Goal: Task Accomplishment & Management: Manage account settings

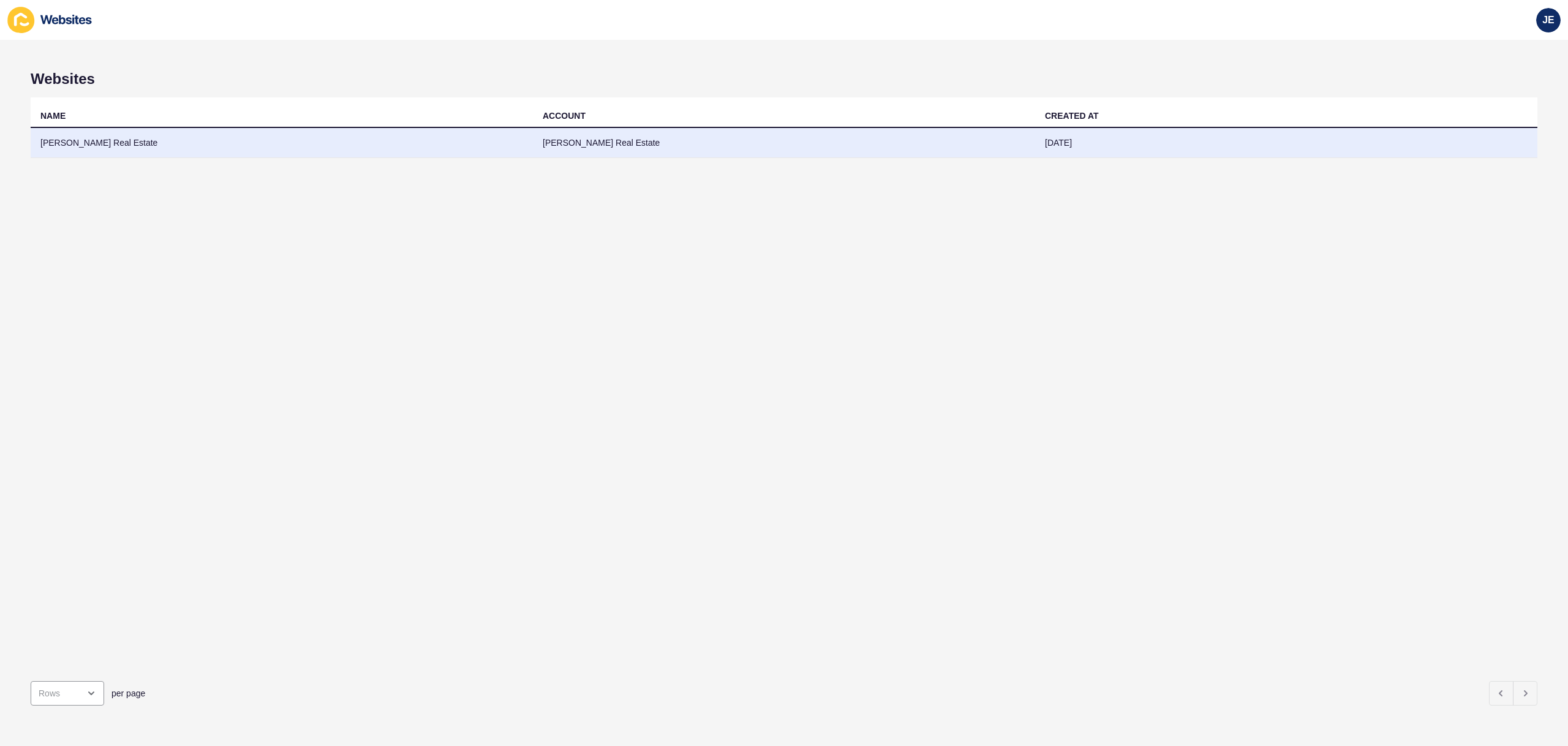
click at [194, 136] on td "[PERSON_NAME] Real Estate" at bounding box center [282, 143] width 502 height 30
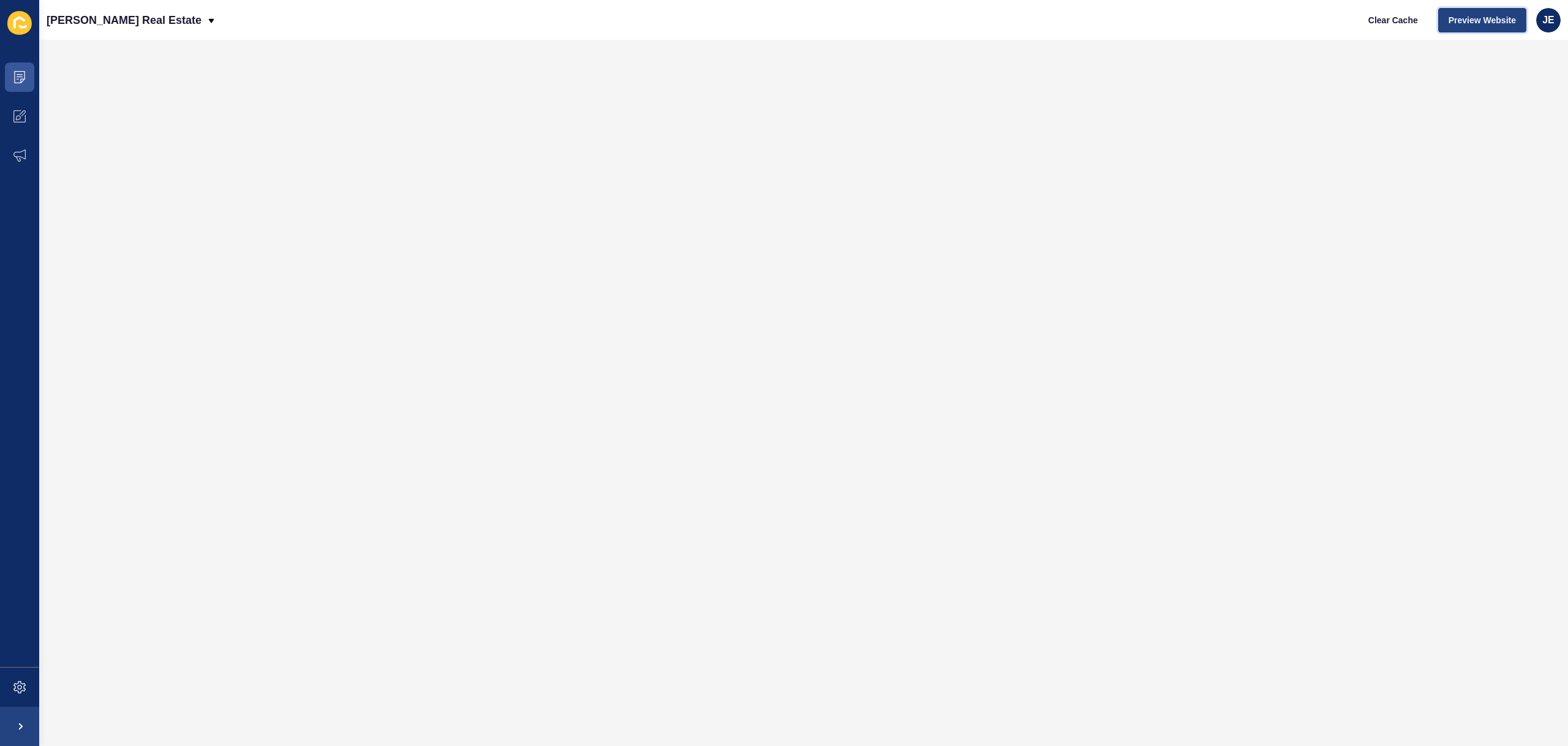
click at [1482, 27] on button "Preview Website" at bounding box center [1482, 20] width 88 height 24
click at [23, 685] on icon at bounding box center [20, 687] width 12 height 12
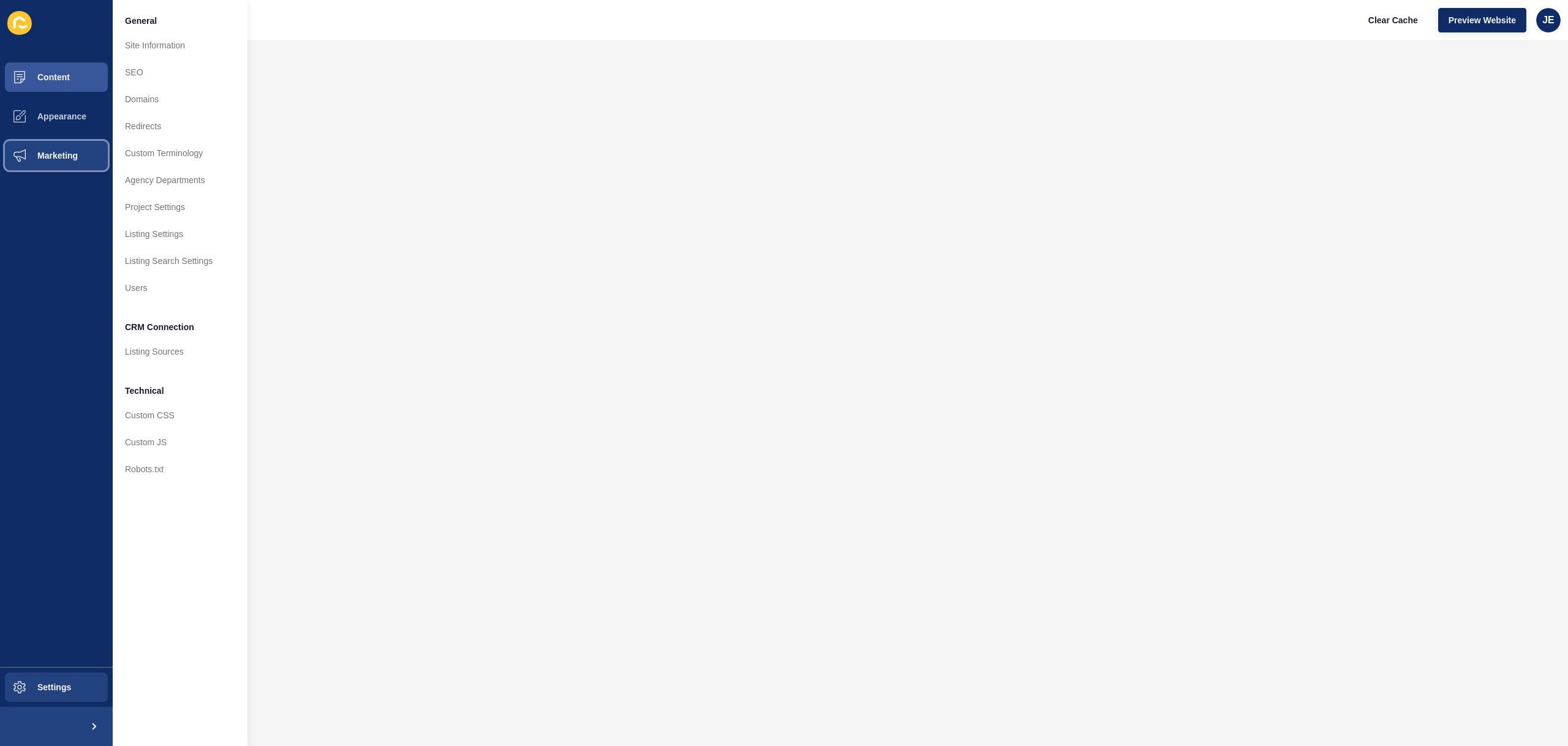
click at [70, 149] on button "Marketing" at bounding box center [56, 156] width 113 height 39
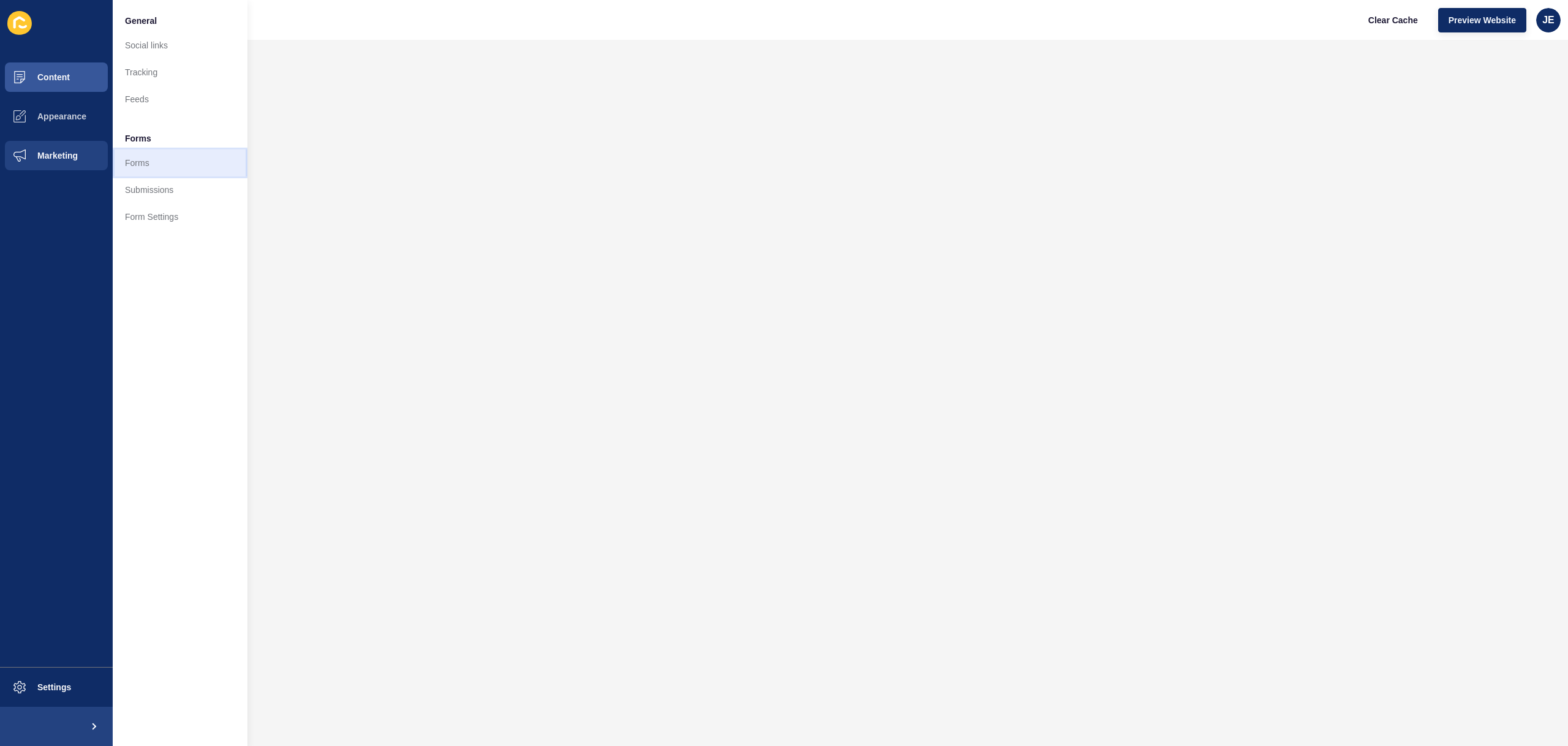
click at [136, 159] on link "Forms" at bounding box center [180, 163] width 135 height 27
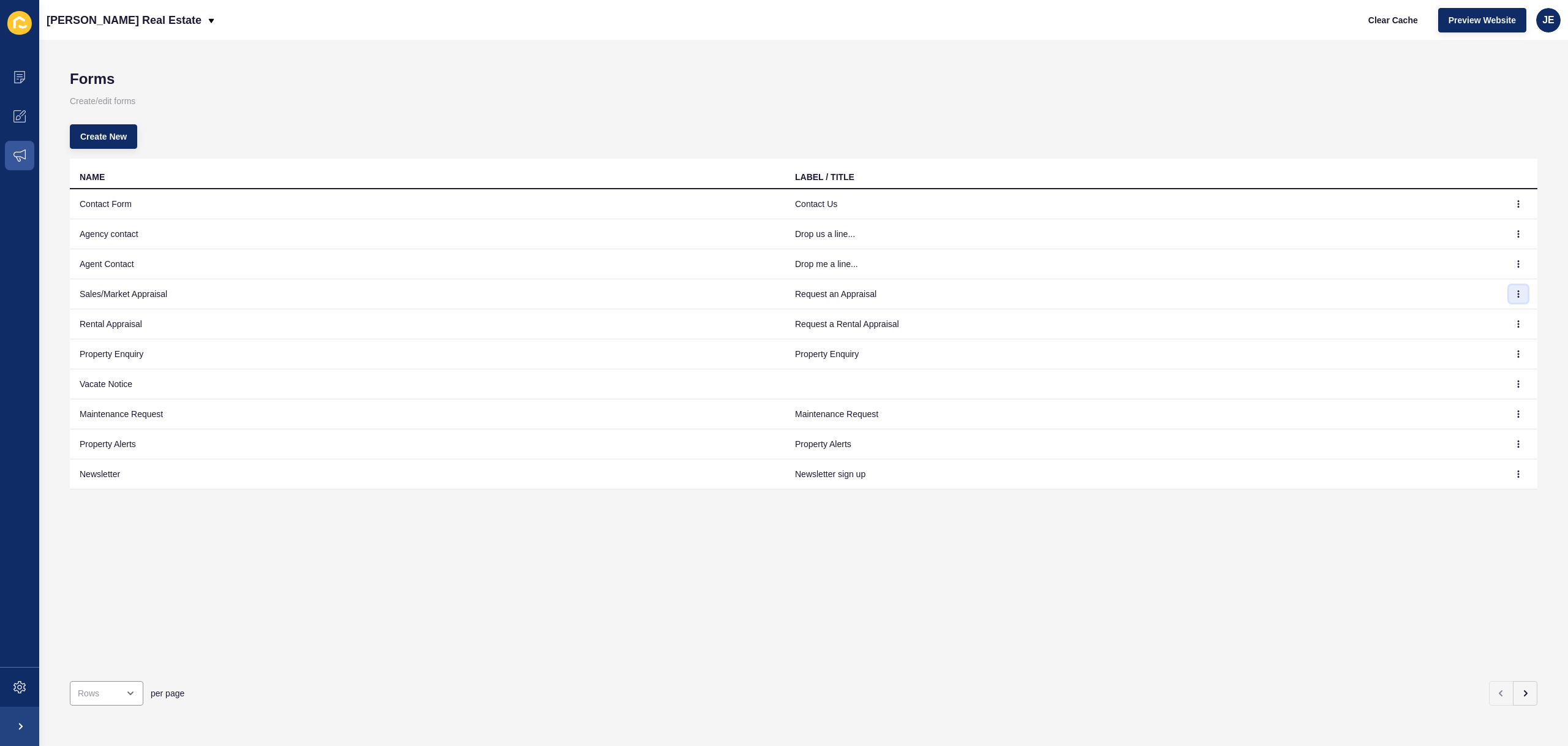
click at [1514, 295] on icon "button" at bounding box center [1518, 294] width 8 height 8
click at [1483, 312] on link "Edit" at bounding box center [1475, 318] width 85 height 27
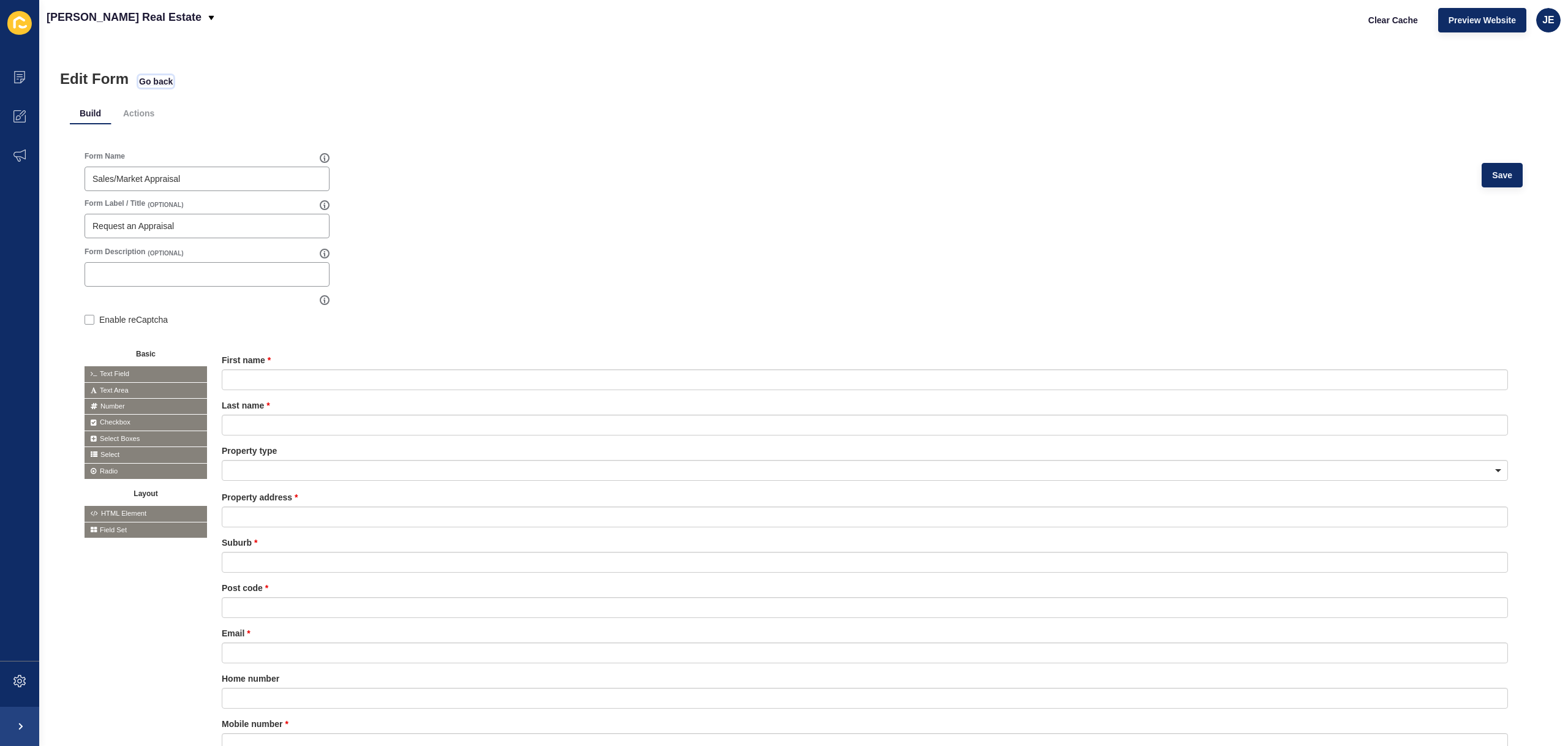
click at [165, 79] on span "Go back" at bounding box center [156, 82] width 34 height 12
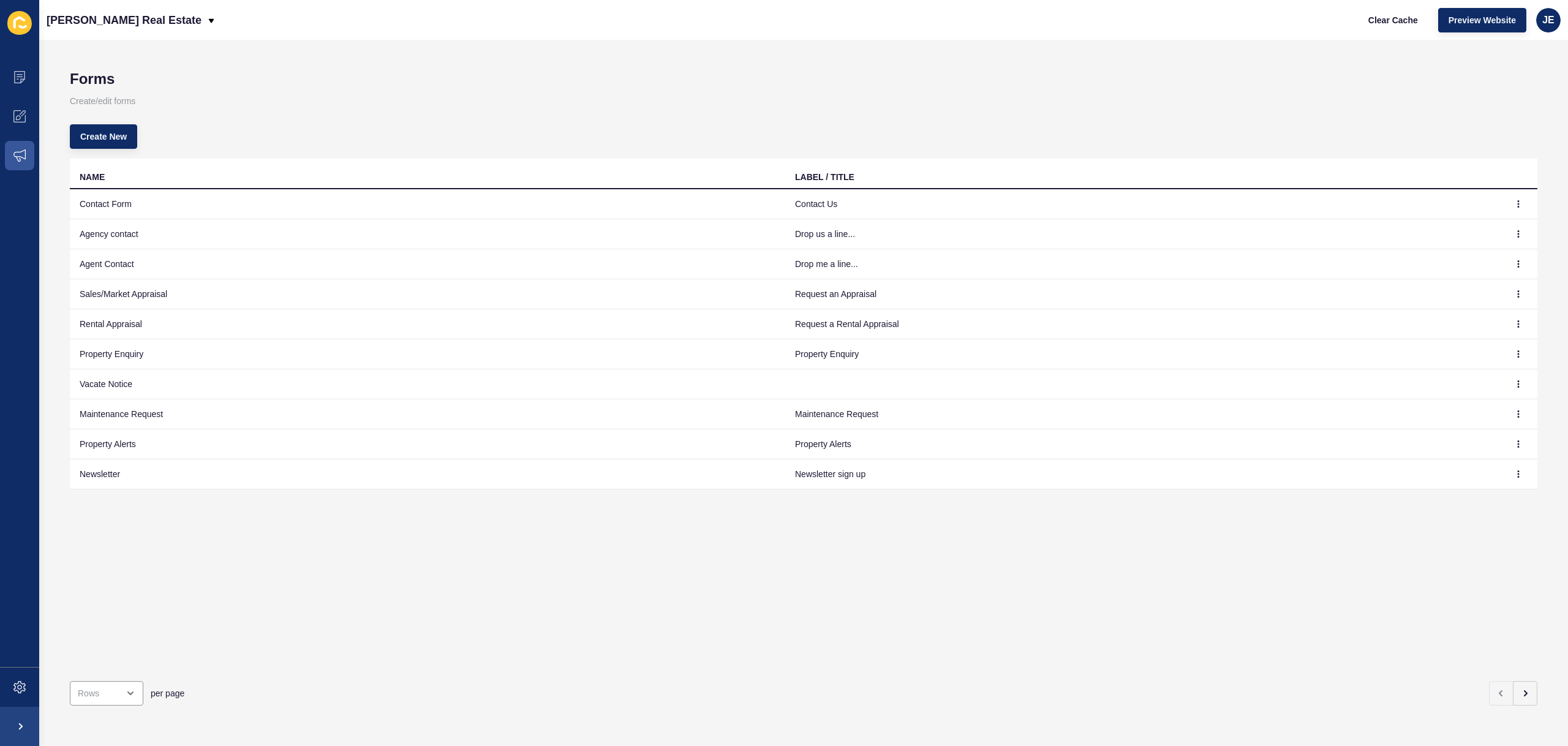
click at [452, 91] on p "Create/edit forms" at bounding box center [803, 101] width 1467 height 27
click at [1514, 294] on button "button" at bounding box center [1518, 293] width 18 height 17
click at [1501, 318] on link "Edit" at bounding box center [1475, 318] width 85 height 27
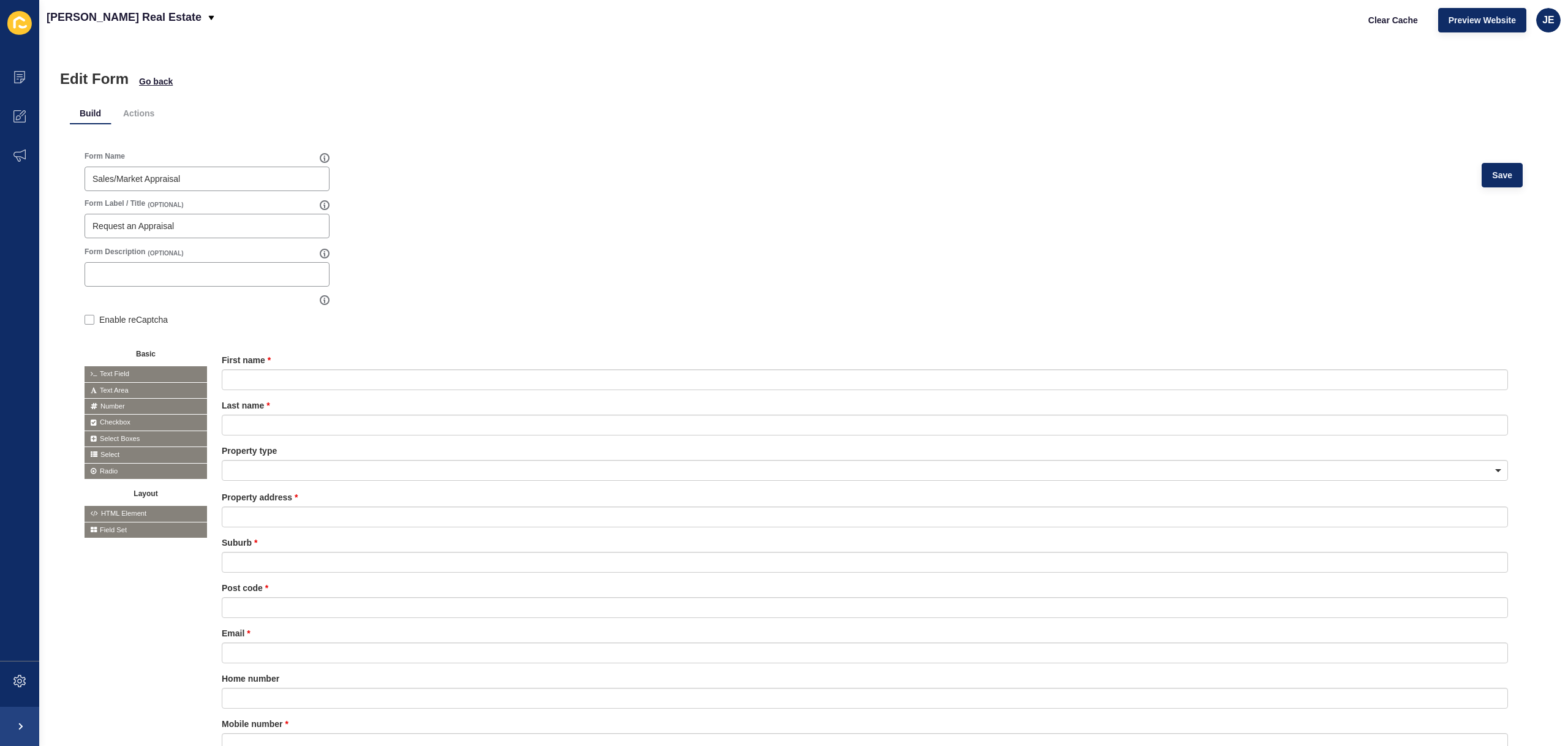
click at [481, 172] on div "Form Name Sales/Market Appraisal Save" at bounding box center [804, 175] width 1438 height 47
click at [11, 668] on span at bounding box center [20, 681] width 39 height 39
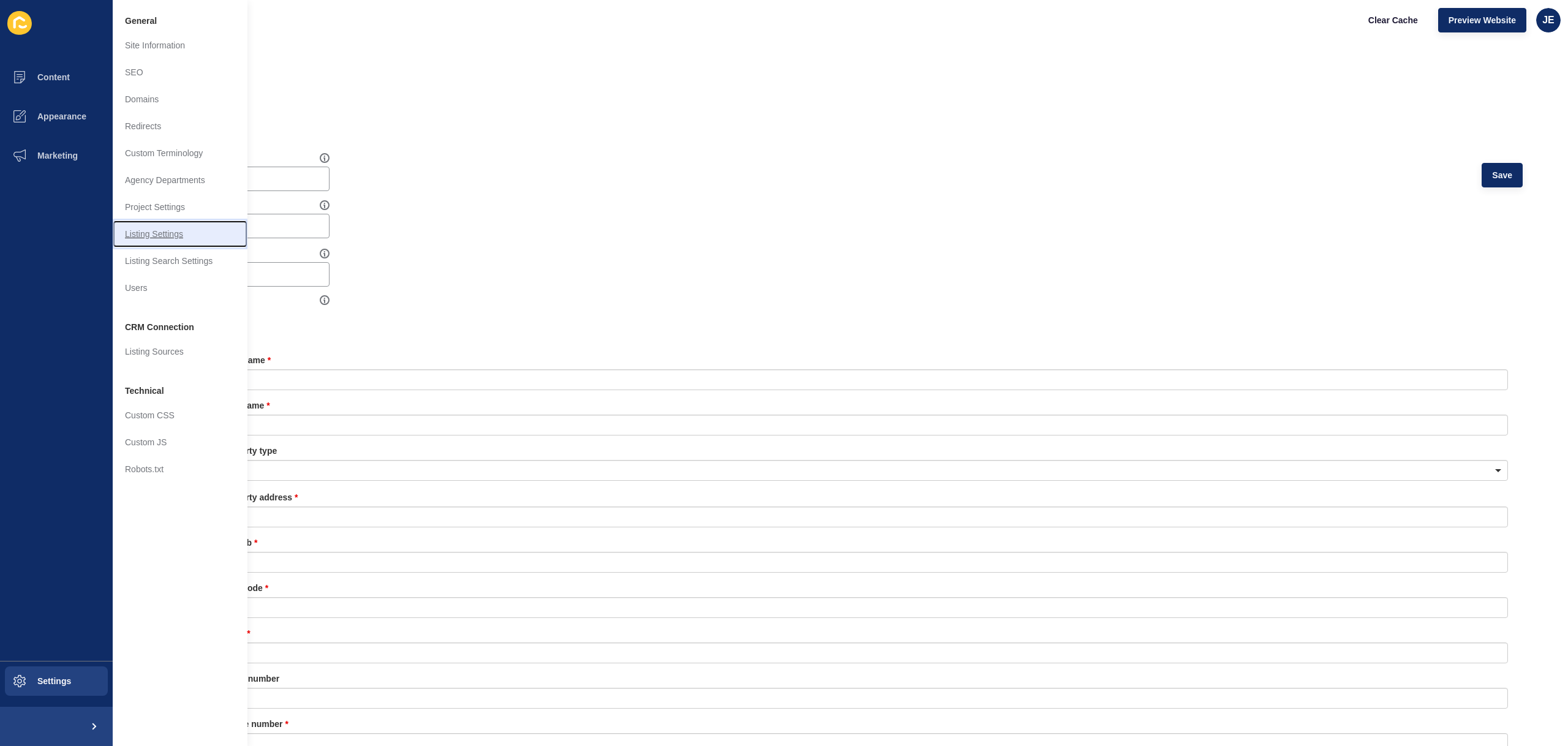
click at [182, 234] on link "Listing Settings" at bounding box center [180, 234] width 135 height 27
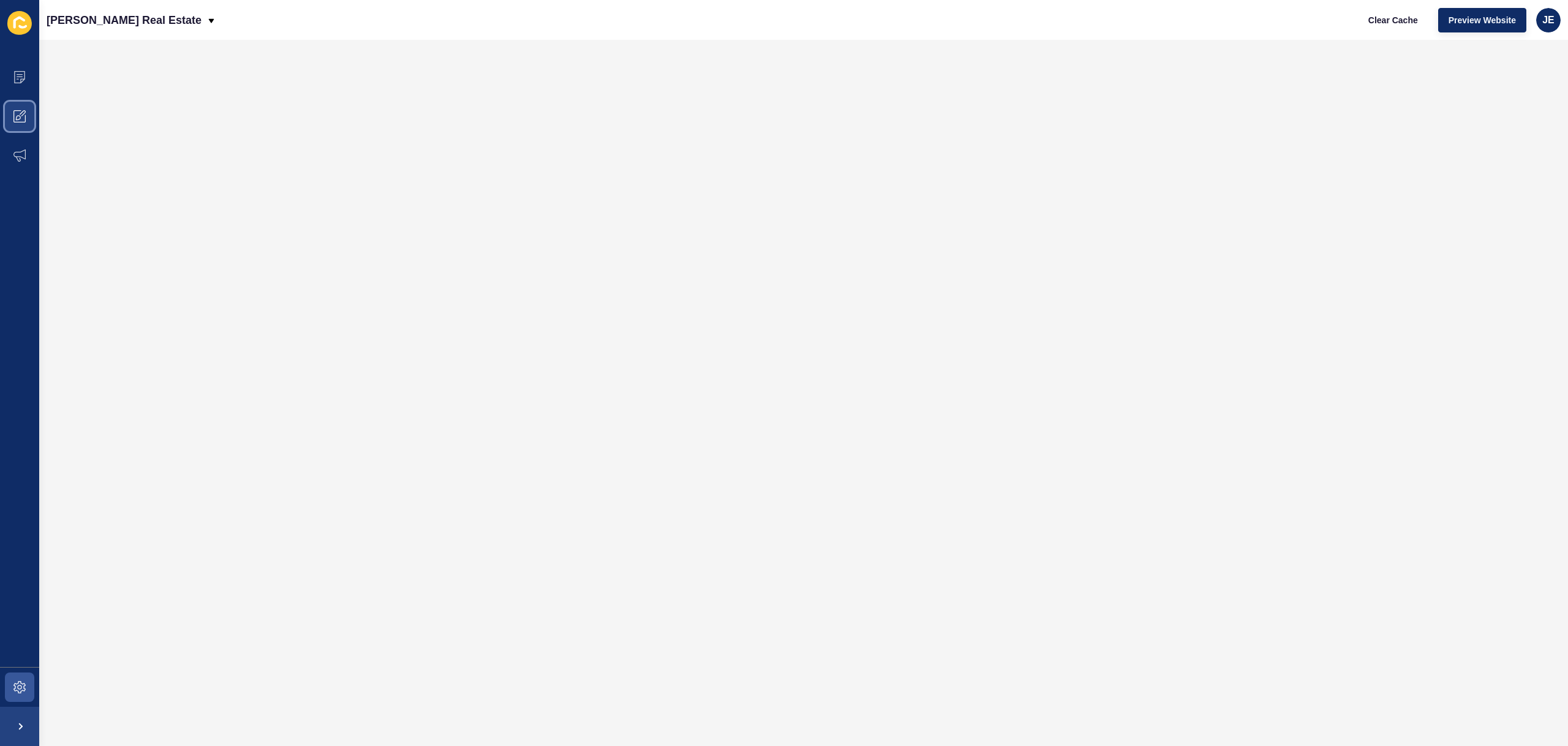
click at [26, 110] on span at bounding box center [20, 116] width 39 height 39
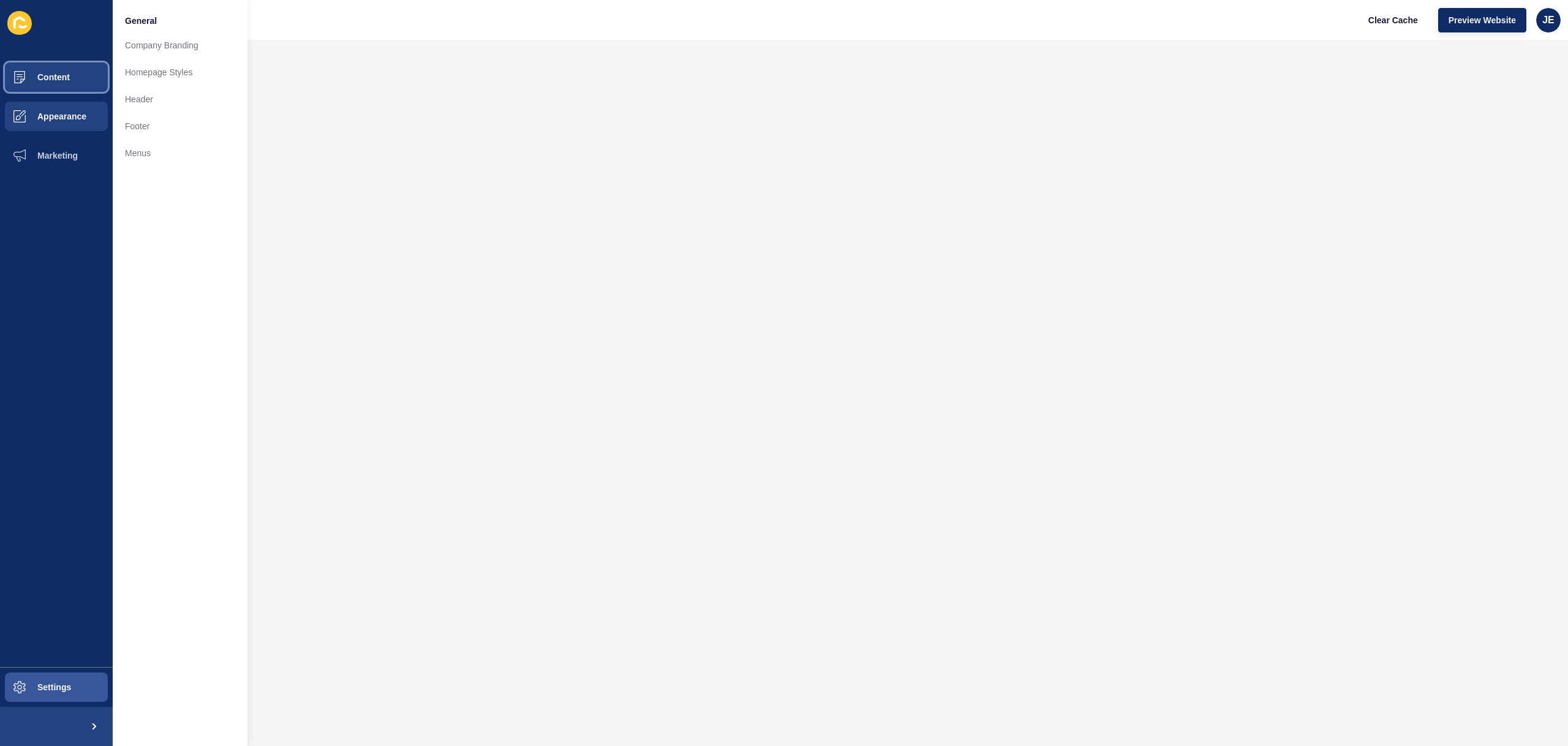
click at [60, 85] on button "Content" at bounding box center [56, 77] width 113 height 39
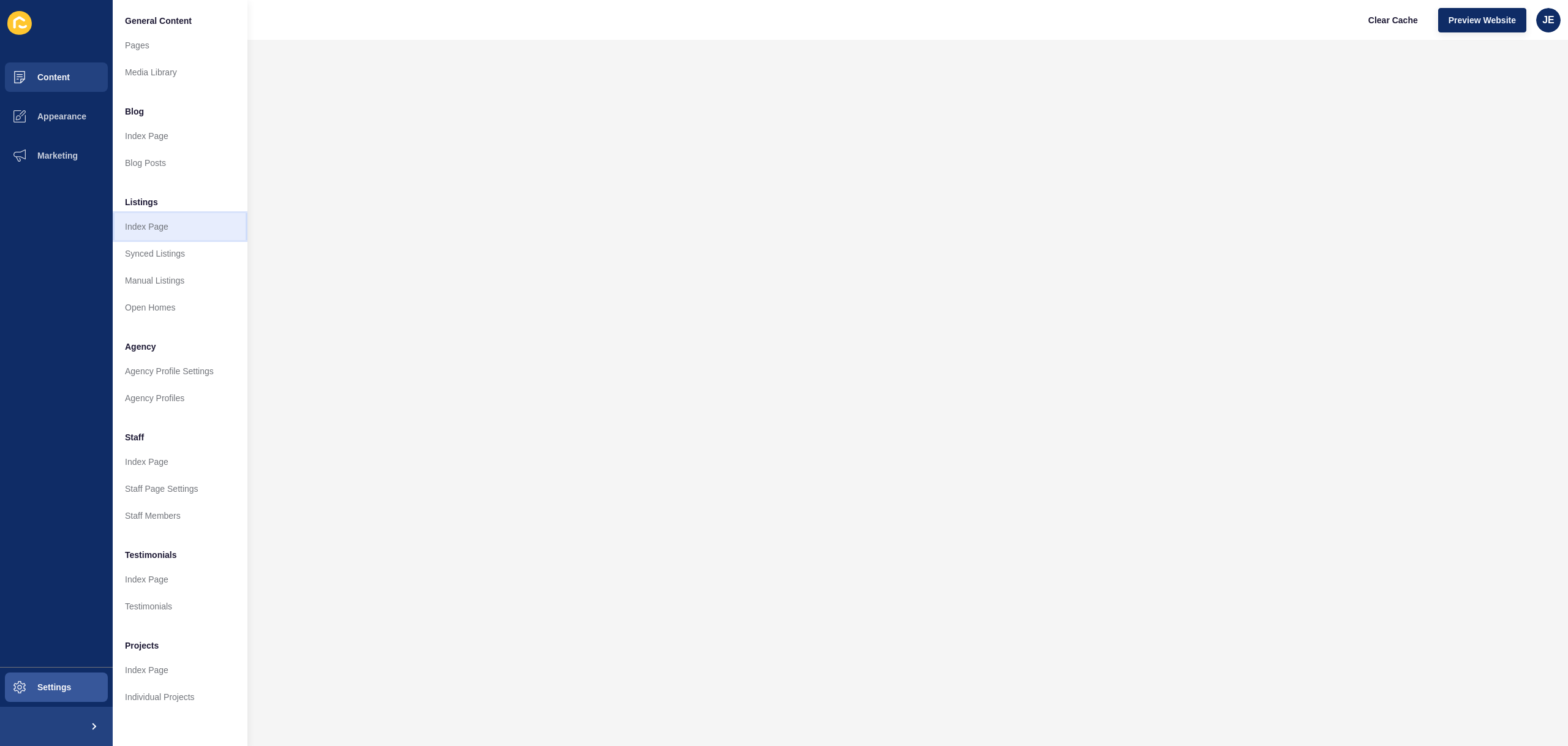
click at [133, 230] on link "Index Page" at bounding box center [180, 227] width 135 height 27
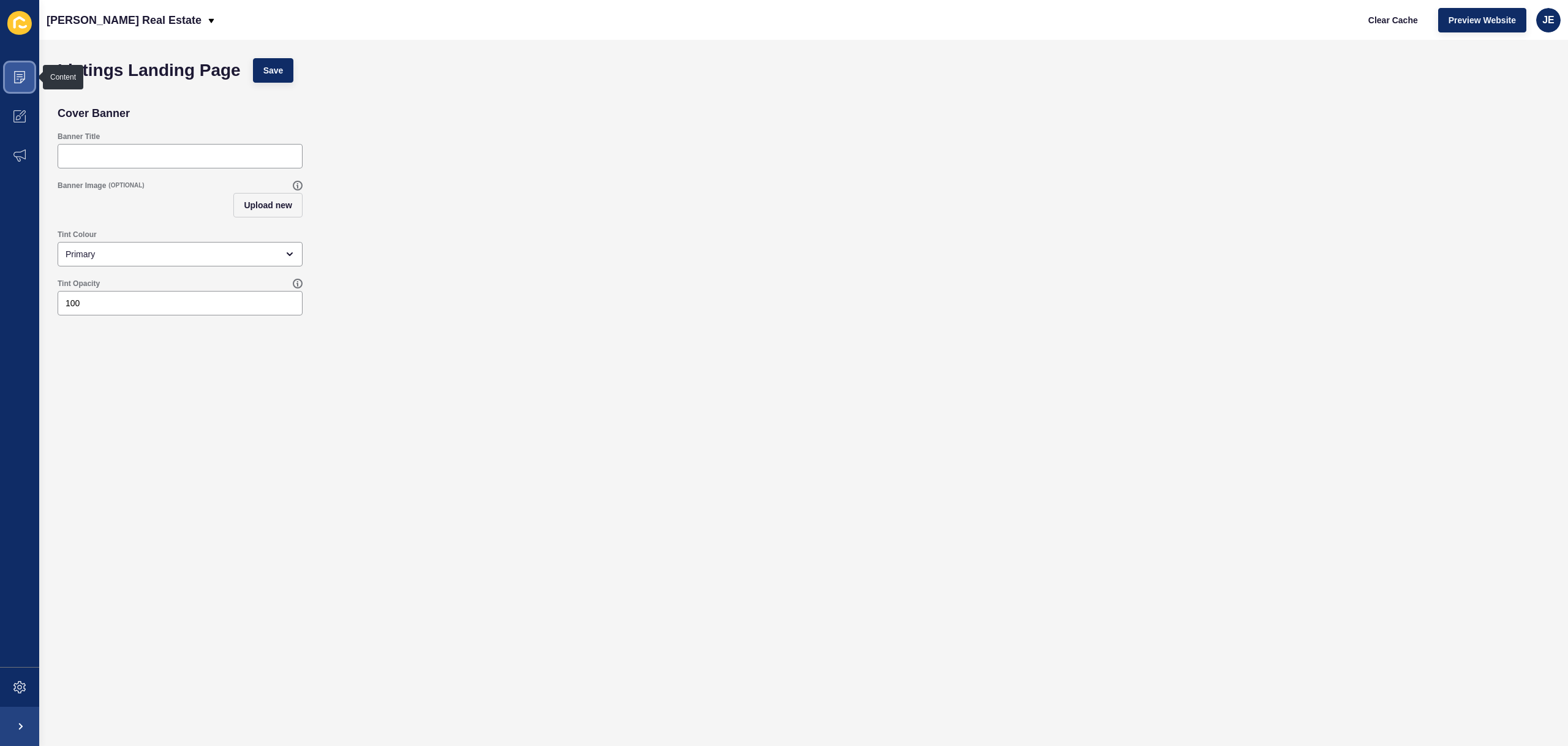
click at [20, 84] on span at bounding box center [20, 77] width 39 height 39
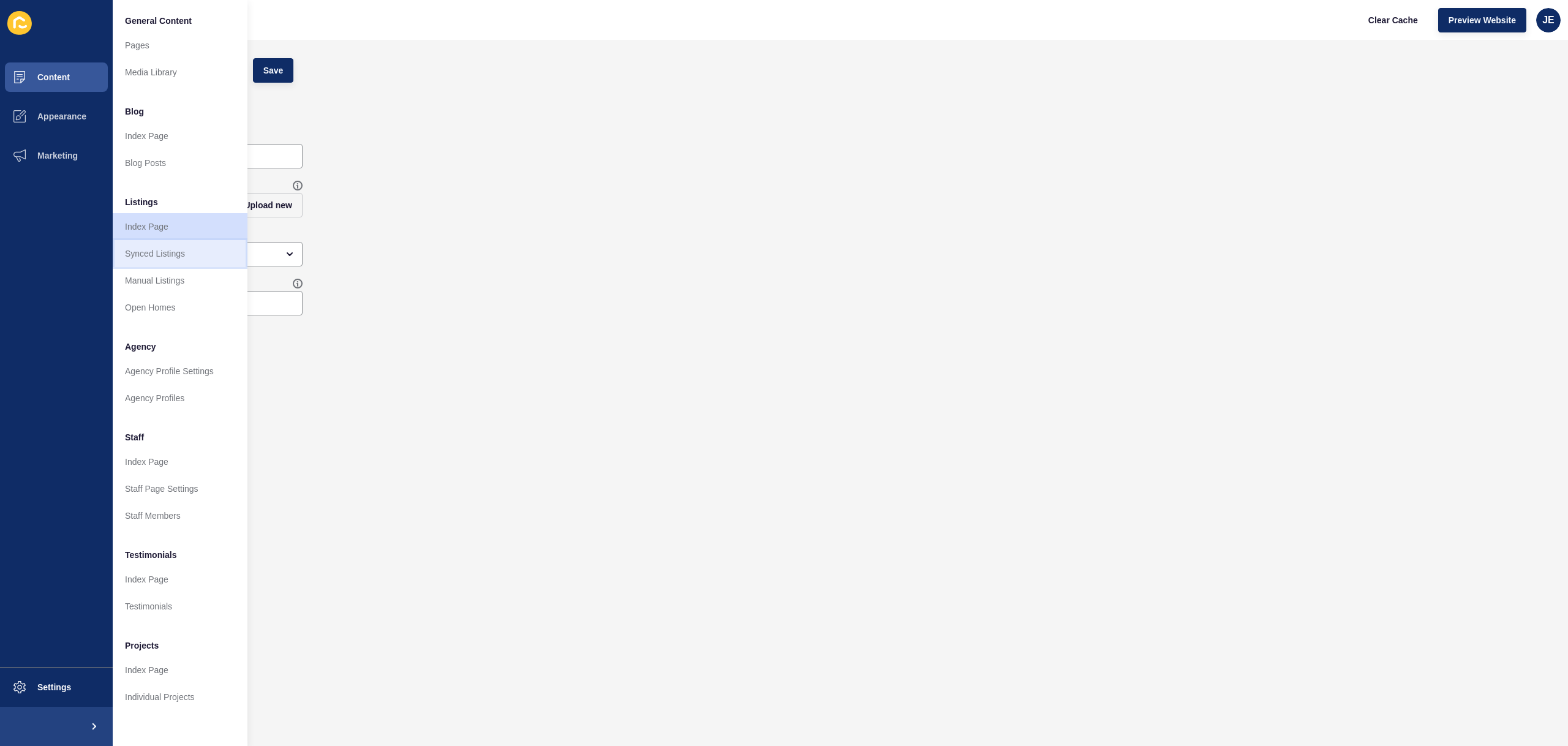
click at [185, 254] on link "Synced Listings" at bounding box center [180, 254] width 135 height 27
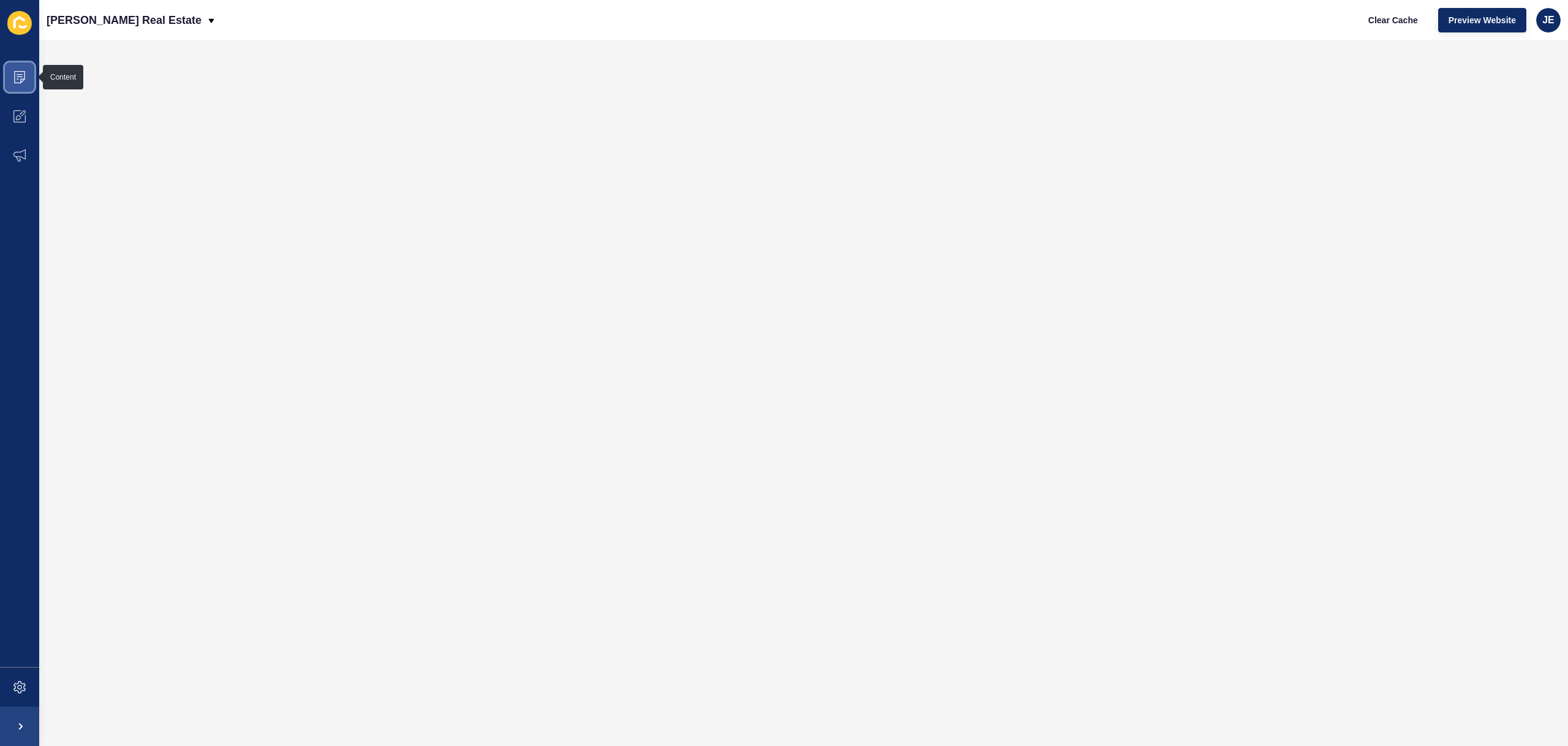
click at [17, 76] on icon at bounding box center [20, 77] width 12 height 12
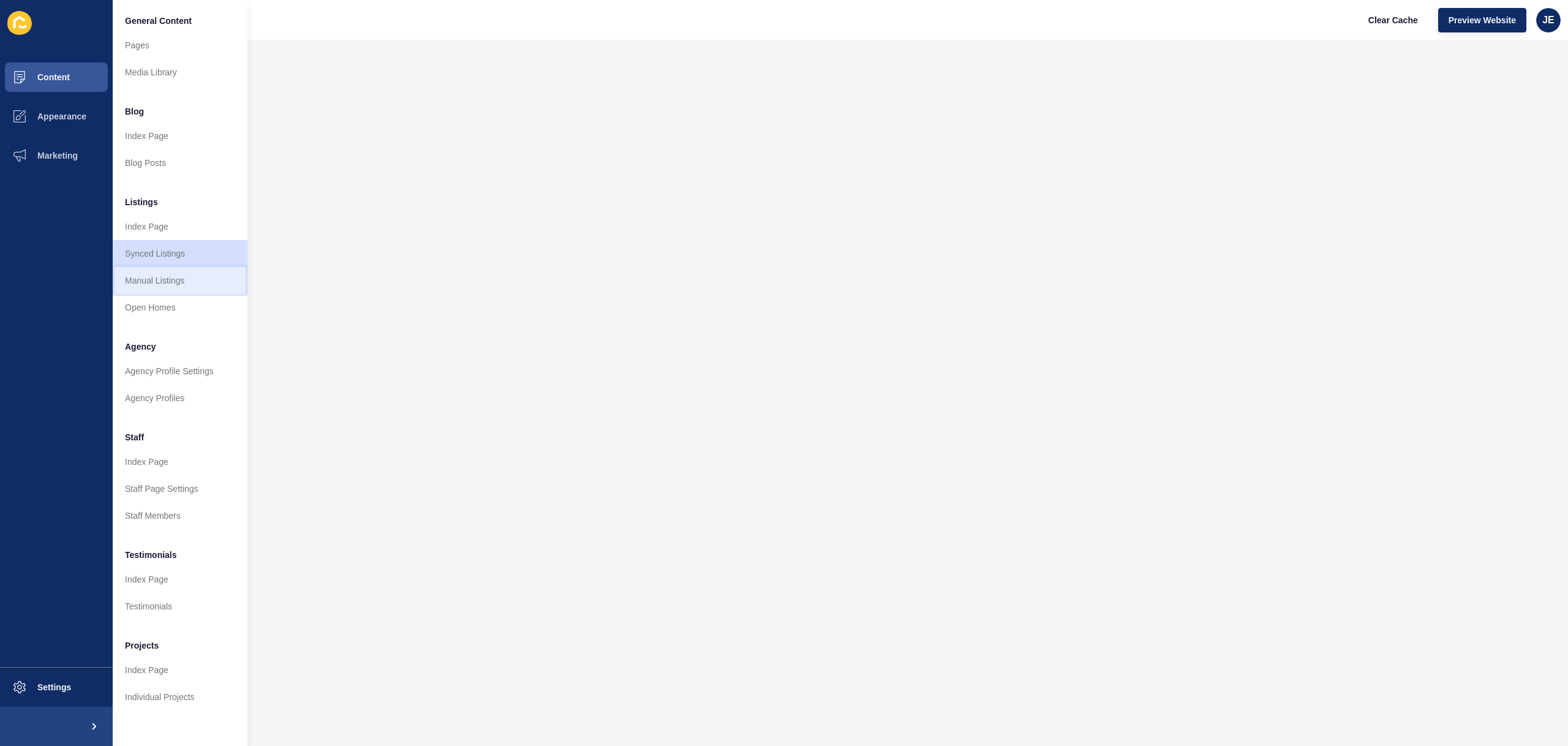
click at [150, 275] on link "Manual Listings" at bounding box center [180, 280] width 135 height 27
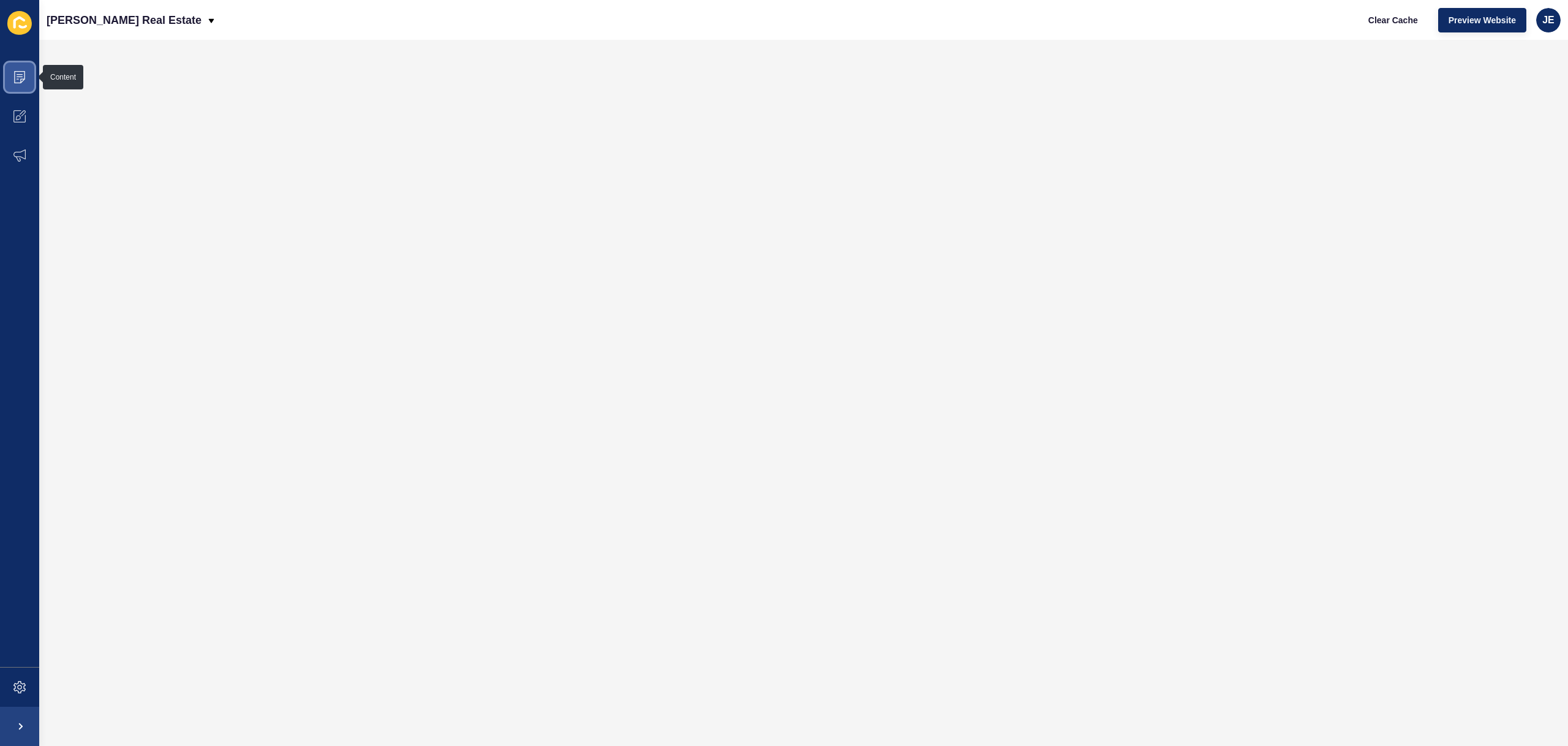
click at [23, 79] on icon at bounding box center [20, 77] width 12 height 12
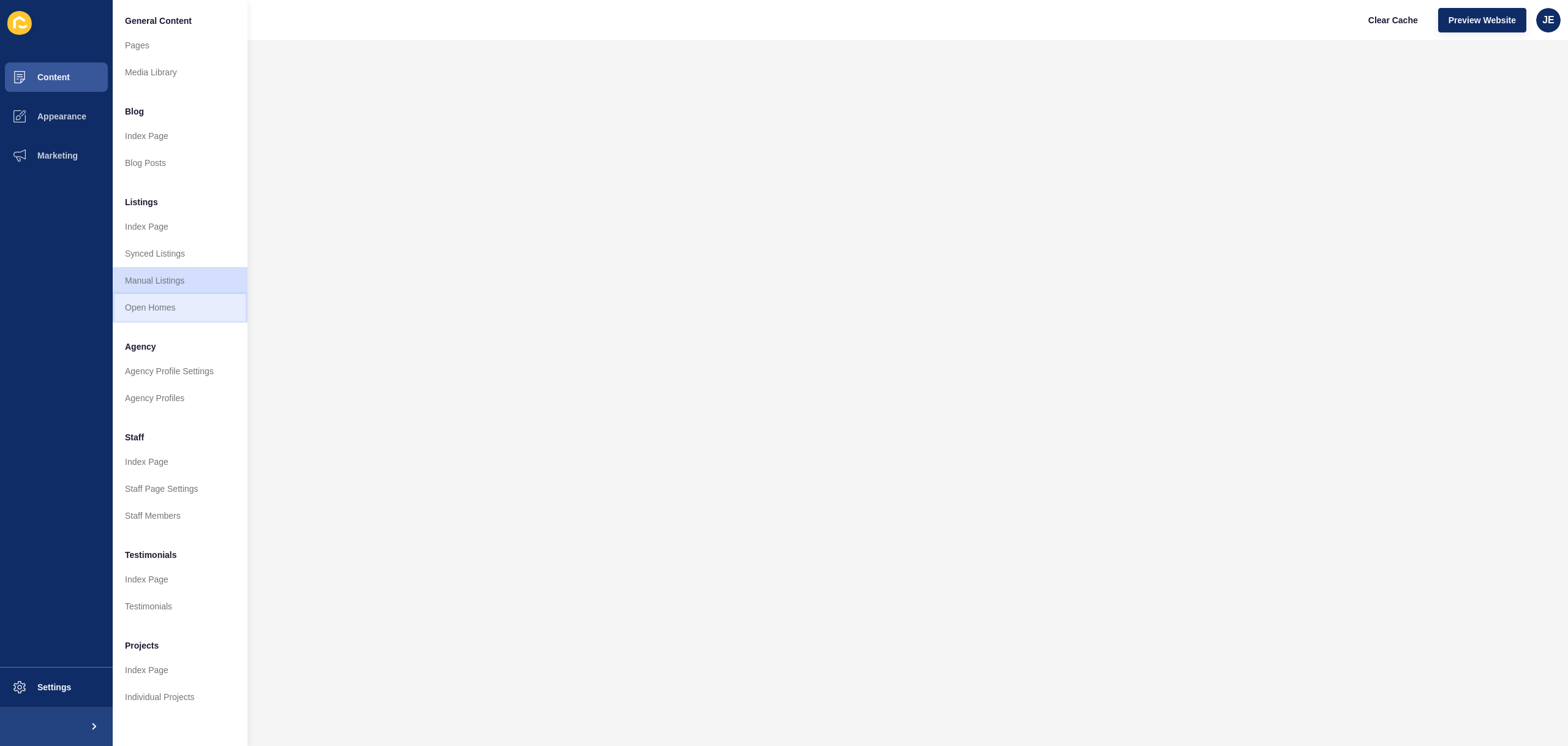
click at [149, 317] on link "Open Homes" at bounding box center [180, 308] width 135 height 27
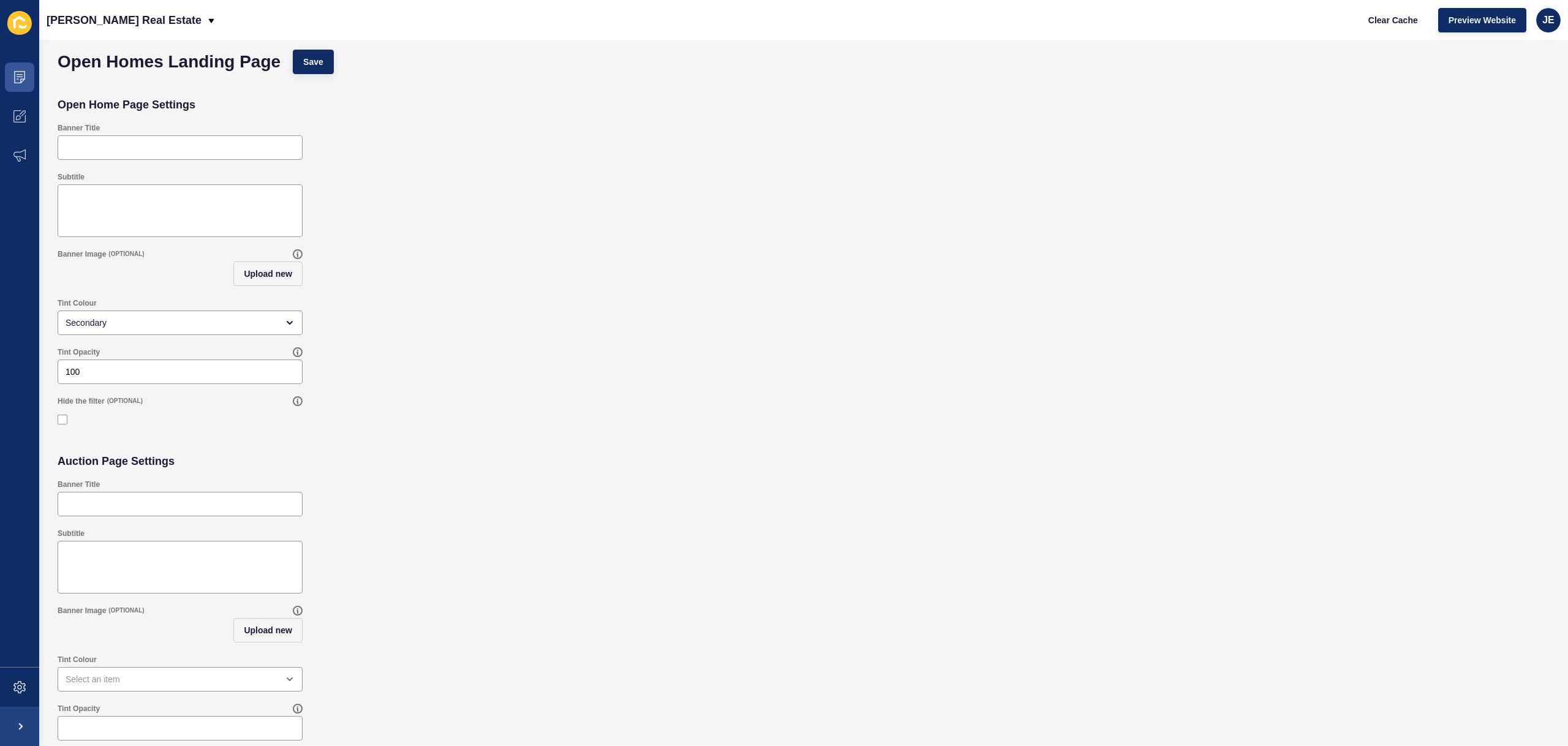
scroll to position [9, 0]
click at [29, 75] on span at bounding box center [20, 77] width 39 height 39
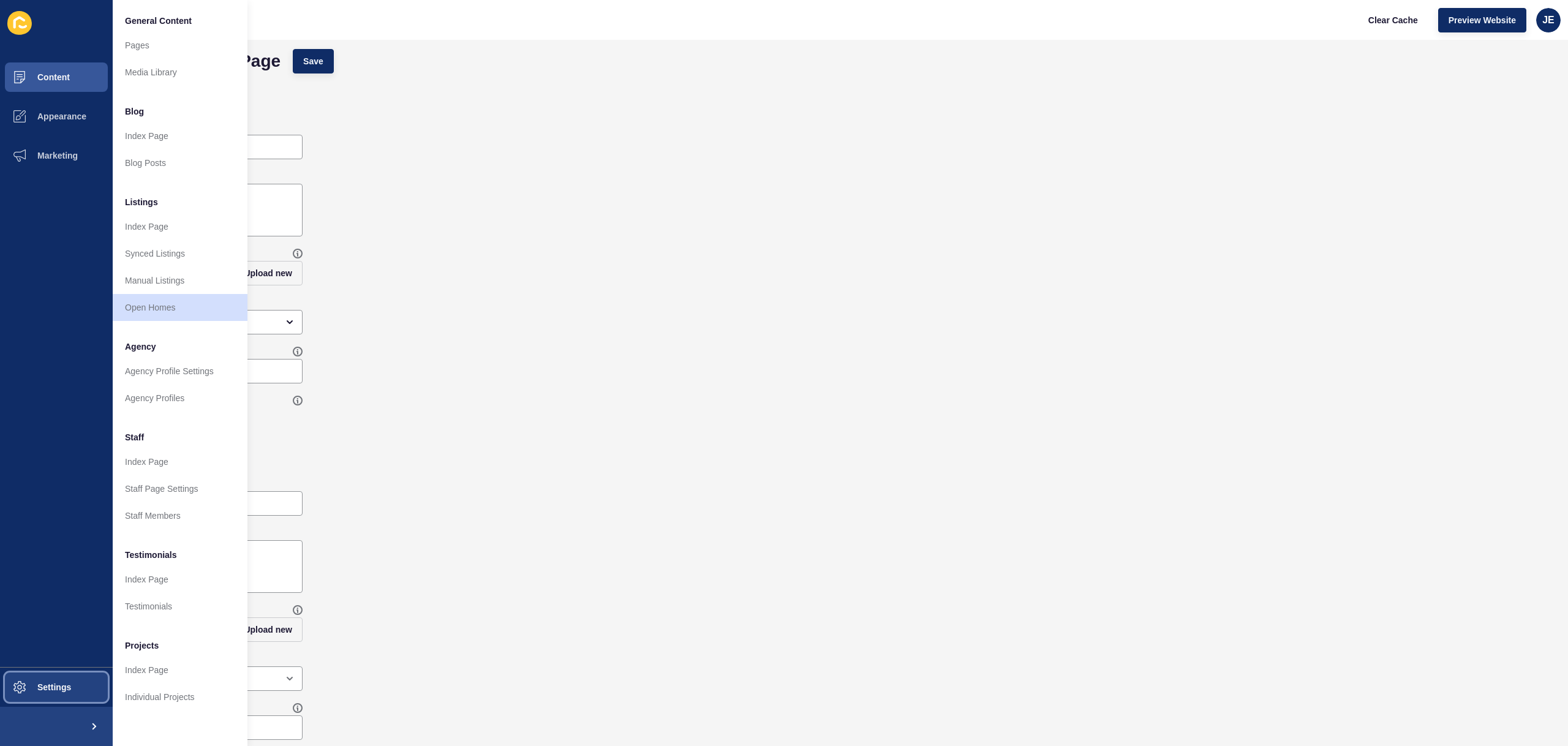
click at [71, 693] on button "Settings" at bounding box center [56, 687] width 113 height 39
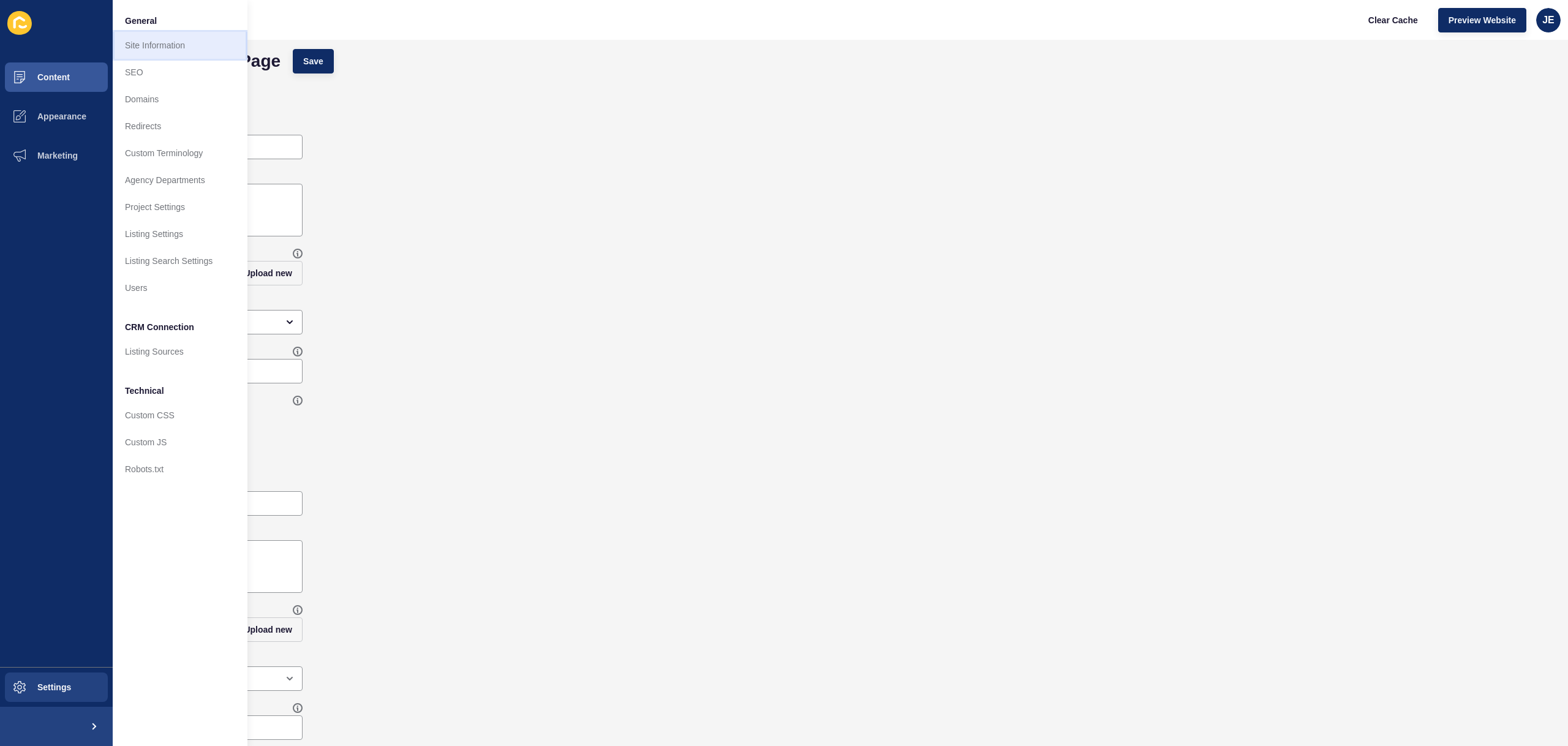
click at [181, 50] on link "Site Information" at bounding box center [180, 45] width 135 height 27
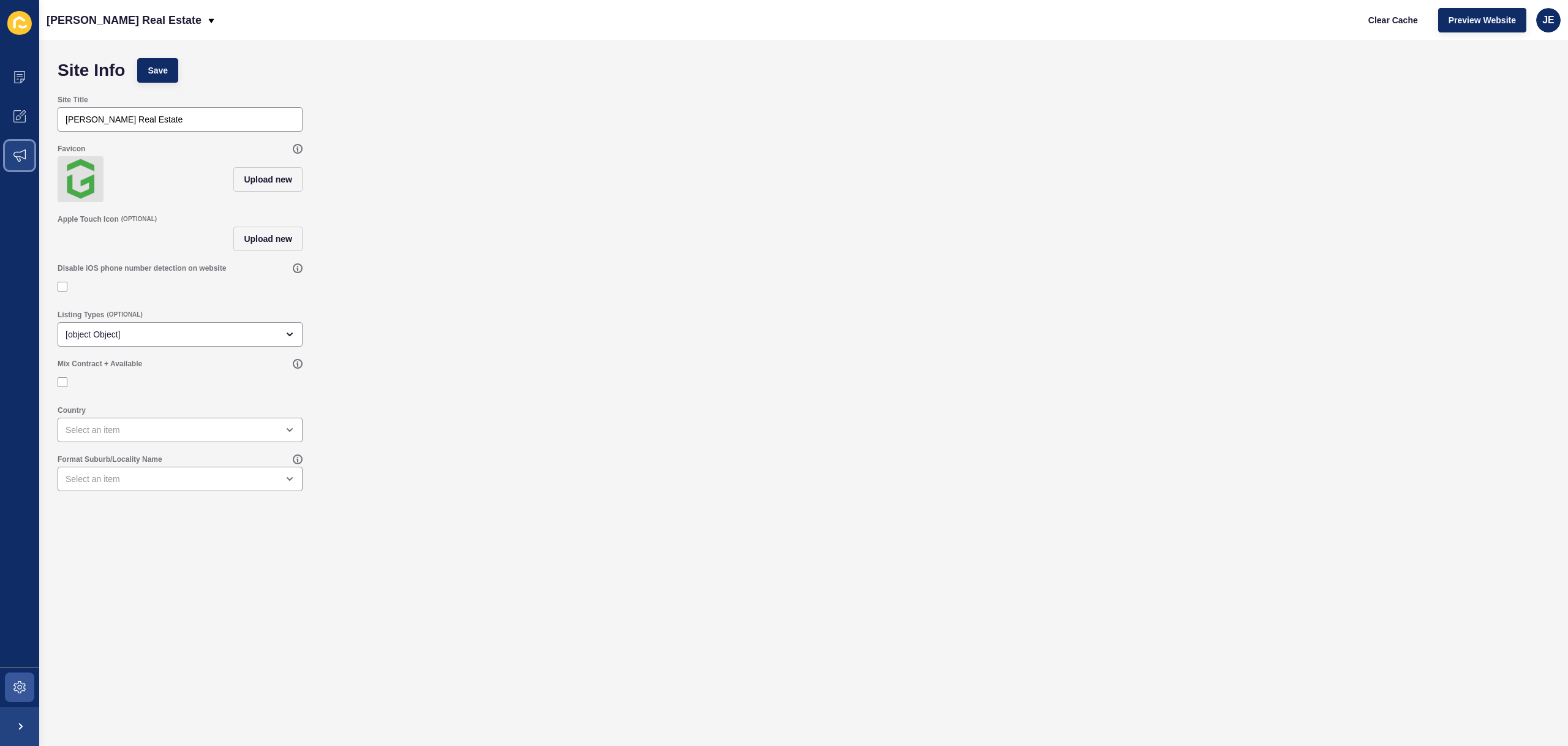
click at [28, 151] on span at bounding box center [20, 156] width 39 height 39
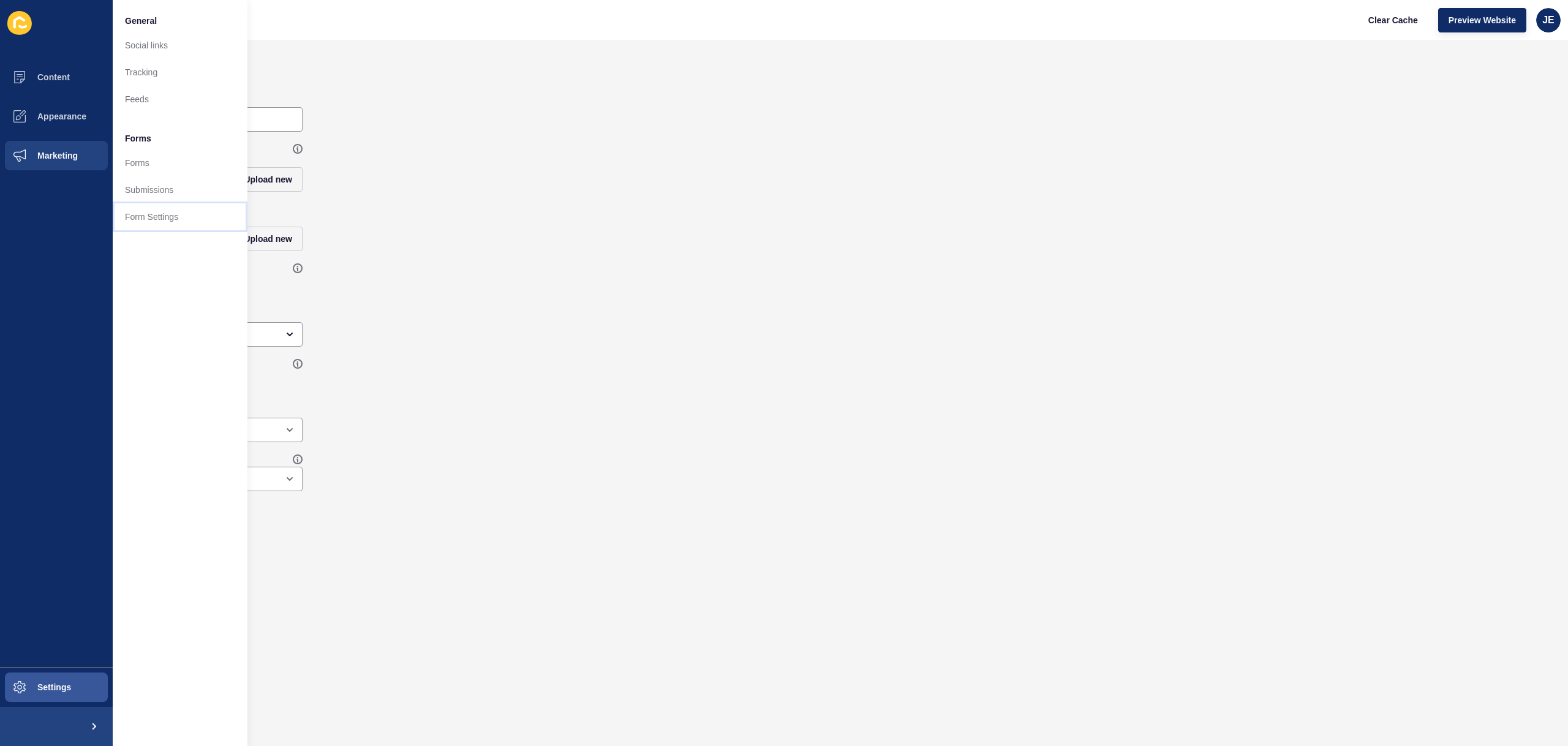
click at [182, 227] on link "Form Settings" at bounding box center [180, 217] width 135 height 27
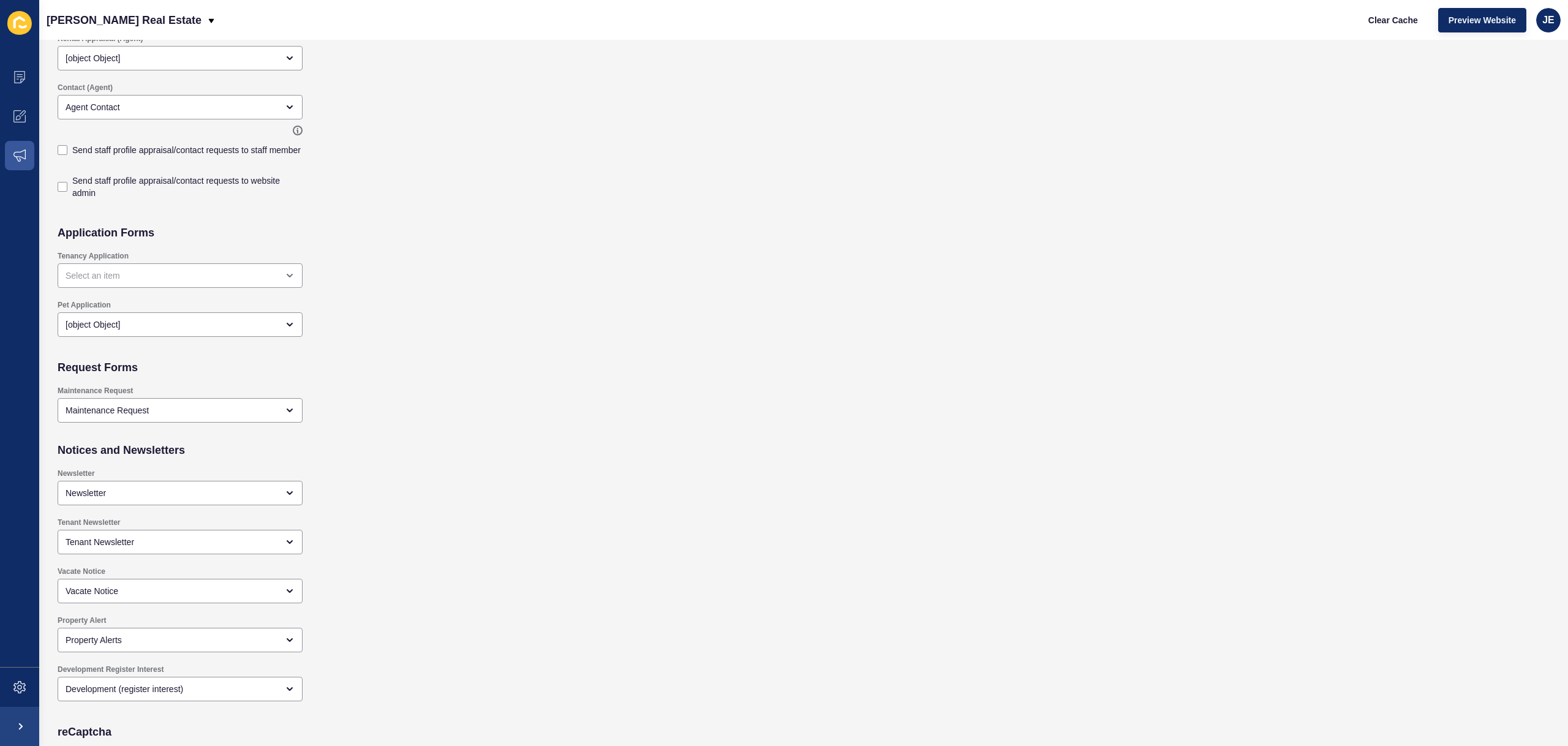
scroll to position [701, 0]
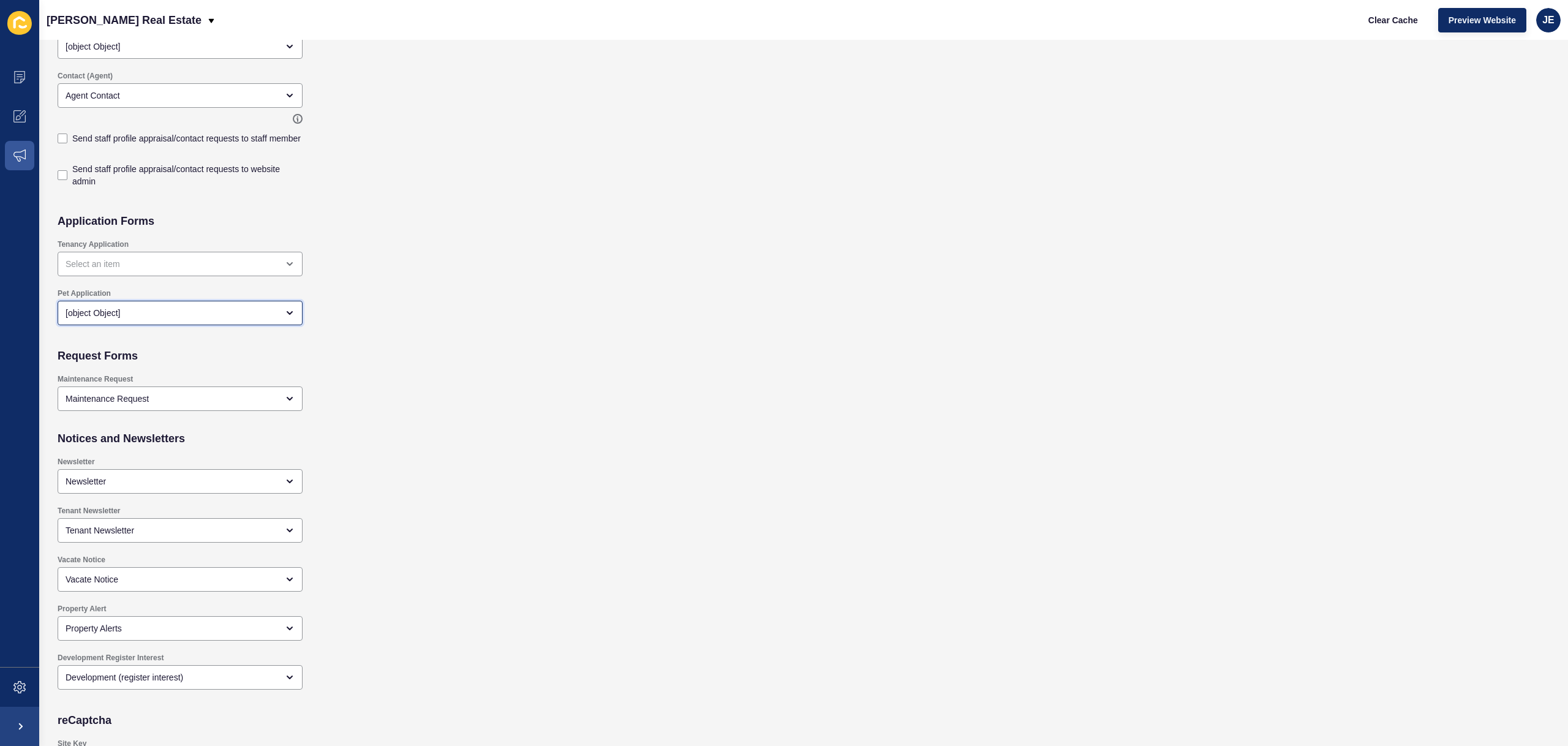
click at [242, 307] on div "[object Object]" at bounding box center [172, 313] width 212 height 12
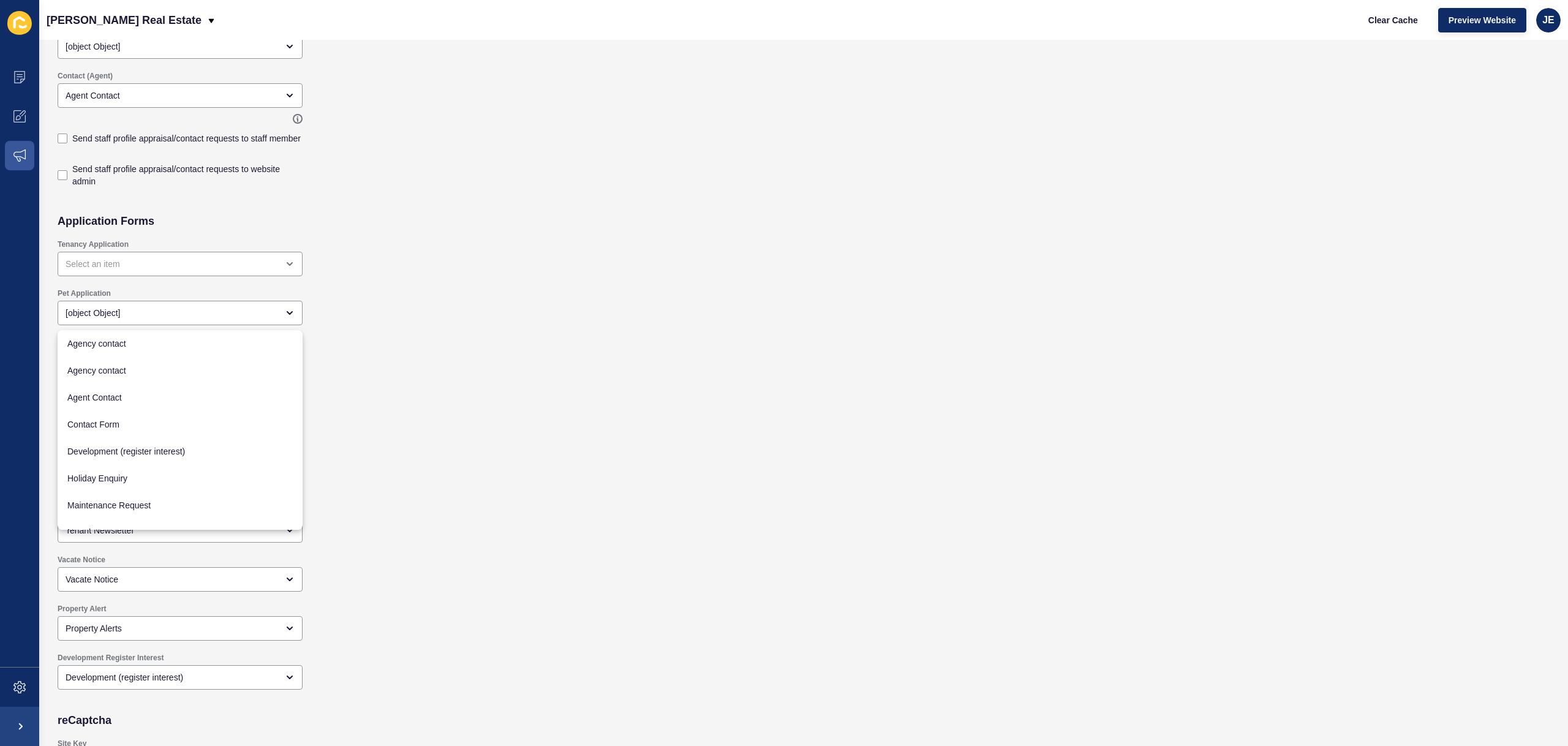
click at [463, 317] on div "Pet Application [object Object]" at bounding box center [653, 306] width 1204 height 49
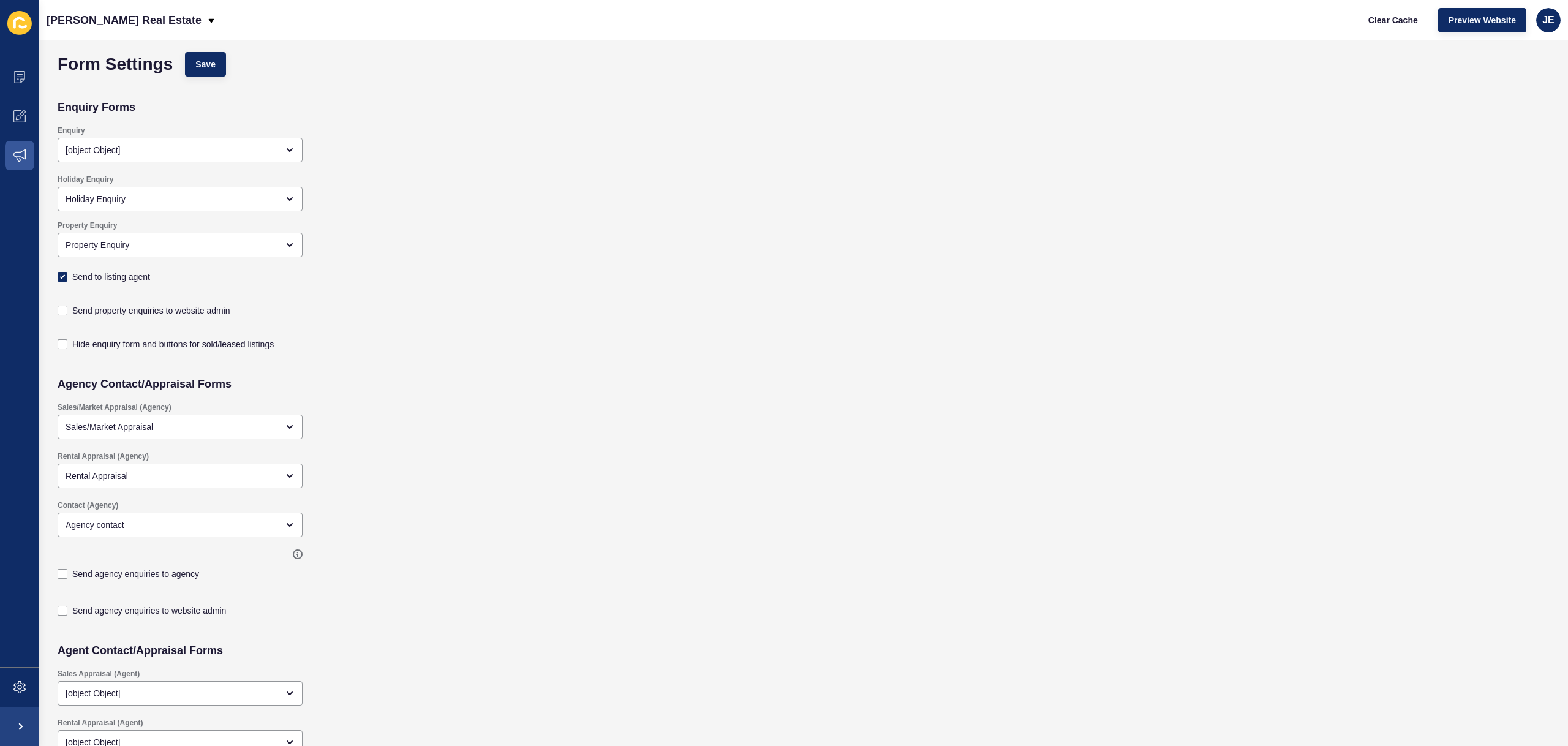
scroll to position [0, 0]
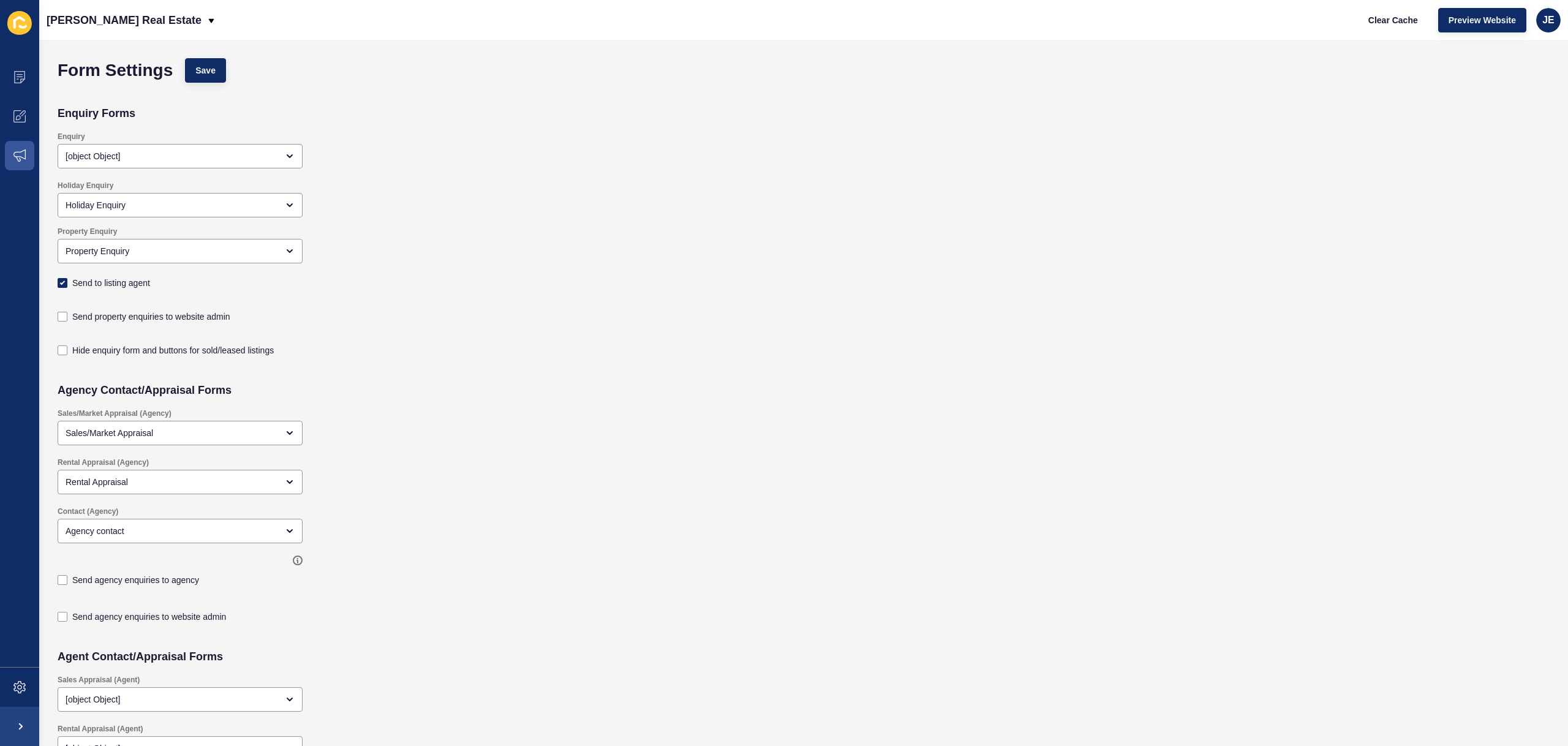
click at [482, 228] on div "Property Enquiry Property Enquiry Send to listing agent" at bounding box center [653, 259] width 1204 height 78
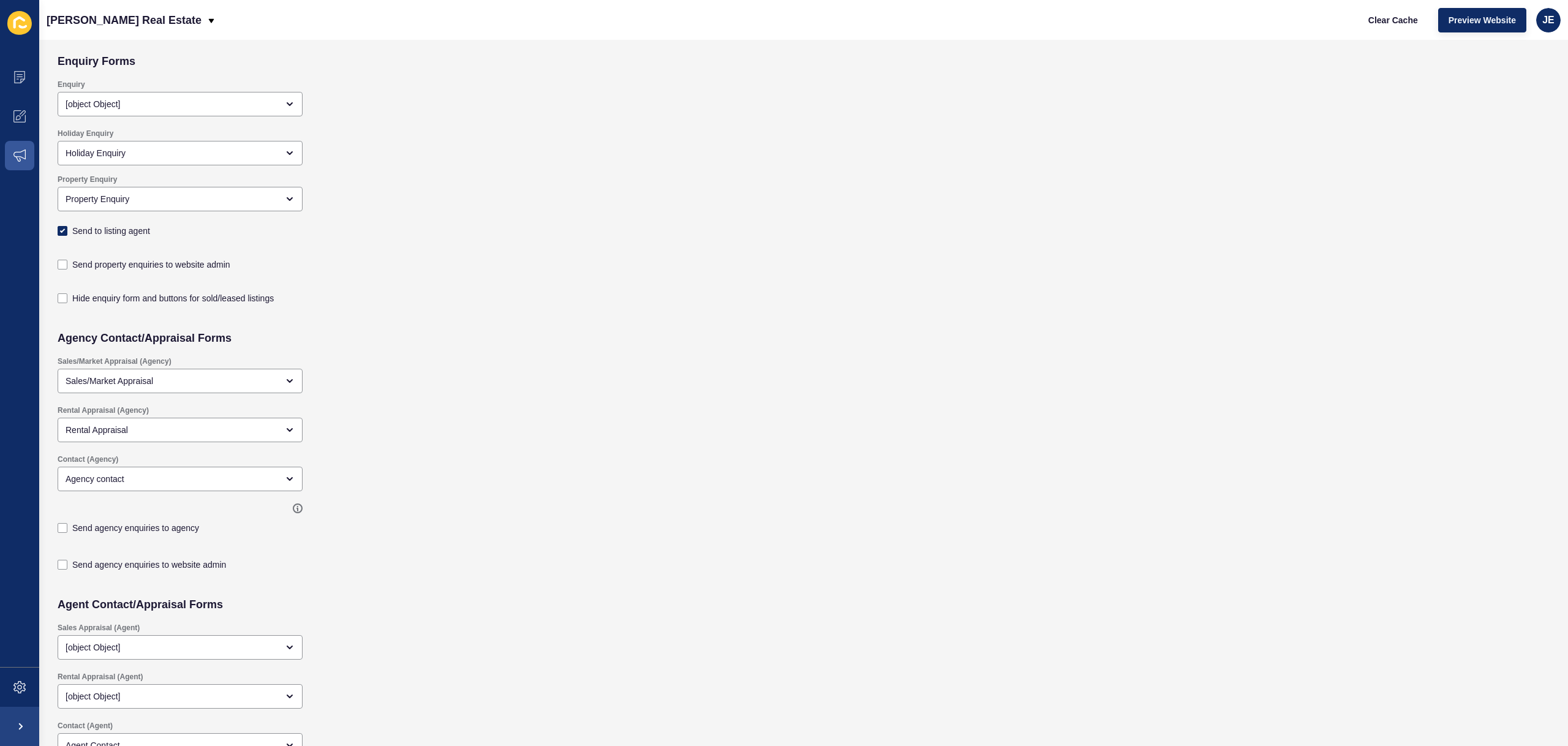
scroll to position [54, 0]
click at [297, 508] on icon at bounding box center [297, 507] width 1 height 5
click at [595, 543] on div "Send agency enquiries to agency" at bounding box center [653, 519] width 1204 height 49
click at [18, 118] on icon at bounding box center [20, 116] width 12 height 12
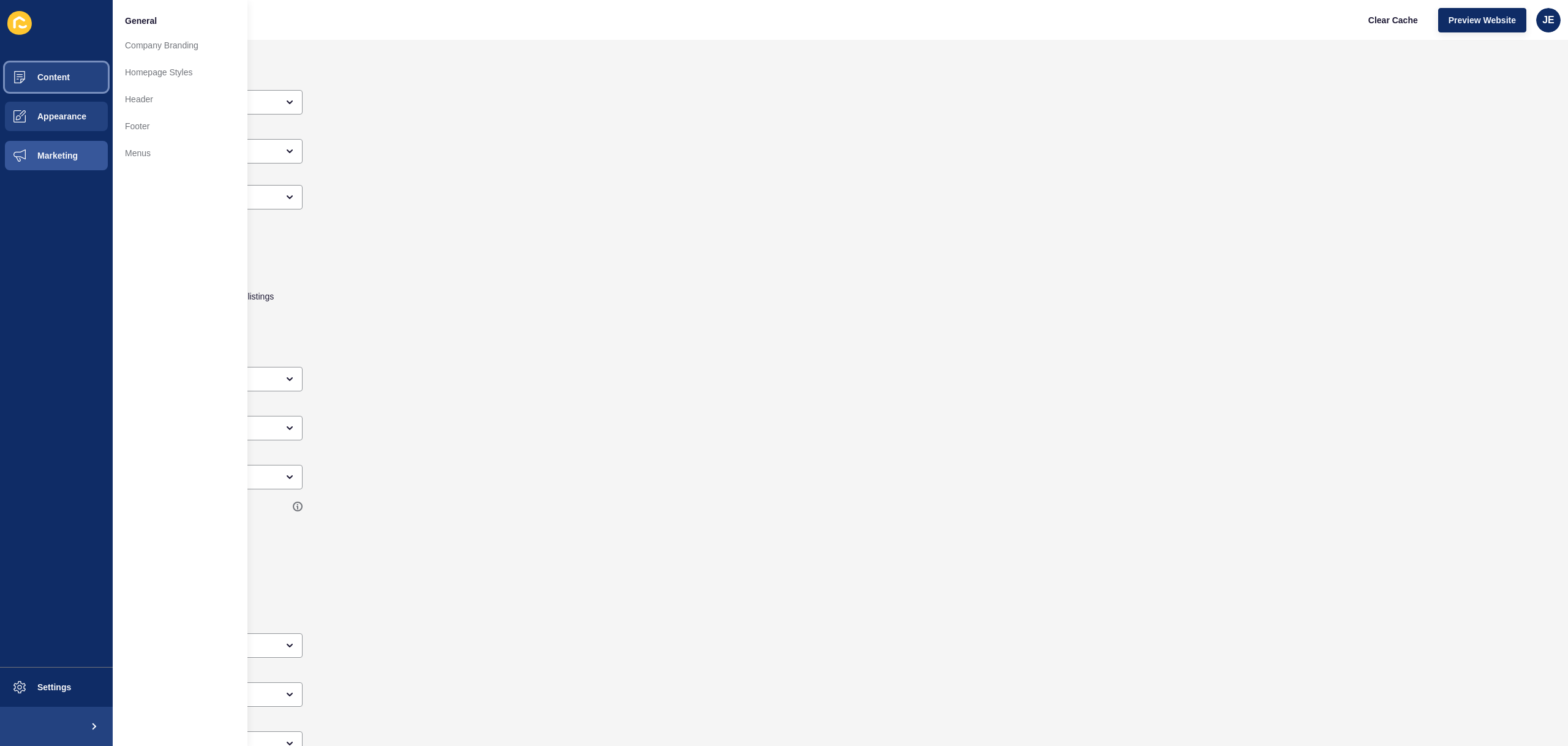
click at [54, 85] on button "Content" at bounding box center [56, 77] width 113 height 39
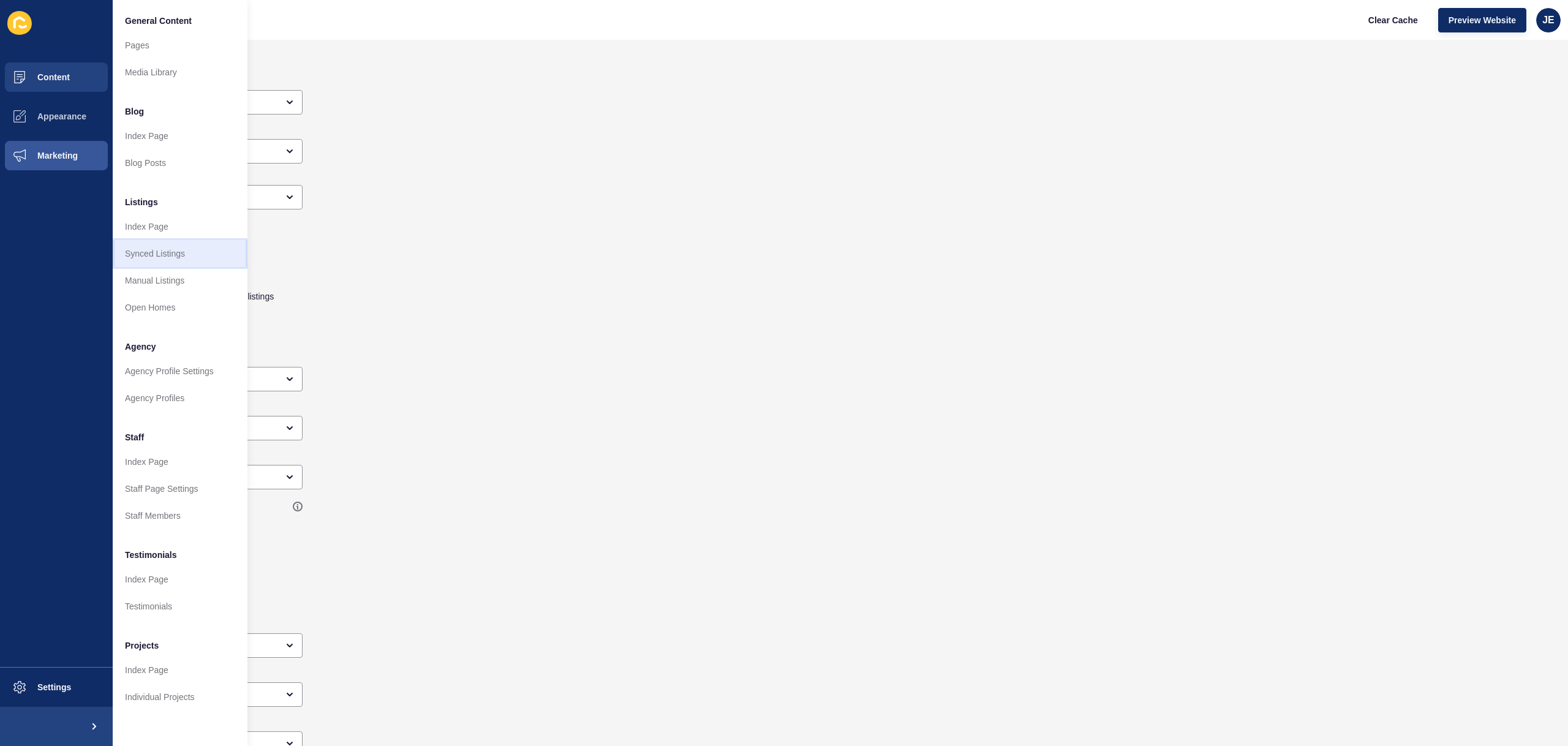
click at [181, 253] on link "Synced Listings" at bounding box center [180, 254] width 135 height 27
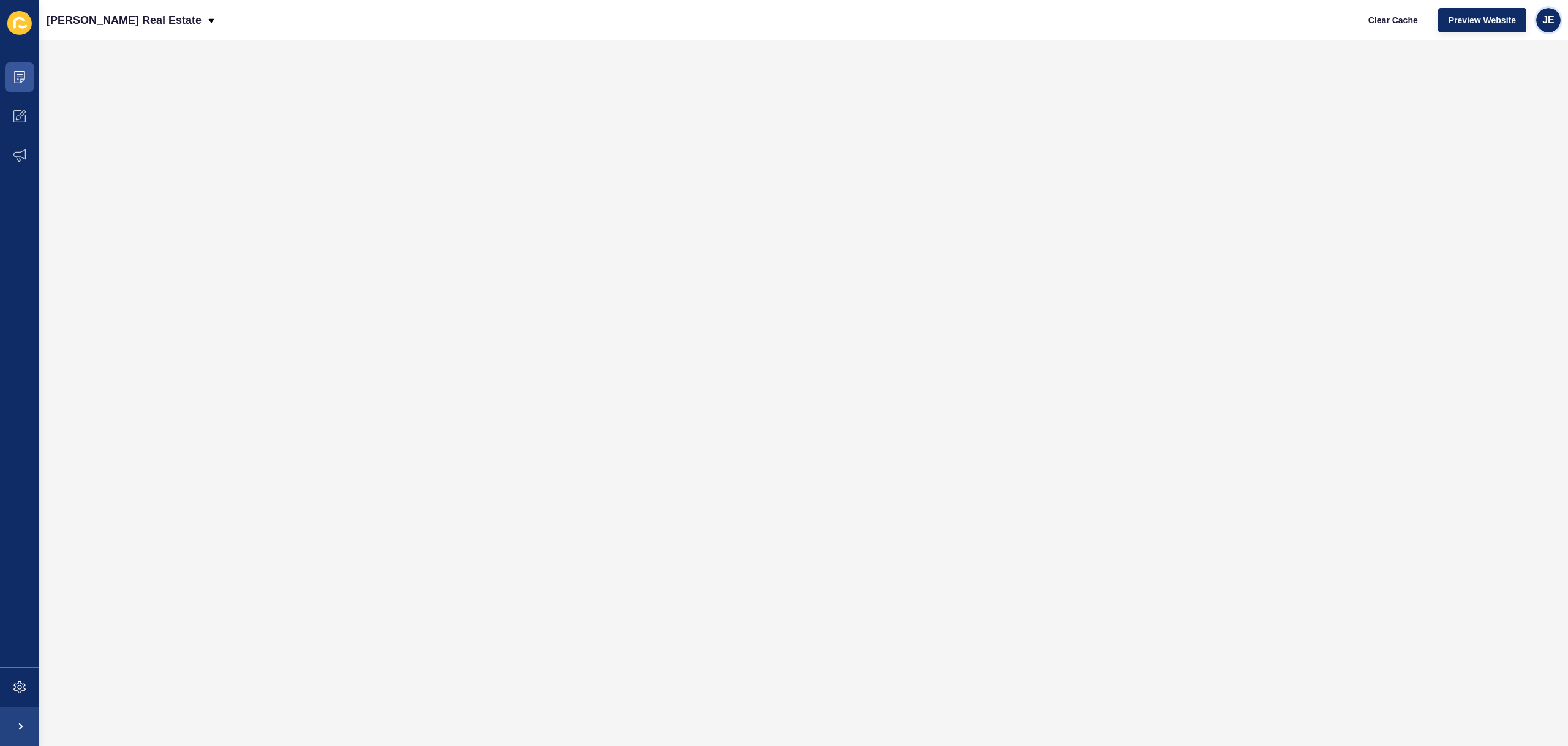
click at [1543, 21] on span "JE" at bounding box center [1548, 20] width 12 height 12
click at [1510, 94] on link "Logout" at bounding box center [1520, 102] width 90 height 27
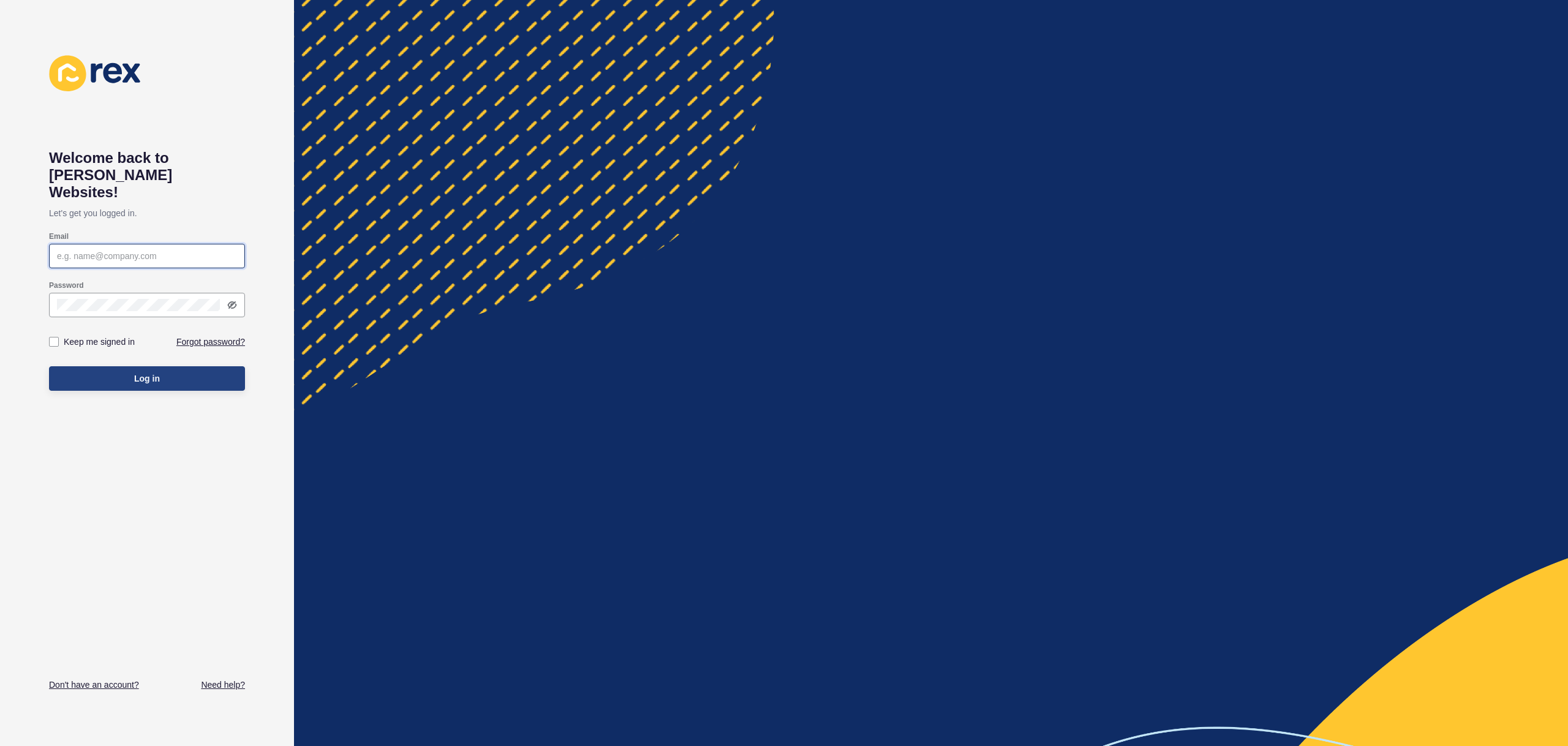
type input "justine.espinosa@rexsoftware.com.au"
click at [195, 367] on button "Log in" at bounding box center [147, 378] width 196 height 24
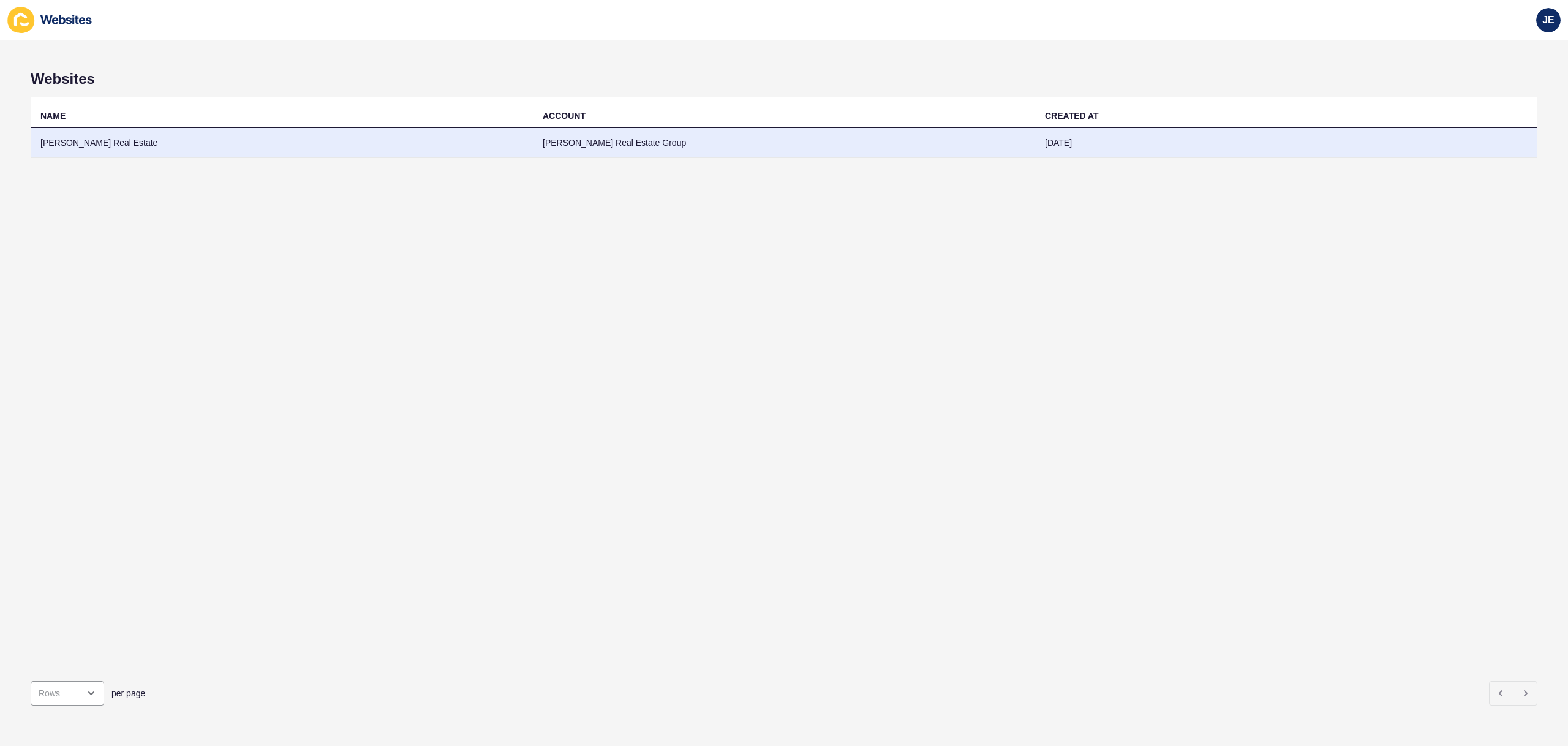
click at [504, 144] on td "Gale Real Estate" at bounding box center [282, 143] width 502 height 30
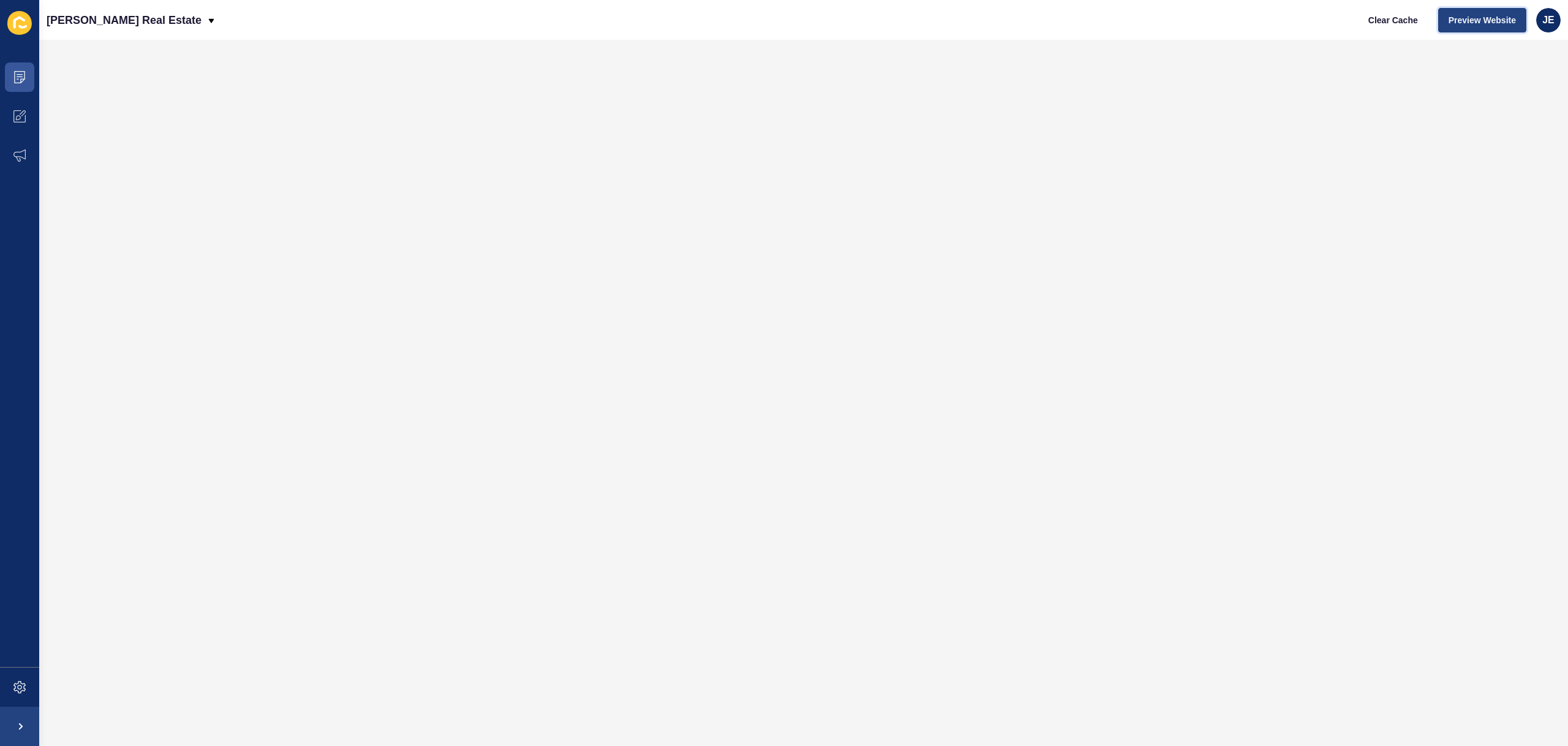
click at [1492, 24] on span "Preview Website" at bounding box center [1482, 20] width 67 height 12
click at [14, 82] on icon at bounding box center [20, 77] width 12 height 12
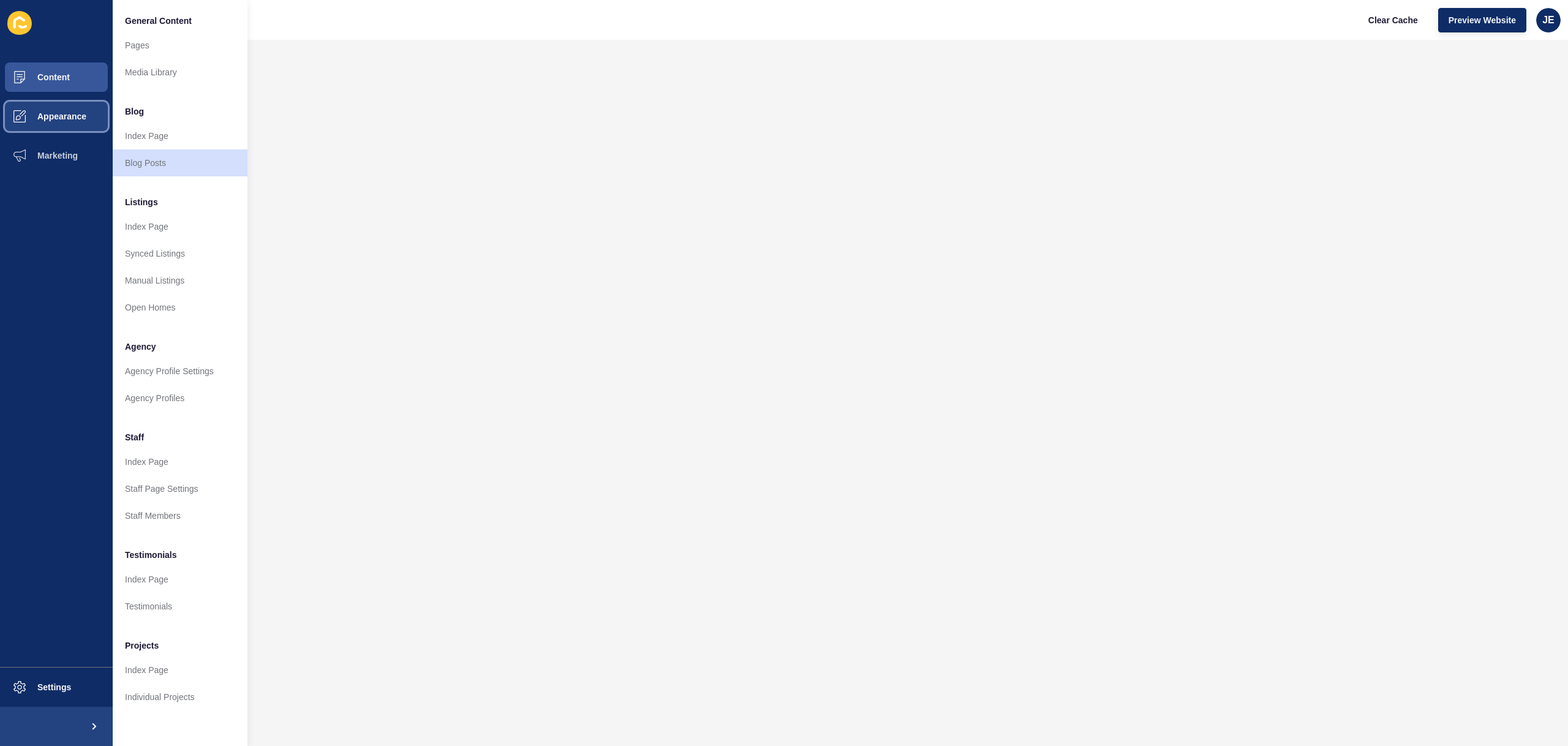
click at [60, 124] on button "Appearance" at bounding box center [56, 116] width 113 height 39
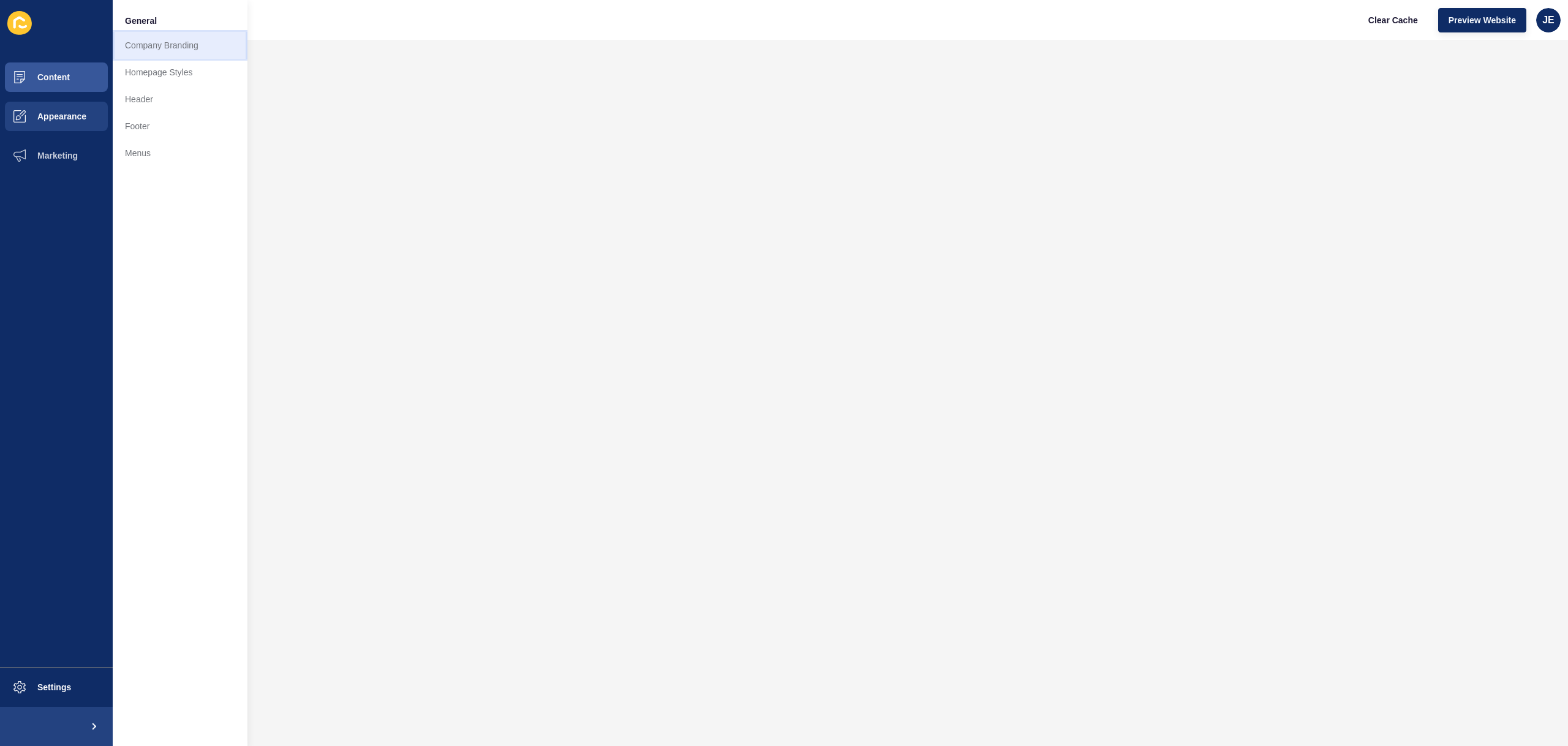
click at [167, 42] on link "Company Branding" at bounding box center [180, 45] width 135 height 27
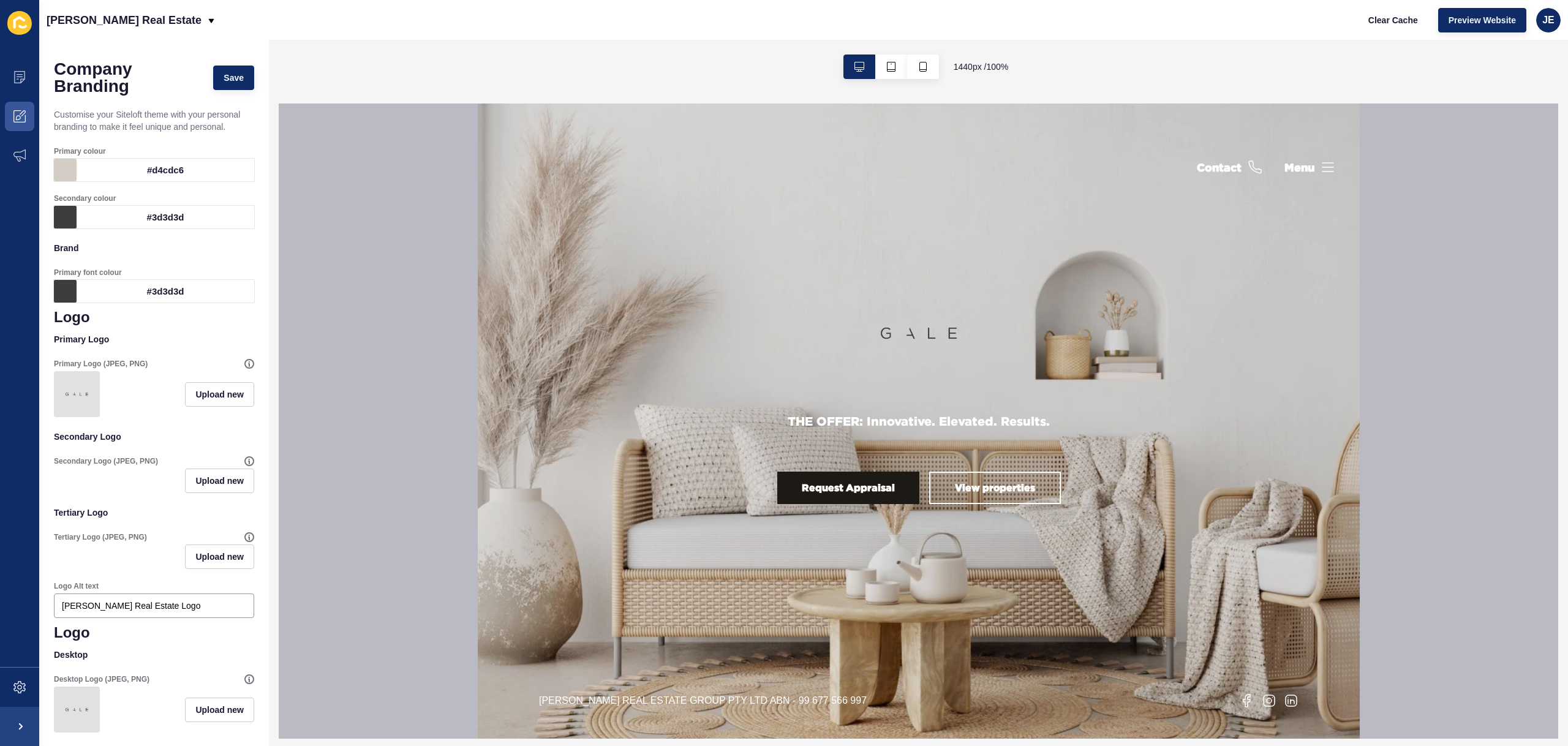
click at [169, 171] on div "#d4cdc6" at bounding box center [165, 170] width 178 height 23
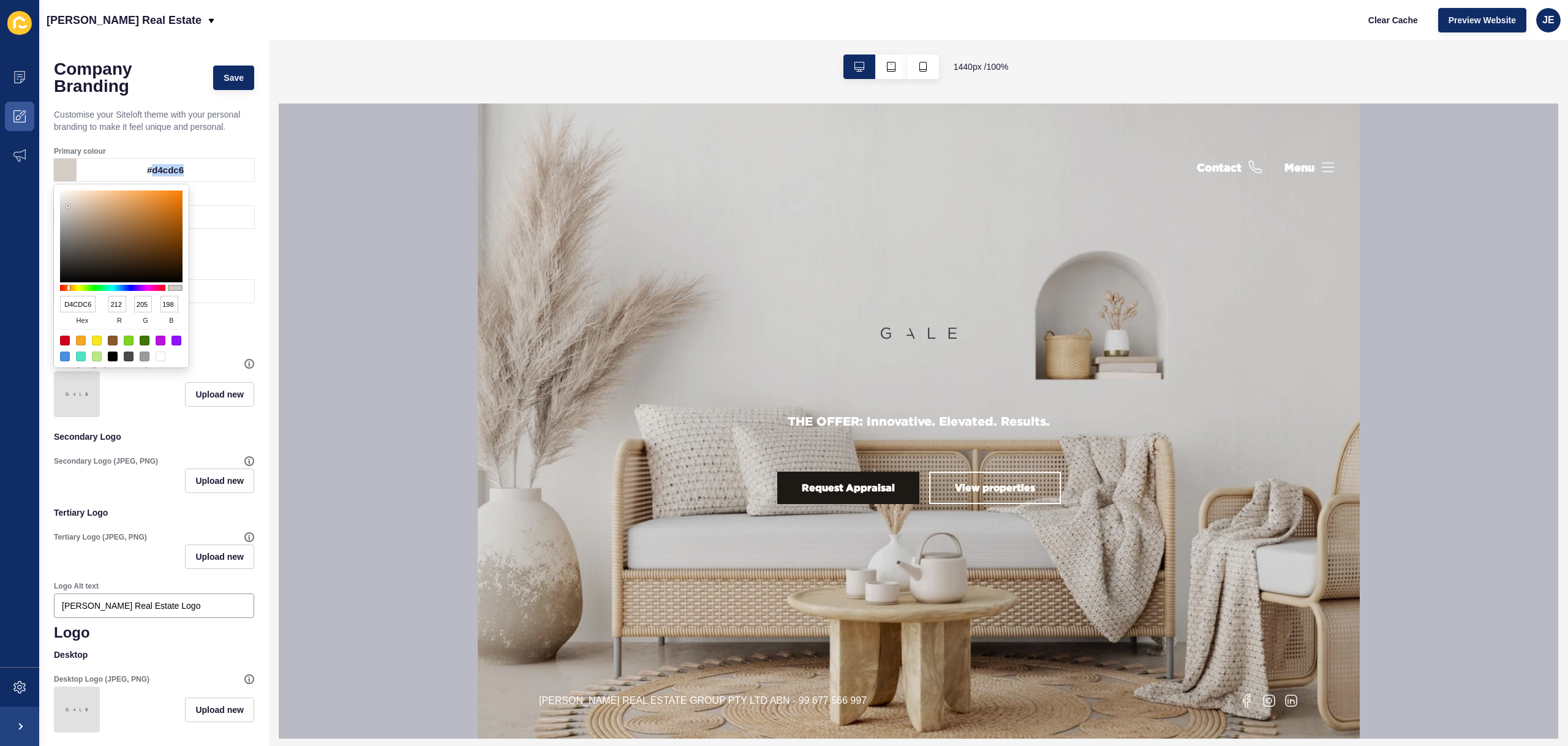
copy div "d4cdc6"
click at [1271, 212] on div "Contact Menu" at bounding box center [1265, 167] width 138 height 127
click at [14, 686] on icon at bounding box center [20, 687] width 12 height 12
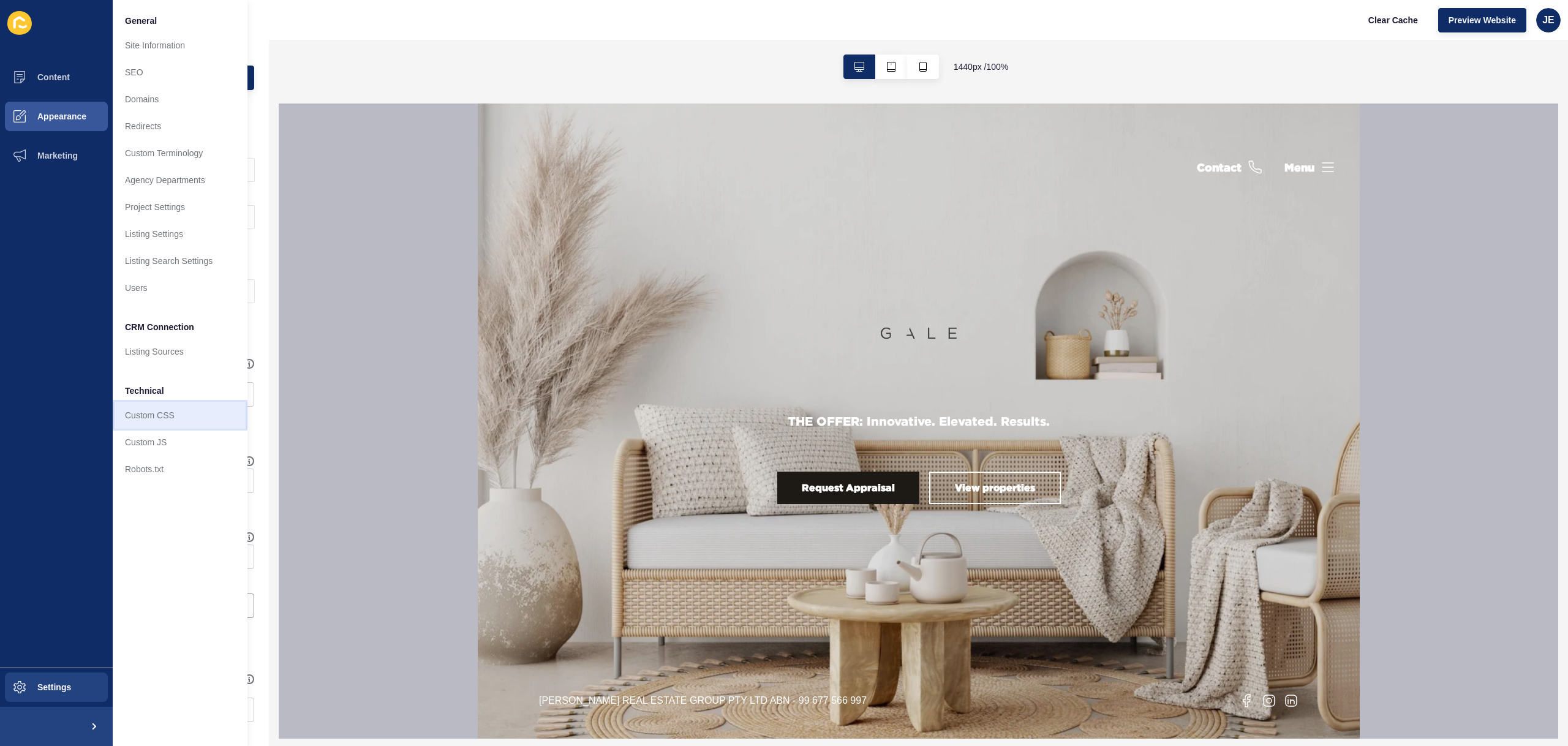
click at [156, 419] on link "Custom CSS" at bounding box center [180, 415] width 135 height 27
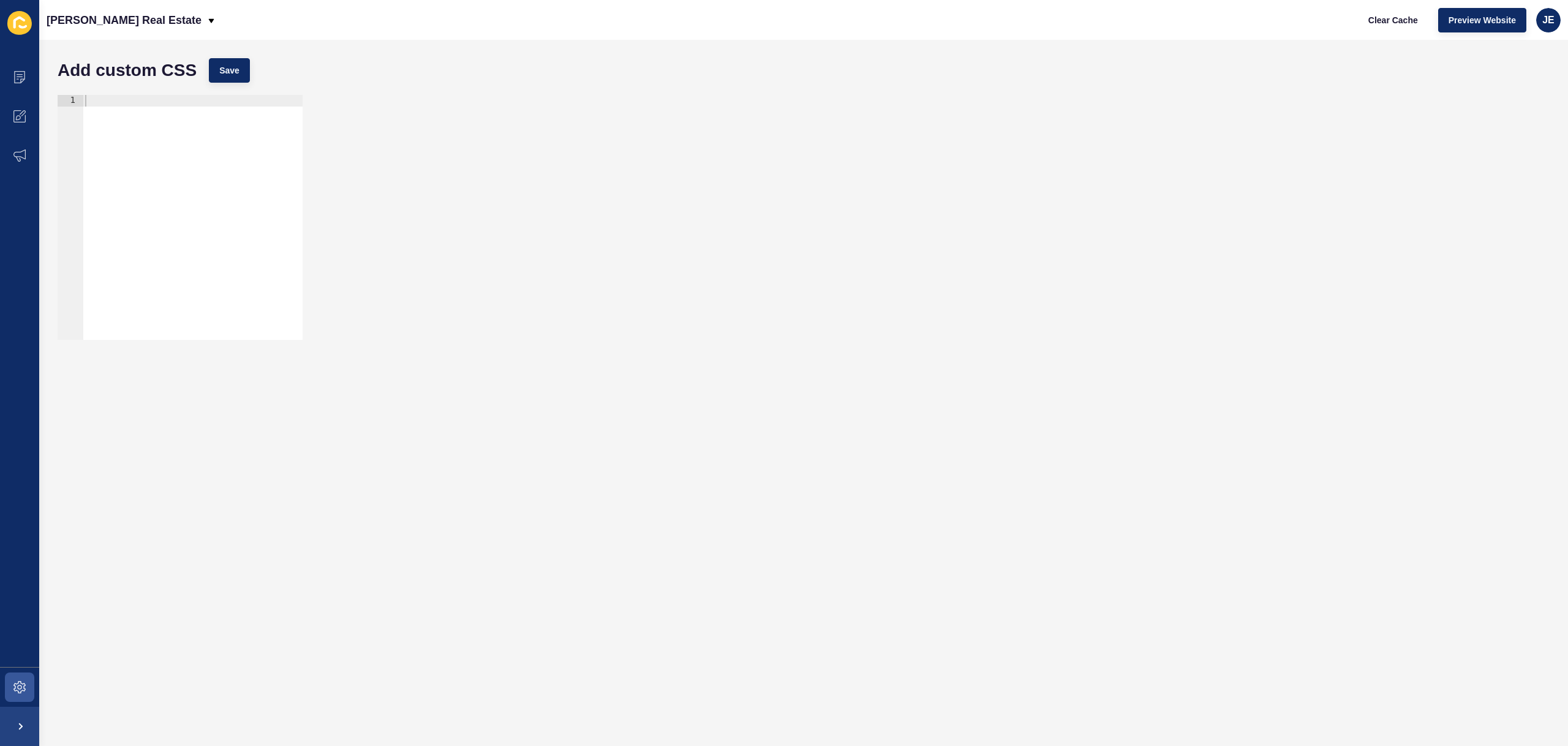
click at [174, 178] on div at bounding box center [192, 229] width 220 height 268
type textarea "}"
paste textarea "d4cdc6"
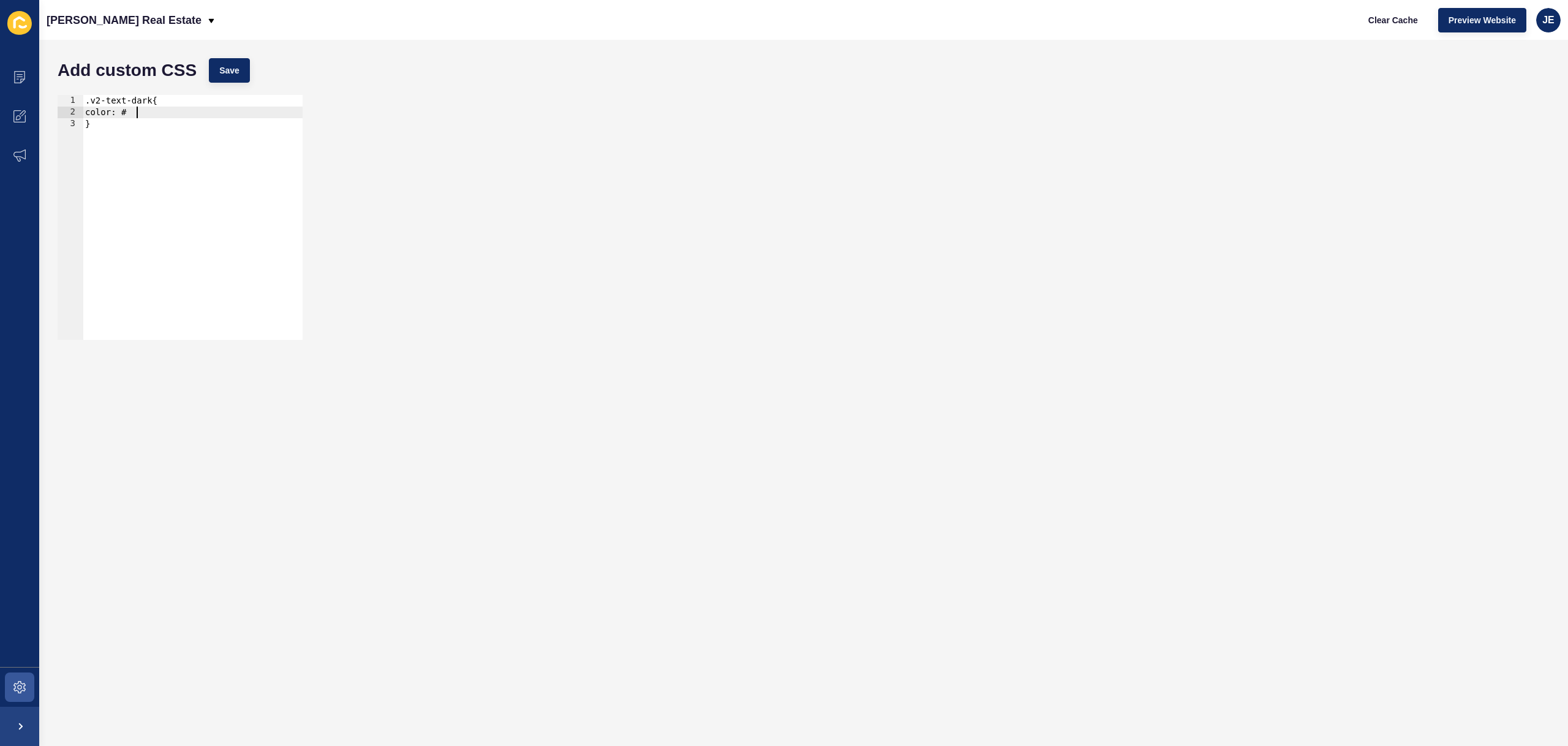
paste textarea "d4cdc6"
type textarea "color: #d4cdc6!important;"
click at [222, 61] on button "Save" at bounding box center [229, 70] width 41 height 24
click at [25, 79] on icon at bounding box center [20, 77] width 12 height 12
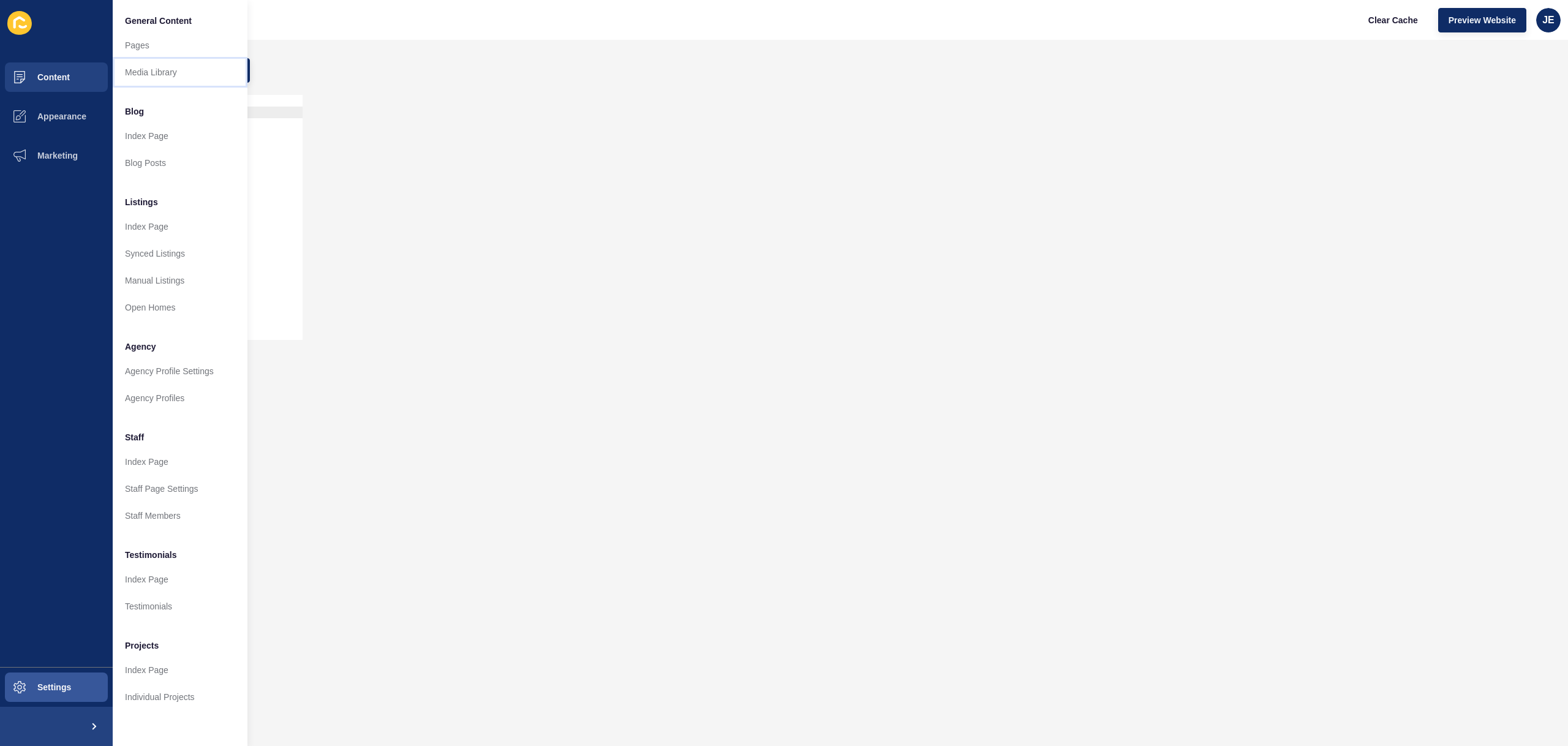
click at [137, 67] on link "Media Library" at bounding box center [180, 73] width 135 height 27
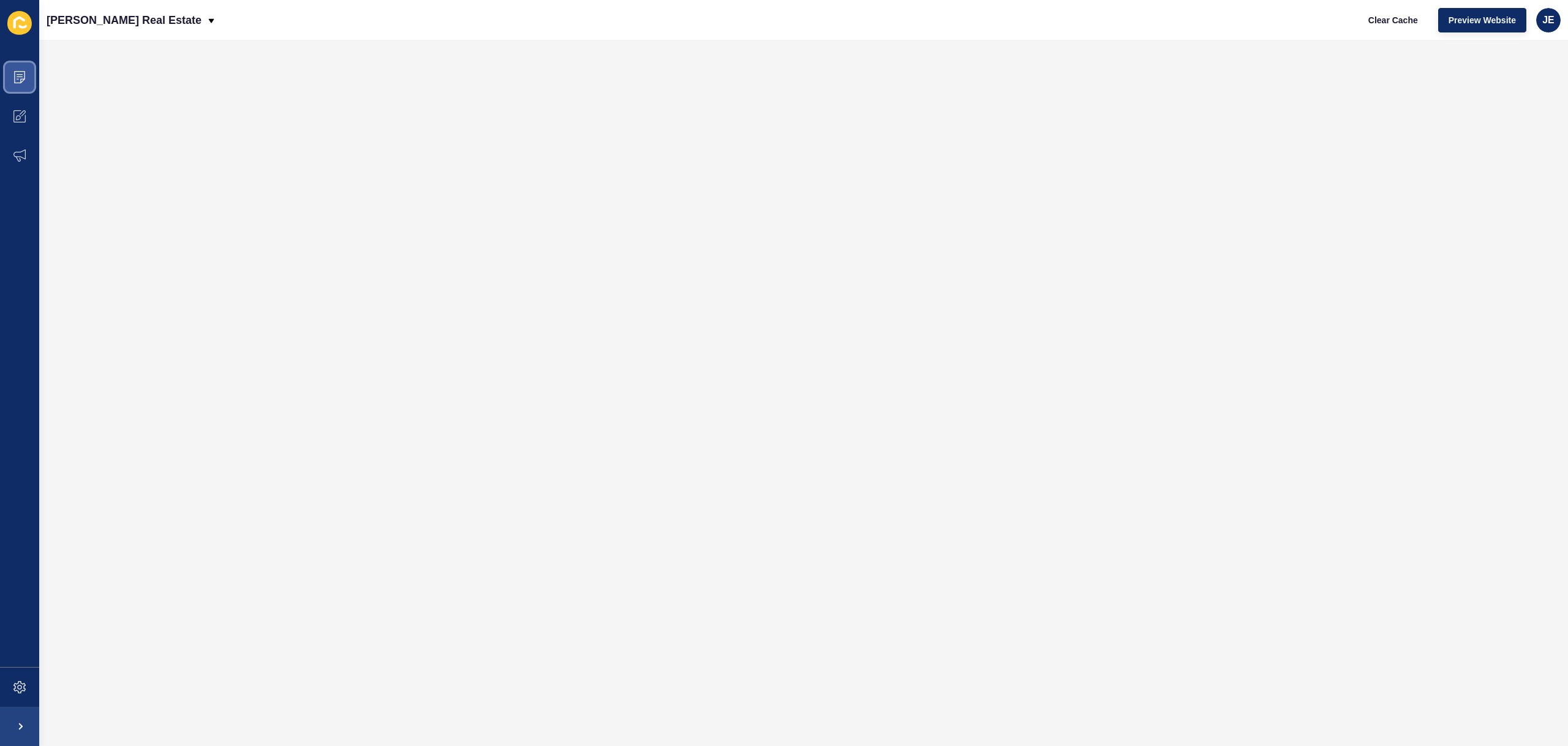
click at [13, 88] on span at bounding box center [20, 77] width 39 height 39
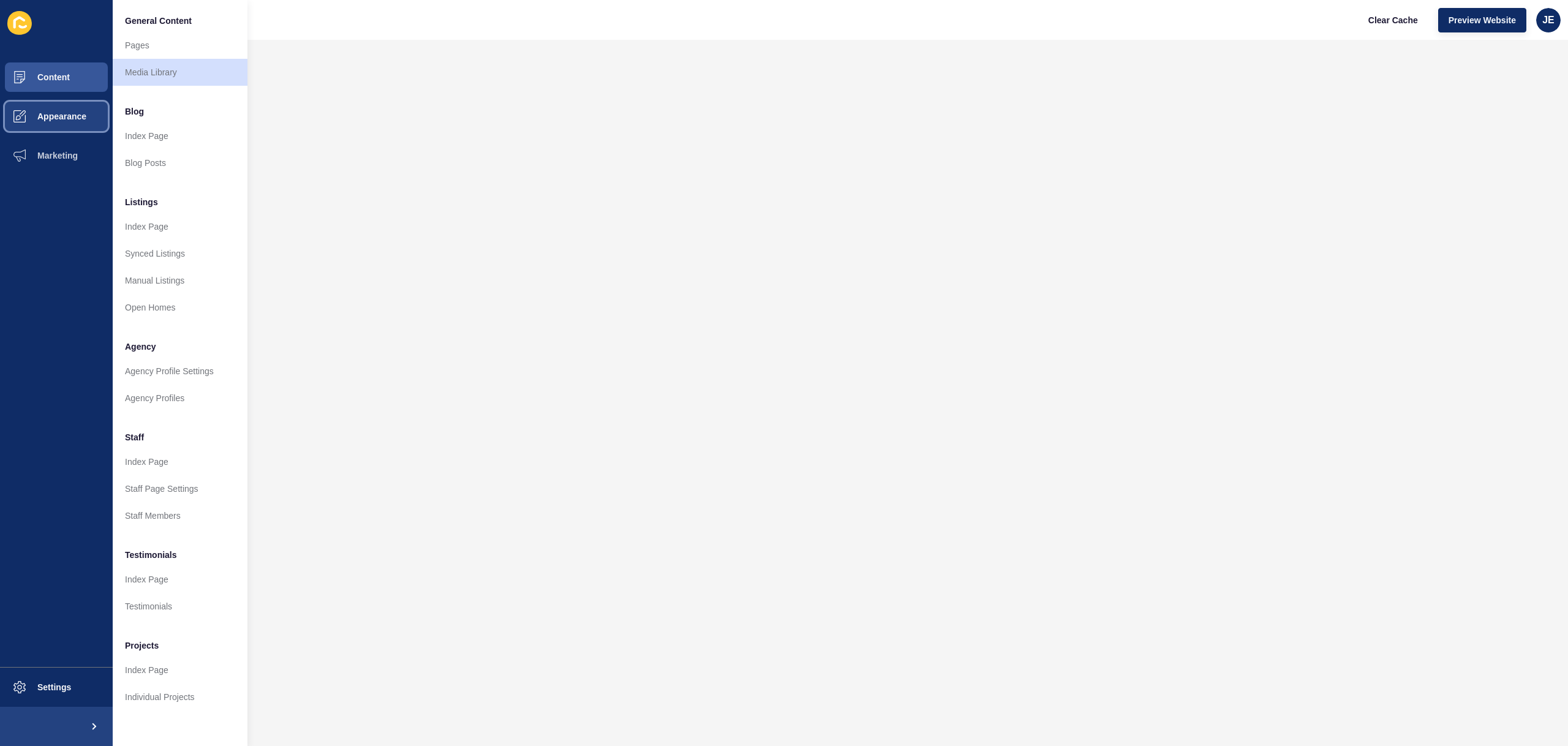
click at [23, 131] on span at bounding box center [20, 116] width 39 height 39
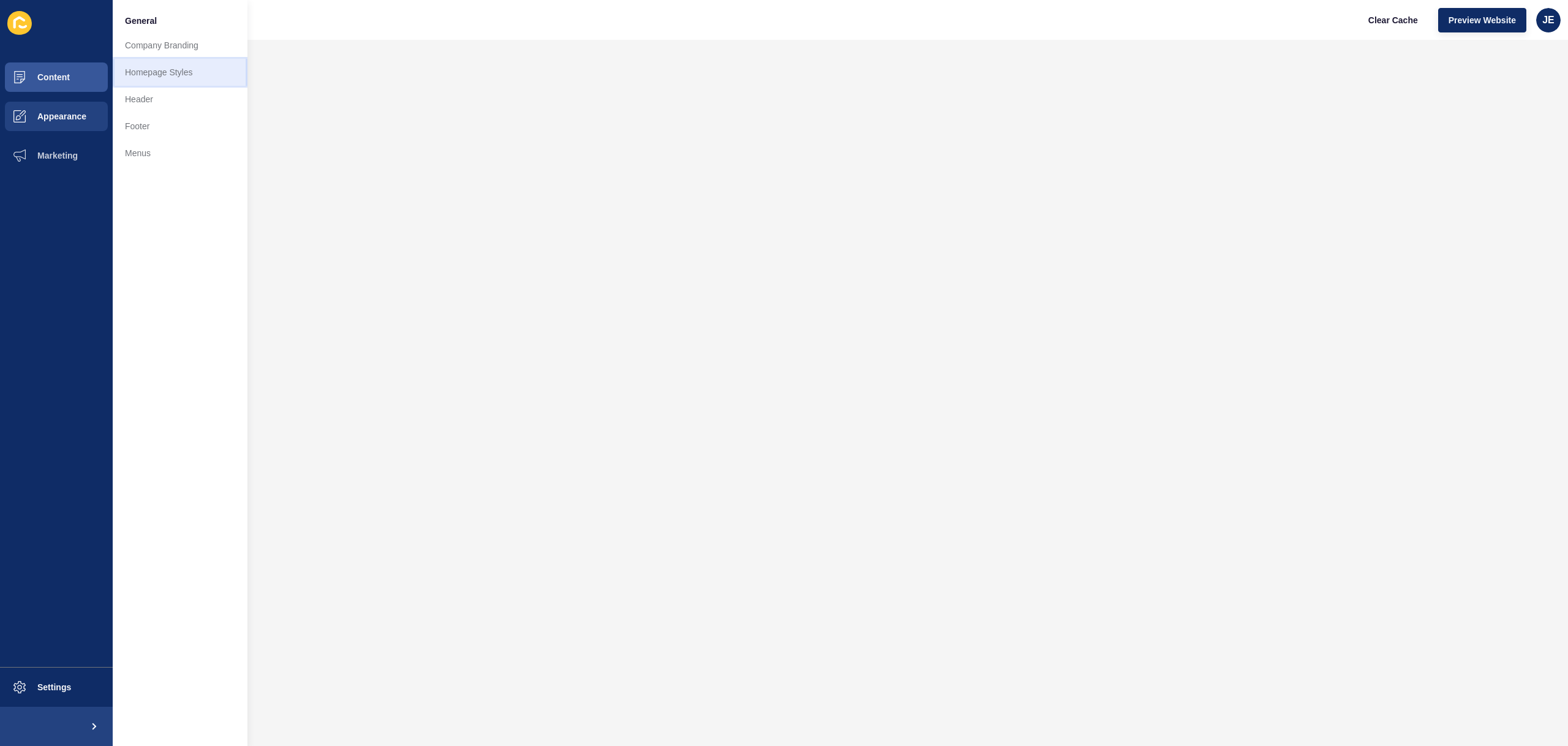
click at [130, 78] on link "Homepage Styles" at bounding box center [180, 73] width 135 height 27
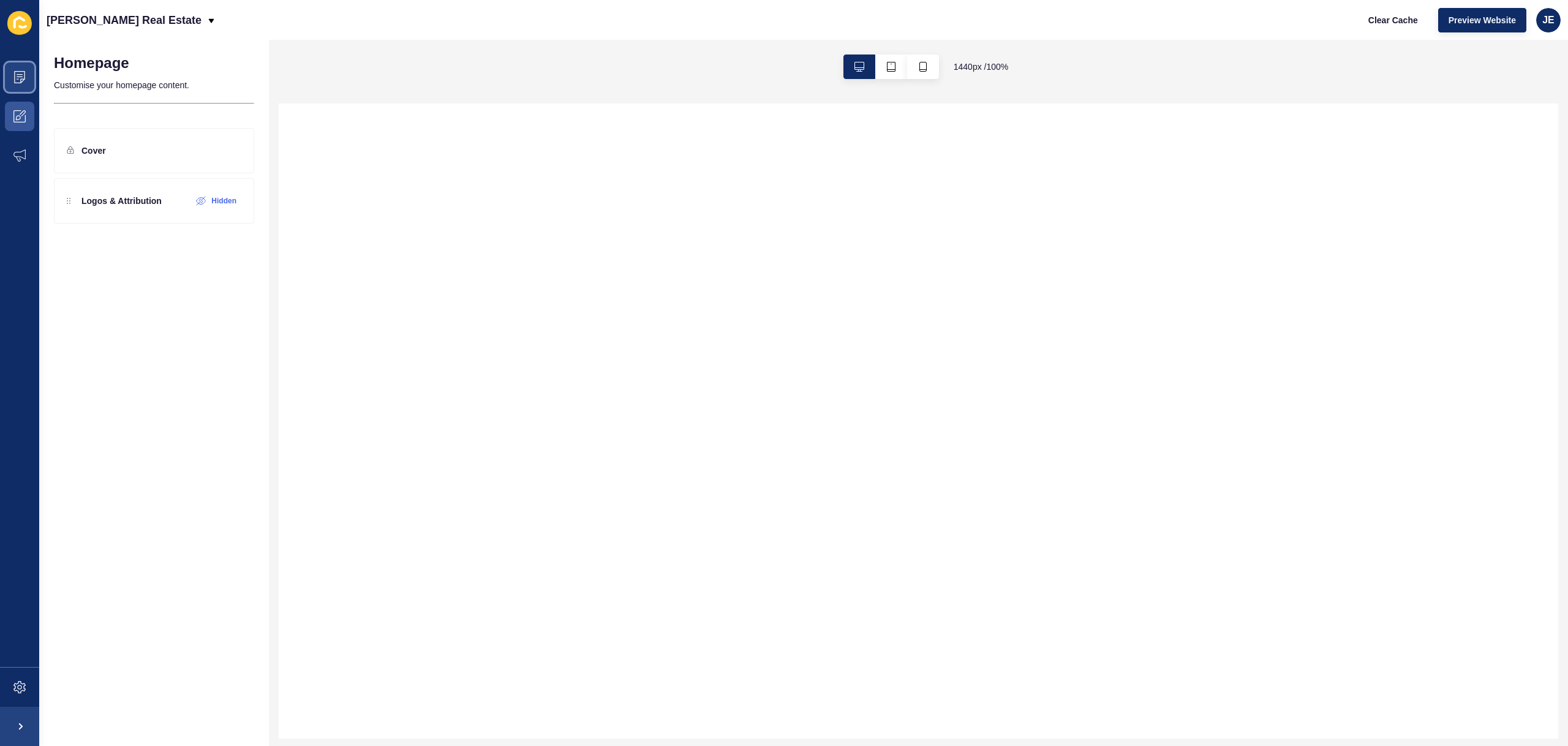
click at [33, 82] on span at bounding box center [20, 77] width 39 height 39
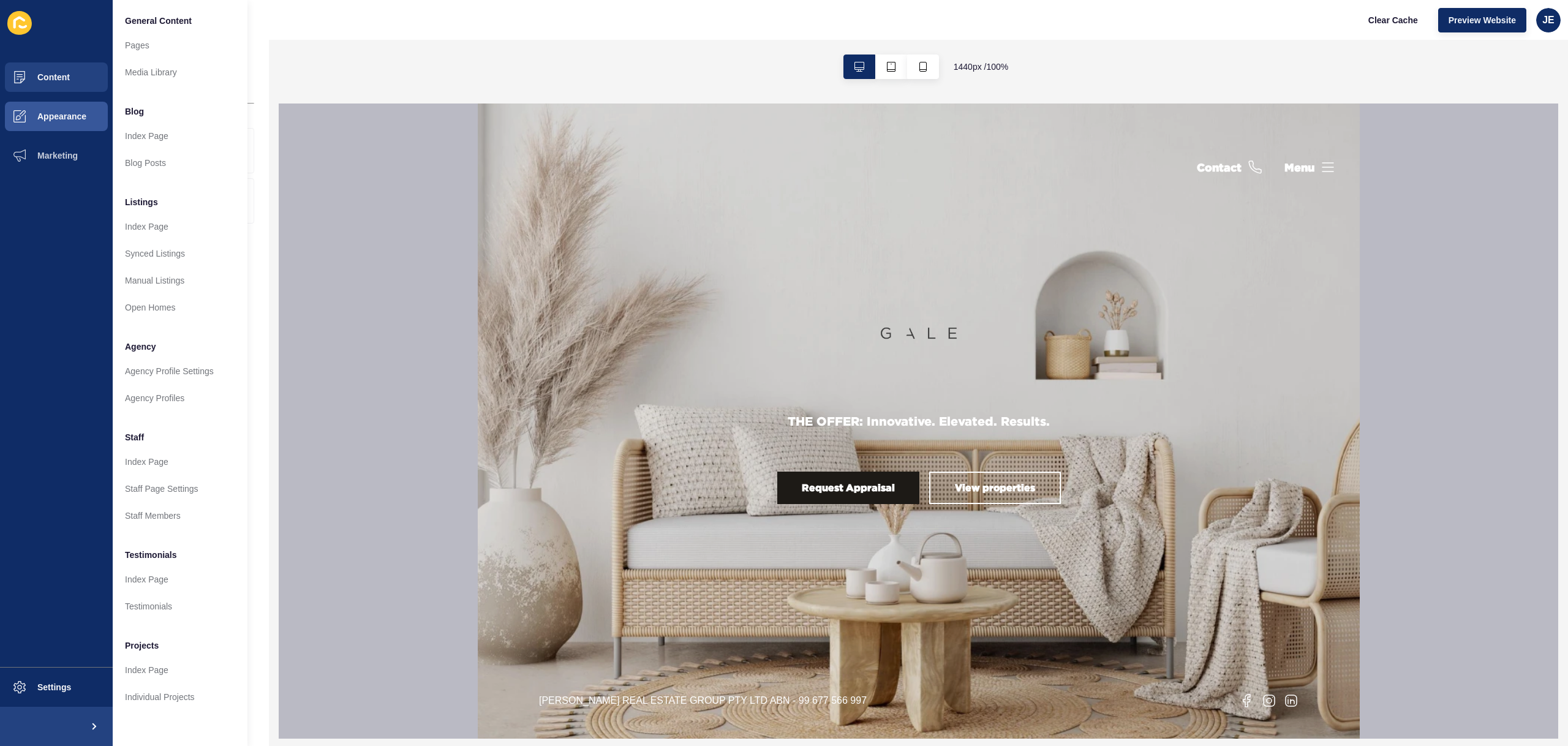
click at [356, 198] on div at bounding box center [919, 421] width 1279 height 635
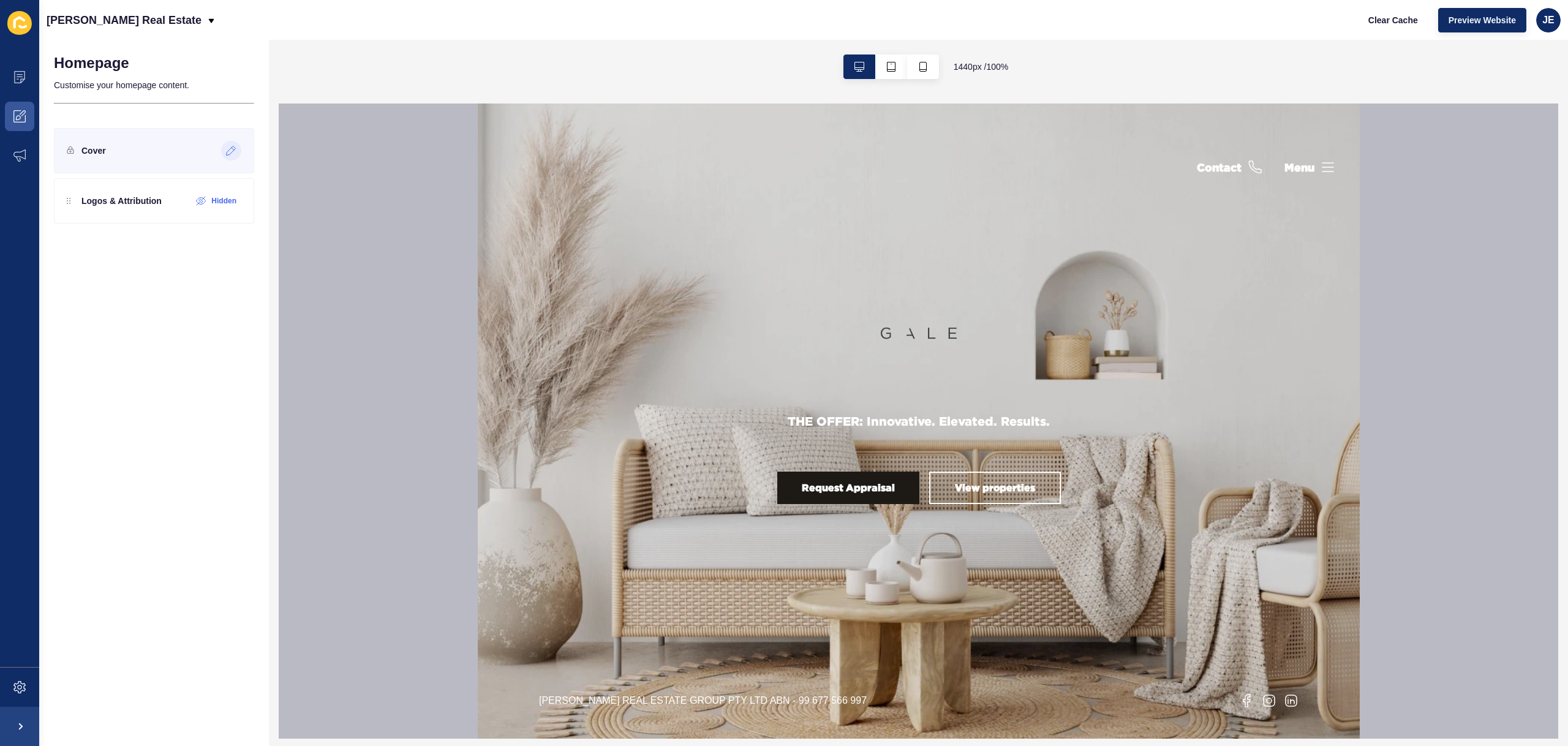
click at [237, 153] on div at bounding box center [231, 150] width 20 height 20
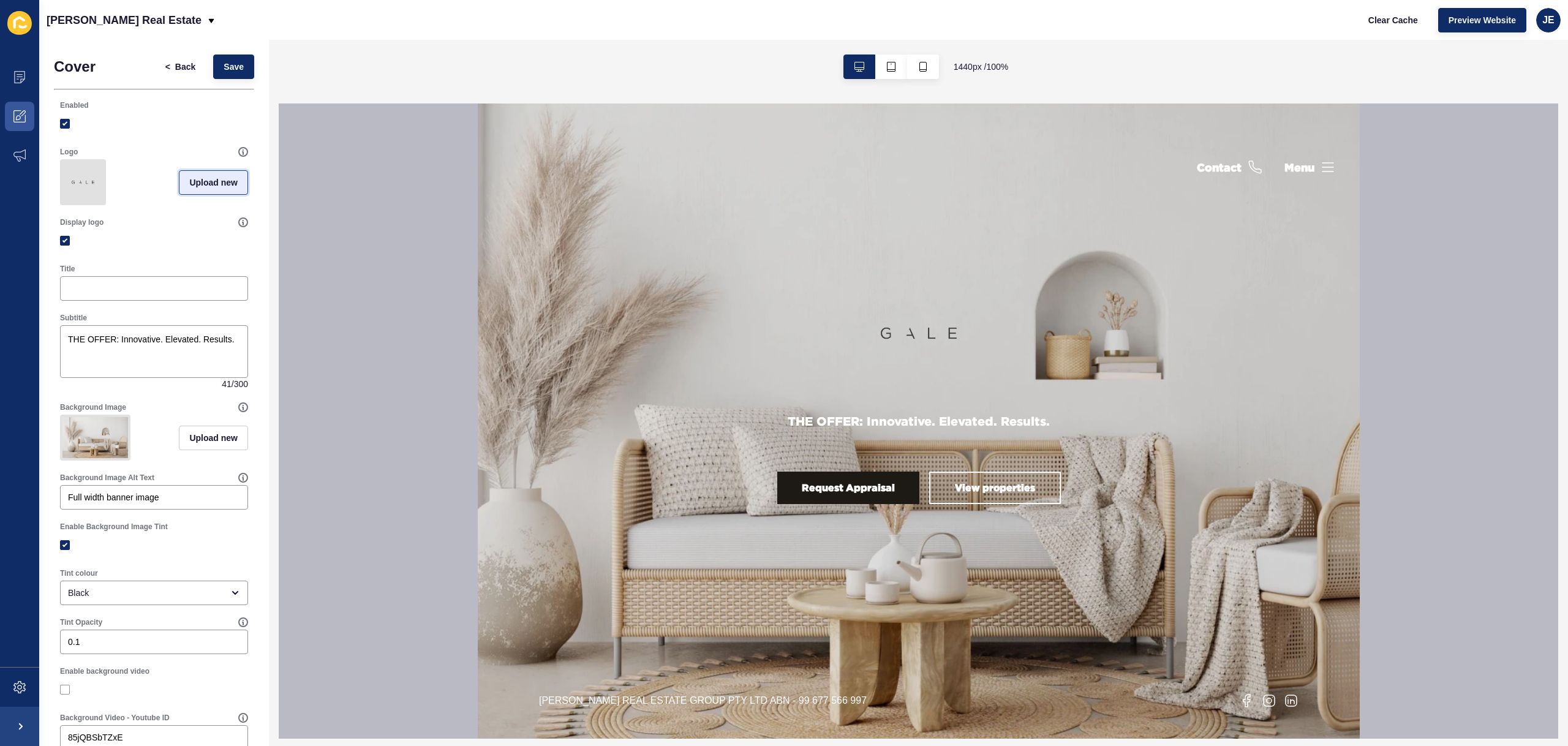
click at [193, 182] on span "Upload new" at bounding box center [213, 182] width 48 height 12
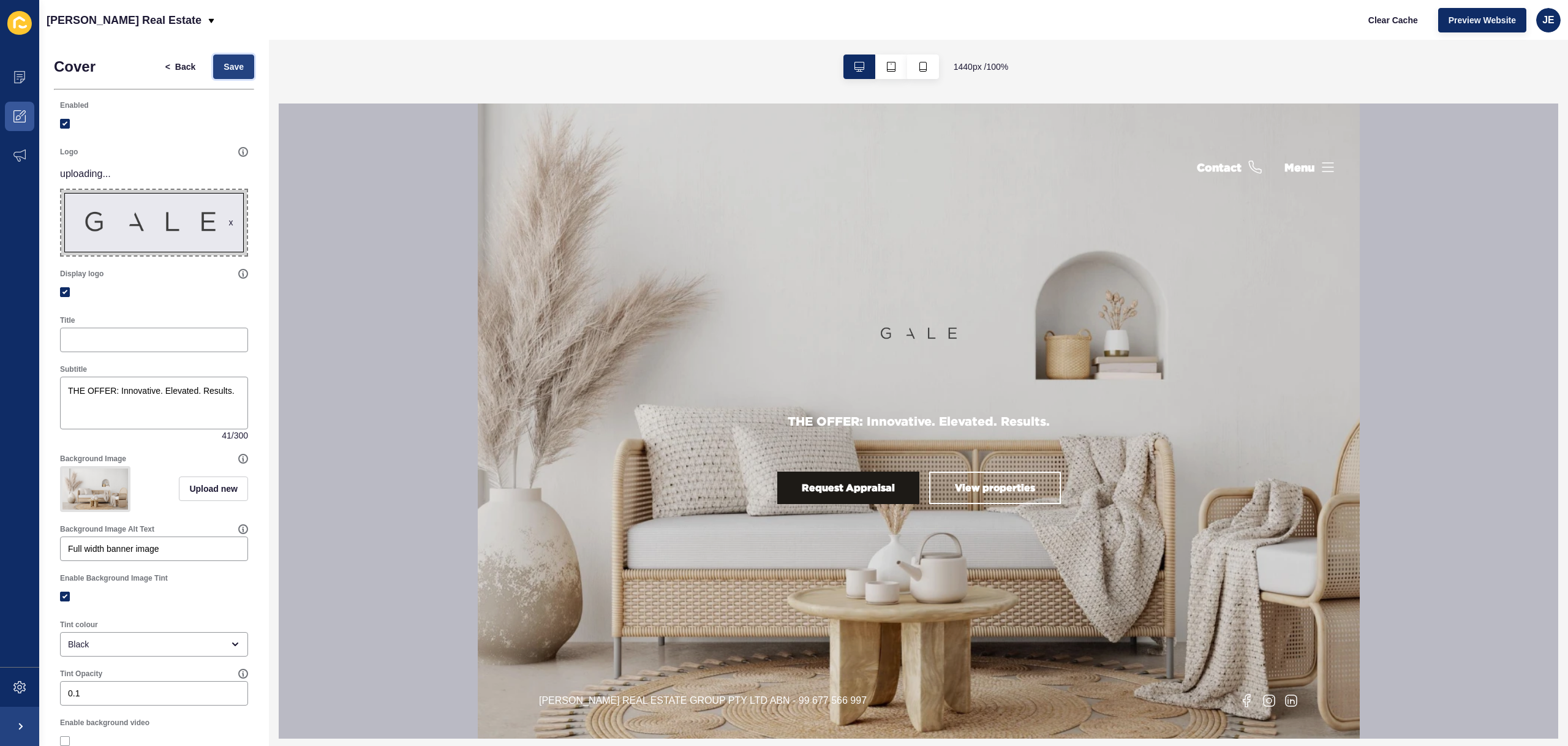
click at [234, 65] on button "Save" at bounding box center [234, 67] width 41 height 24
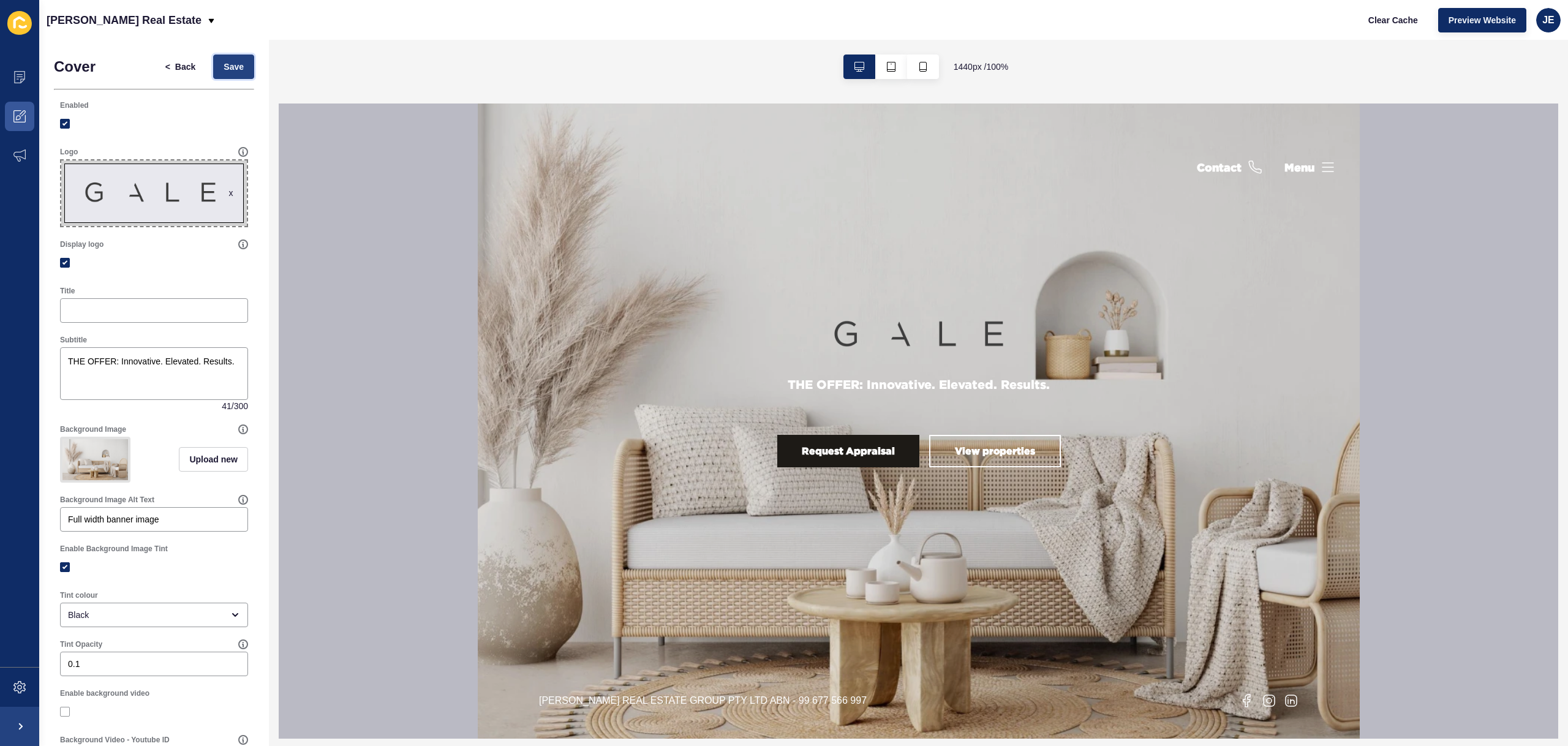
click at [224, 65] on span "Save" at bounding box center [234, 67] width 20 height 12
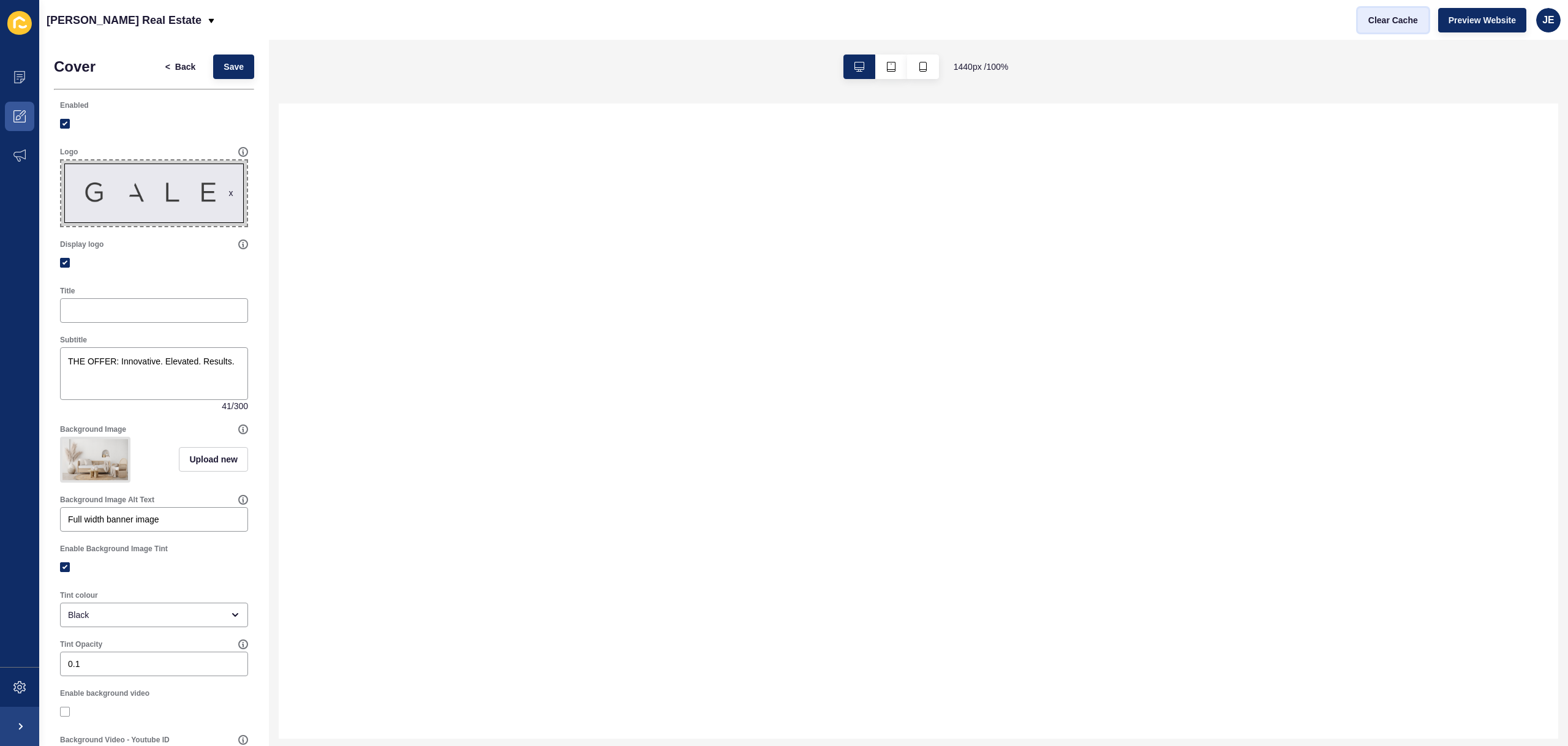
click at [1408, 21] on span "Clear Cache" at bounding box center [1393, 20] width 50 height 12
click at [1475, 25] on span "Preview Website" at bounding box center [1482, 20] width 67 height 12
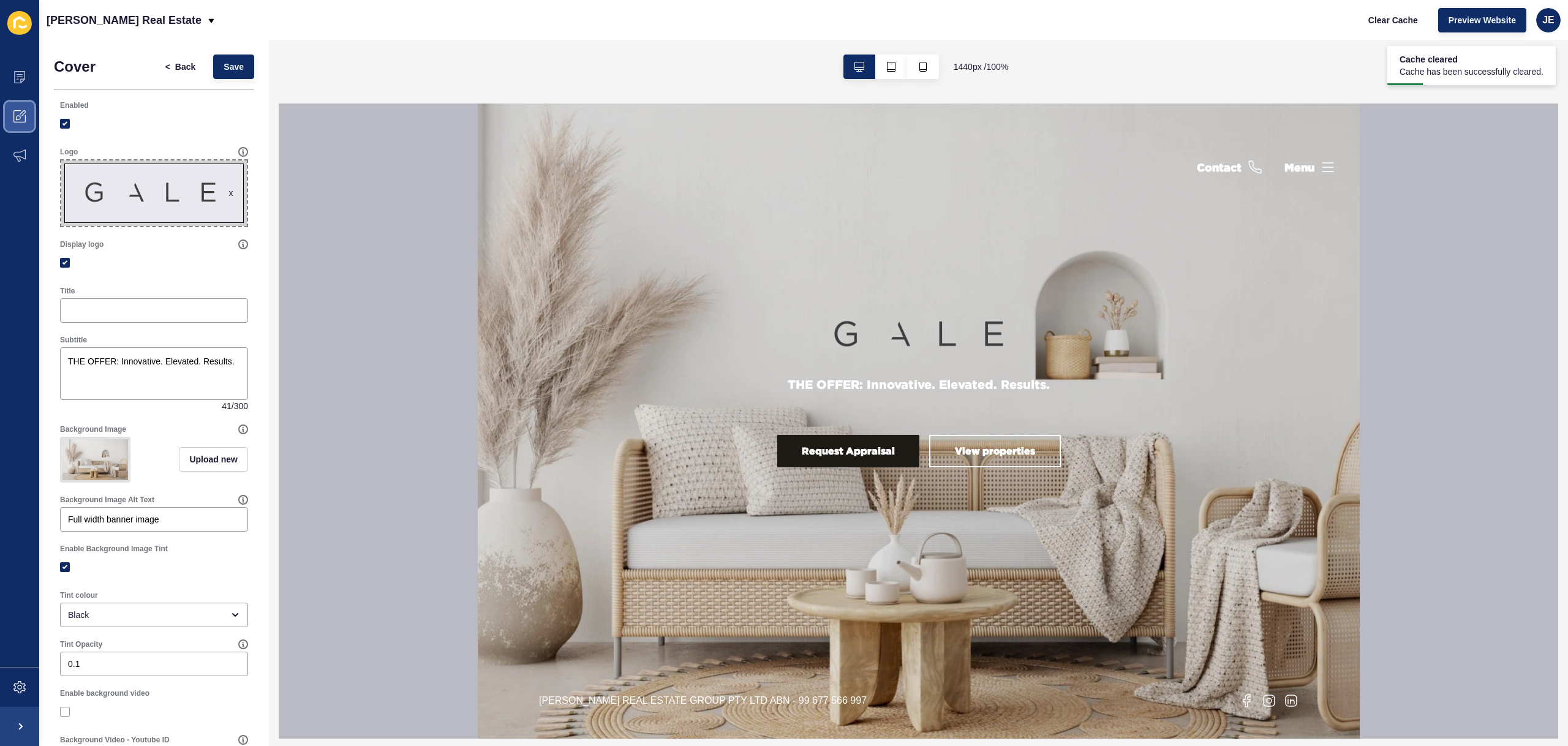
click at [20, 118] on icon at bounding box center [20, 116] width 12 height 12
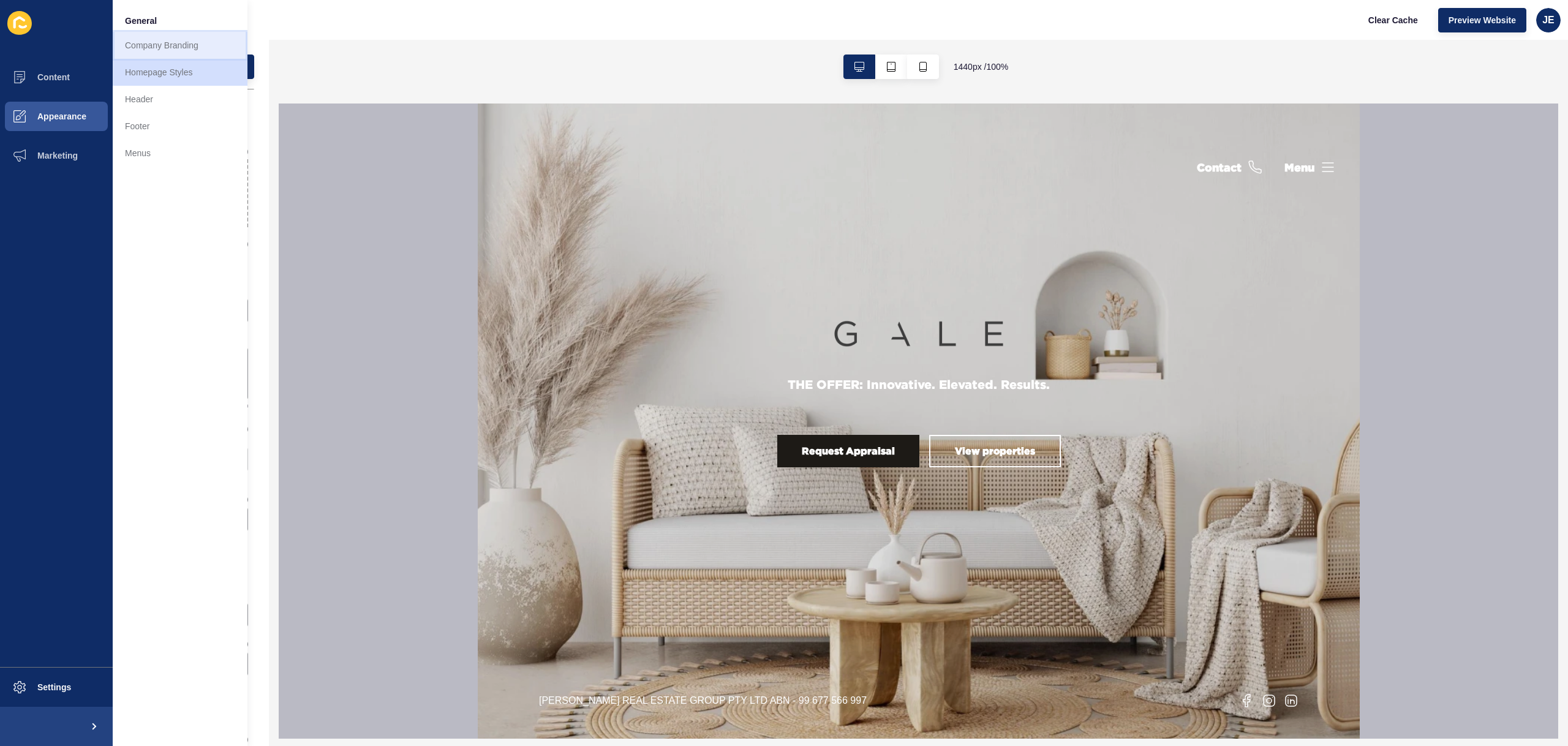
click at [229, 45] on link "Company Branding" at bounding box center [180, 45] width 135 height 27
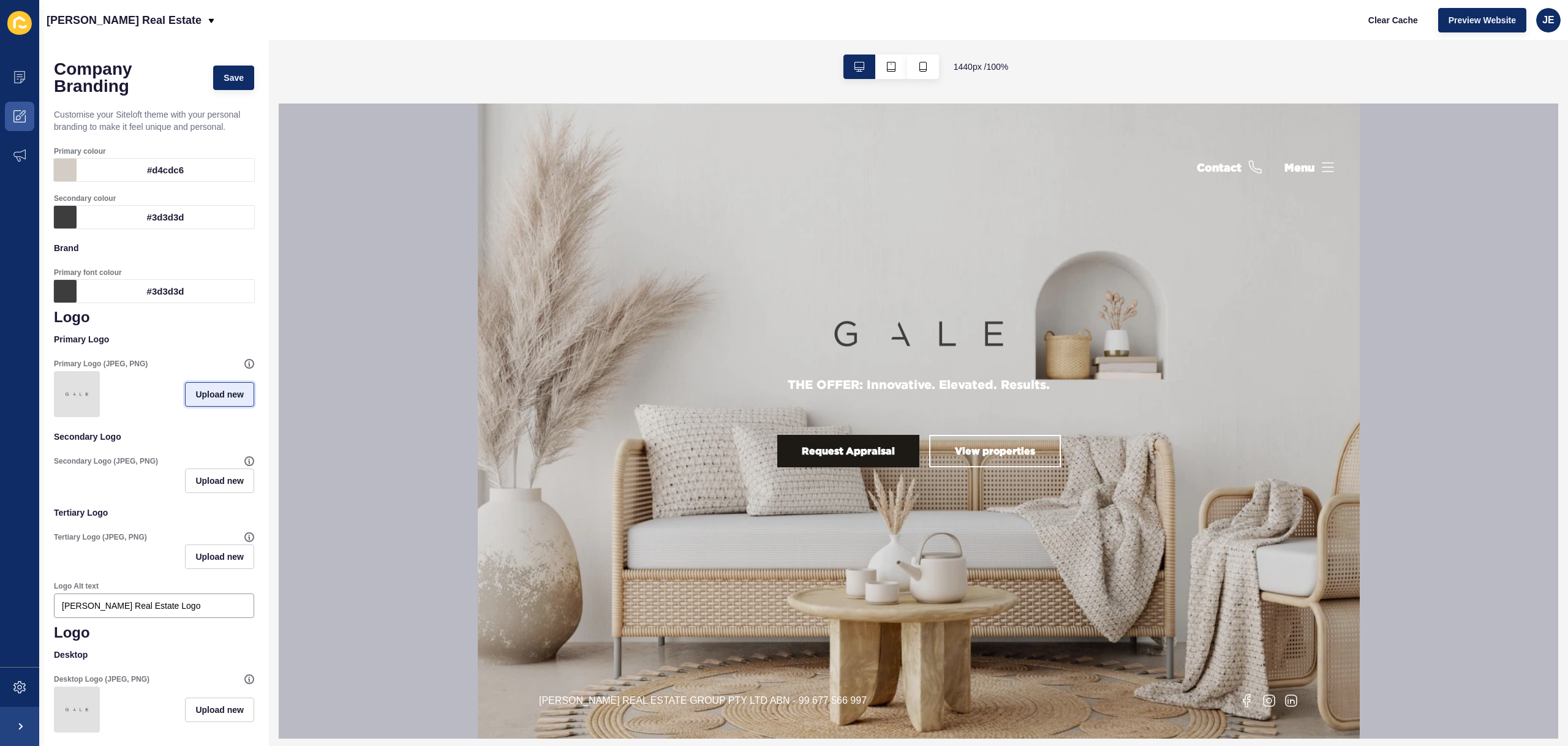
click at [202, 401] on span "Upload new" at bounding box center [219, 395] width 48 height 12
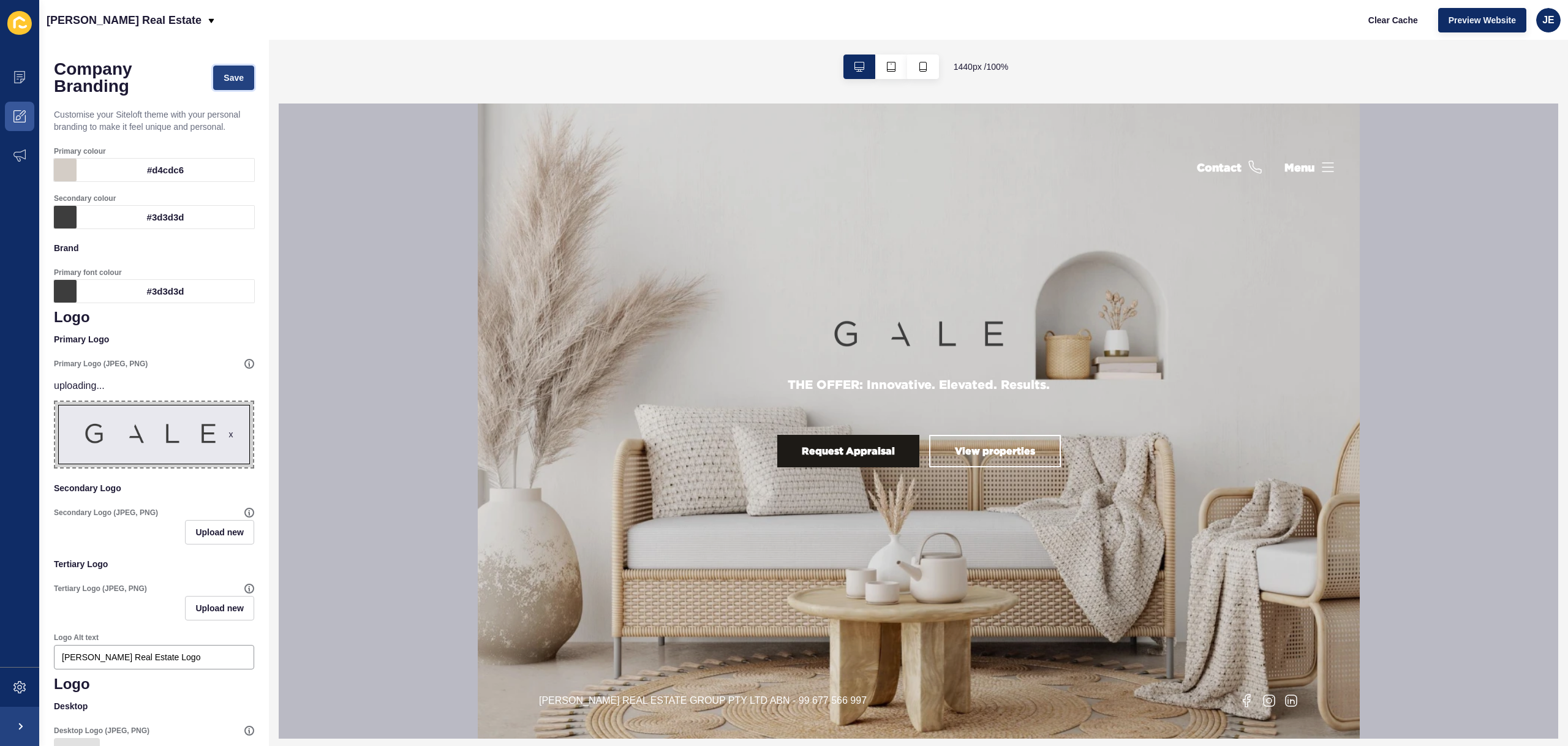
click at [224, 73] on span "Save" at bounding box center [234, 78] width 20 height 12
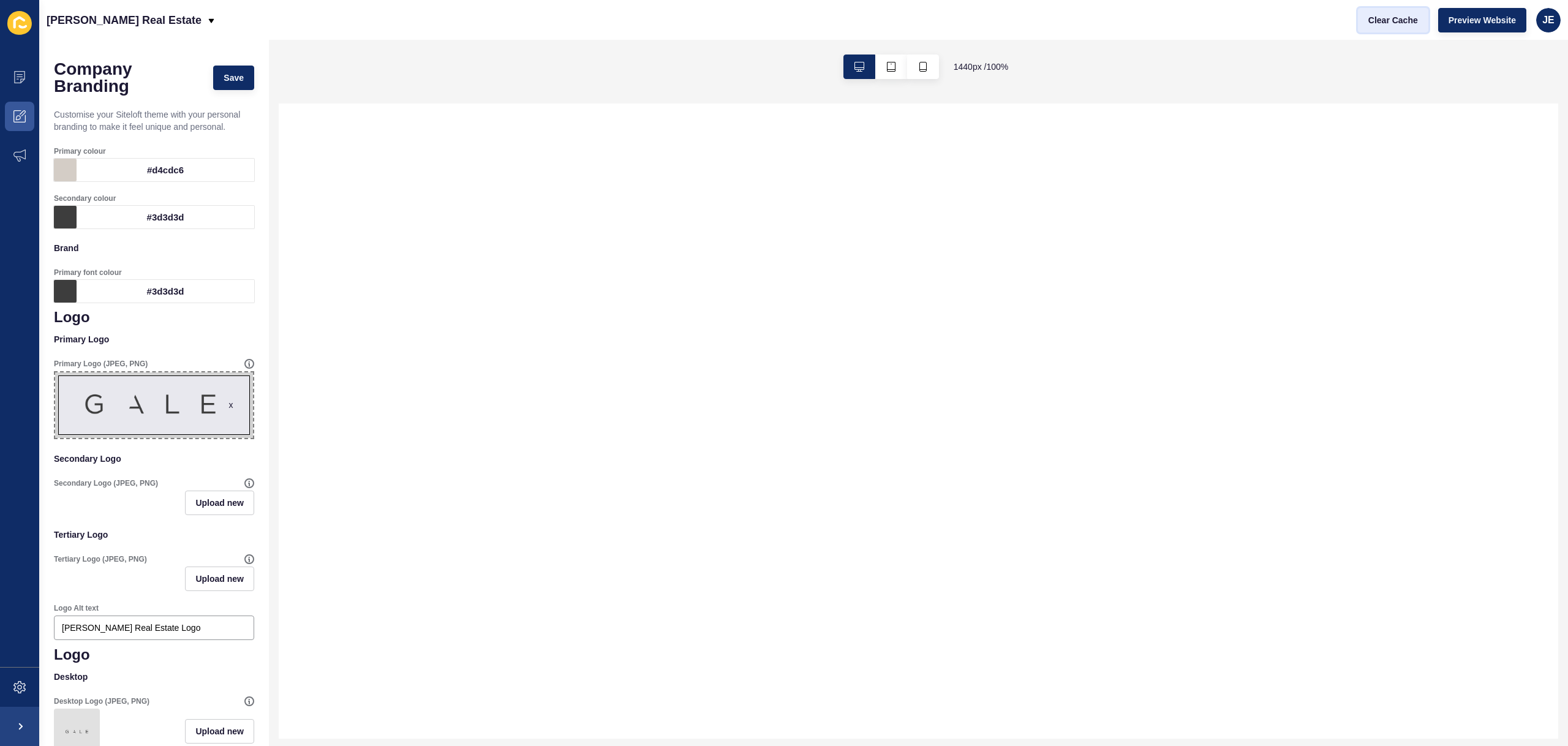
click at [1396, 21] on span "Clear Cache" at bounding box center [1393, 20] width 50 height 12
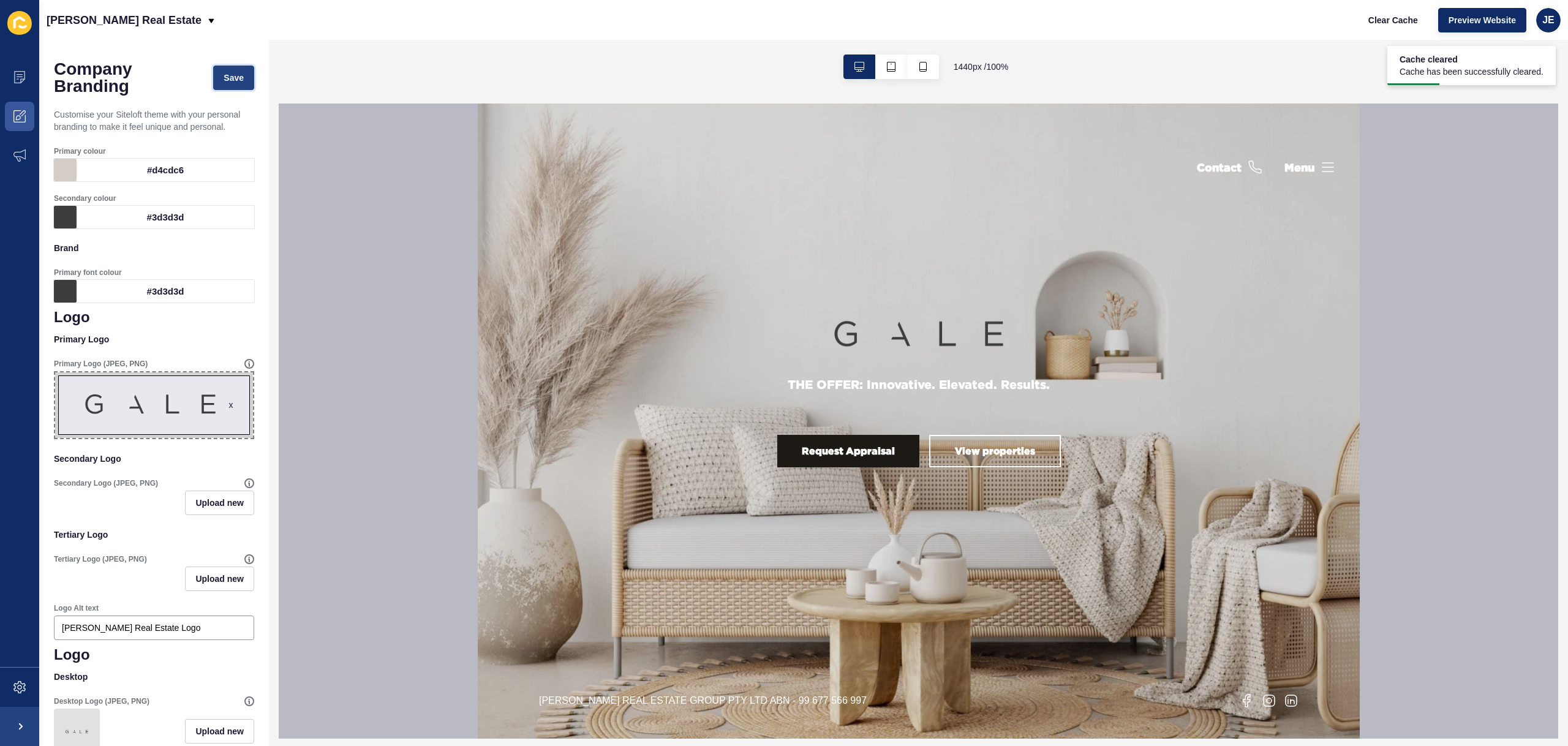
click at [231, 85] on button "Save" at bounding box center [234, 78] width 41 height 24
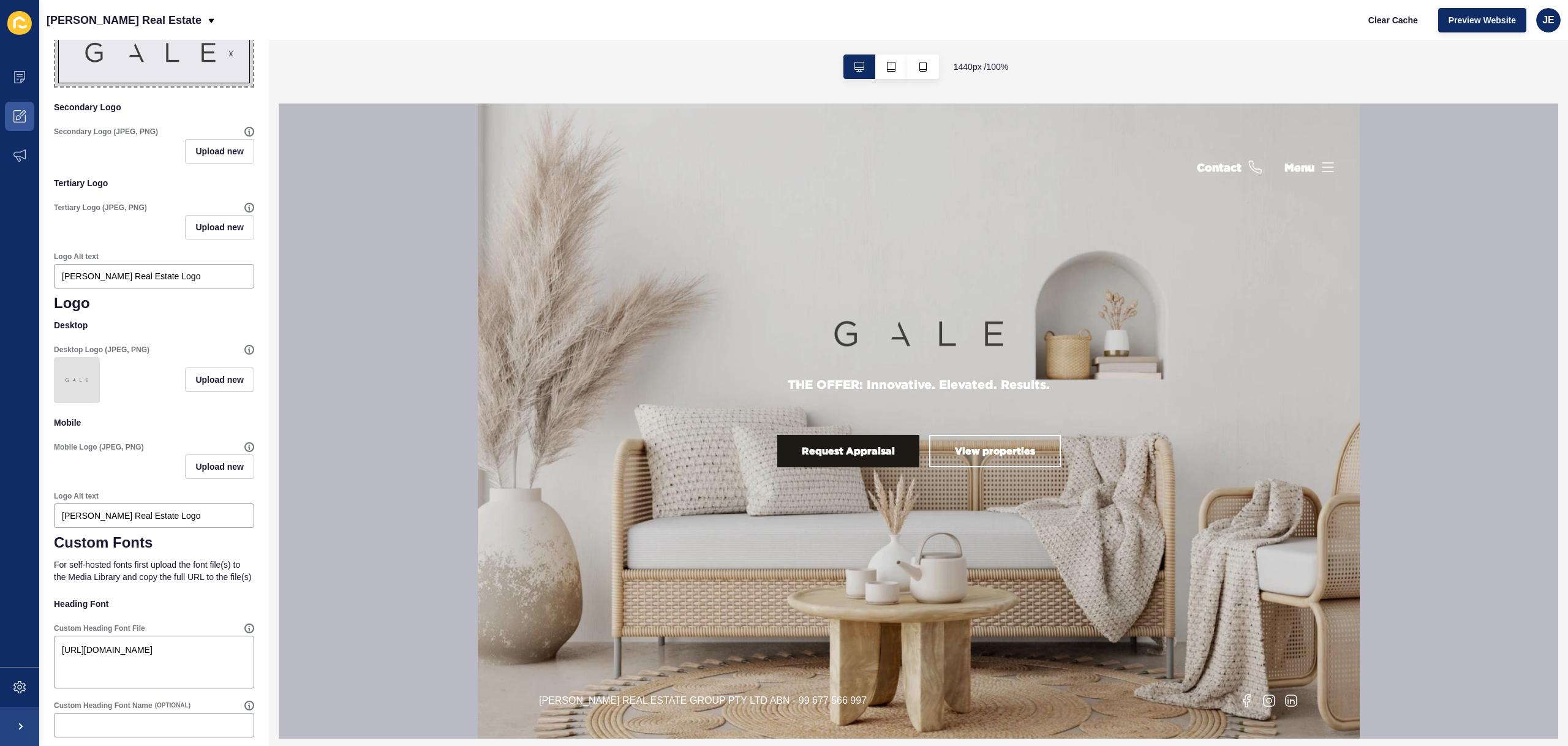
scroll to position [352, 0]
click at [208, 377] on span "Upload new" at bounding box center [219, 379] width 48 height 12
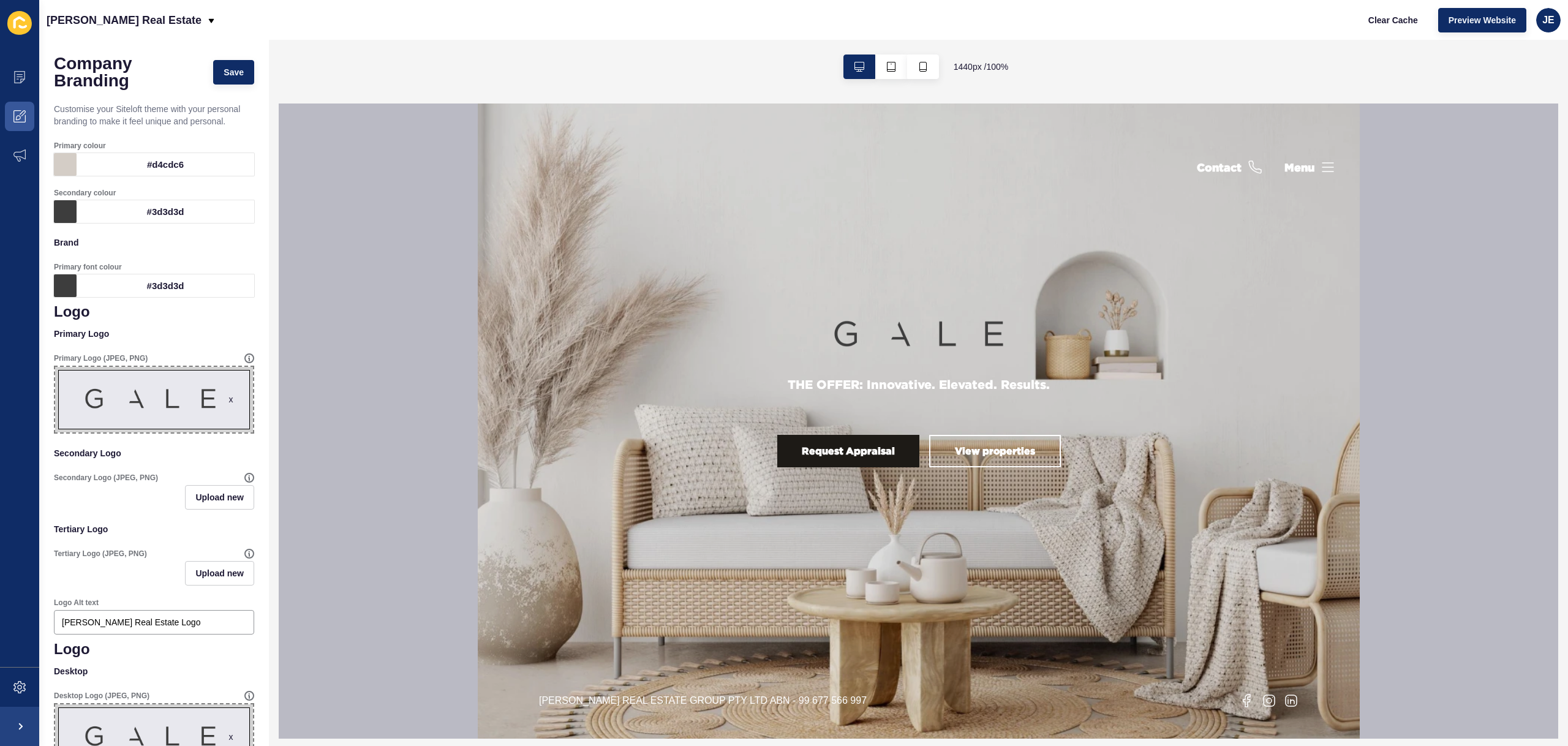
scroll to position [0, 0]
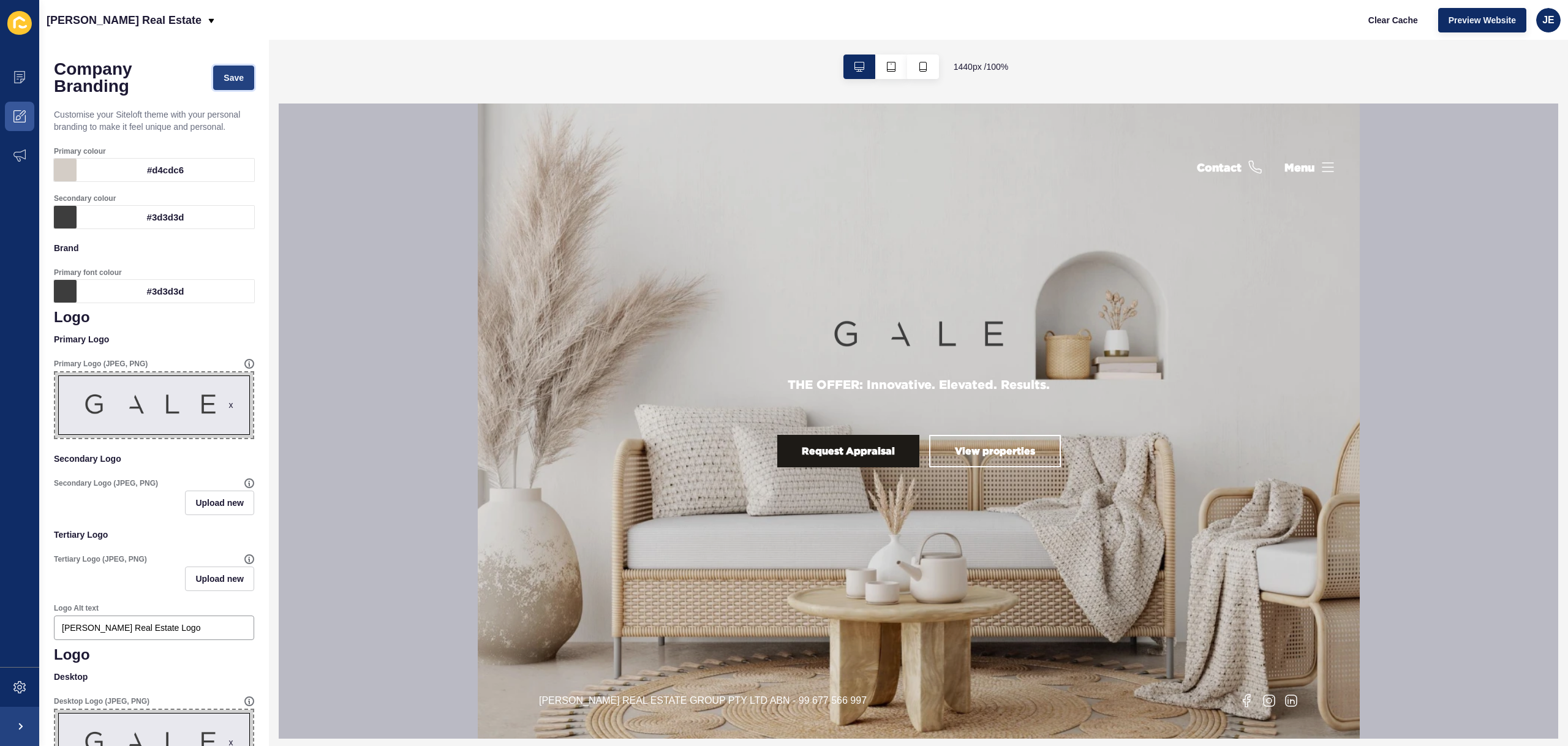
click at [225, 86] on button "Save" at bounding box center [234, 78] width 41 height 24
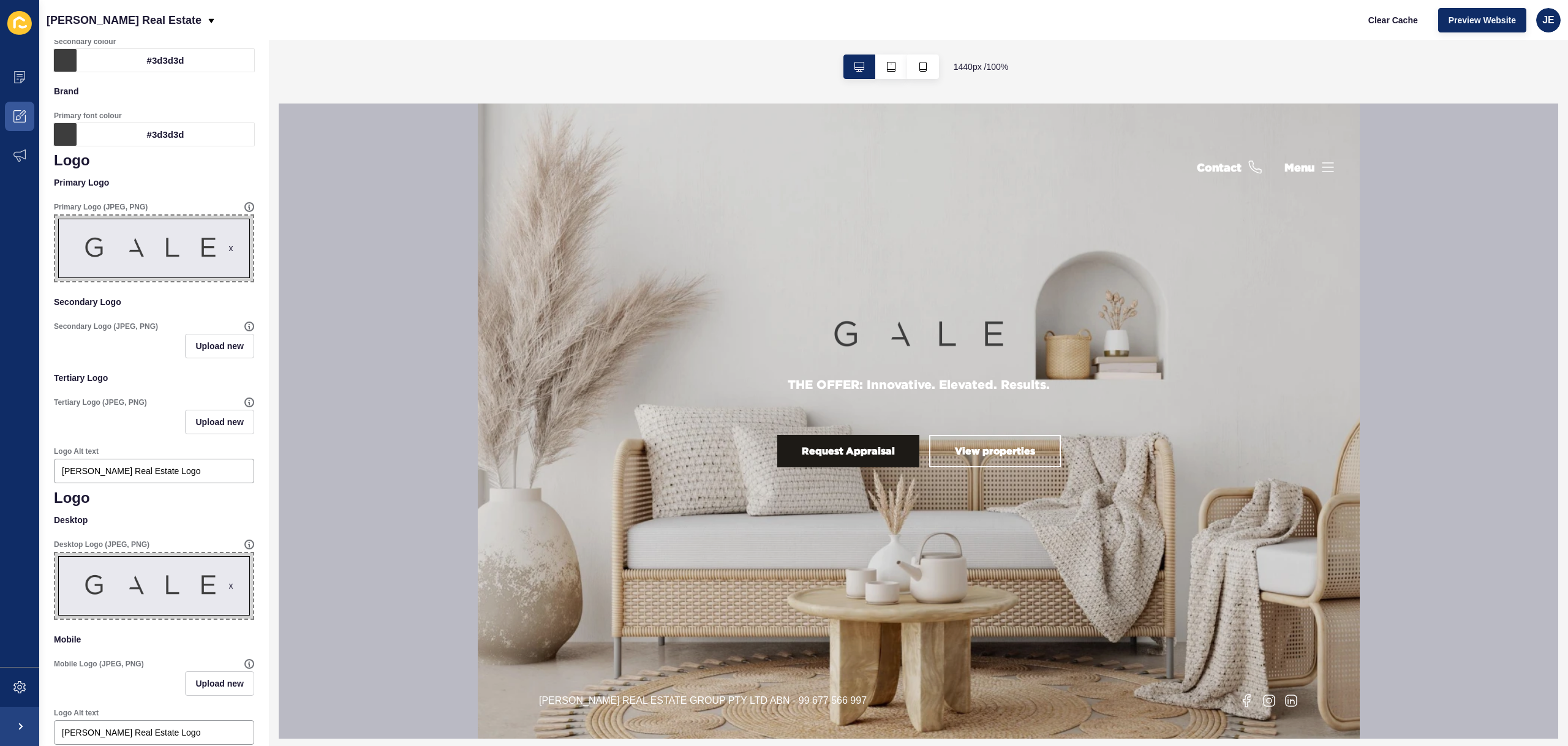
scroll to position [212, 0]
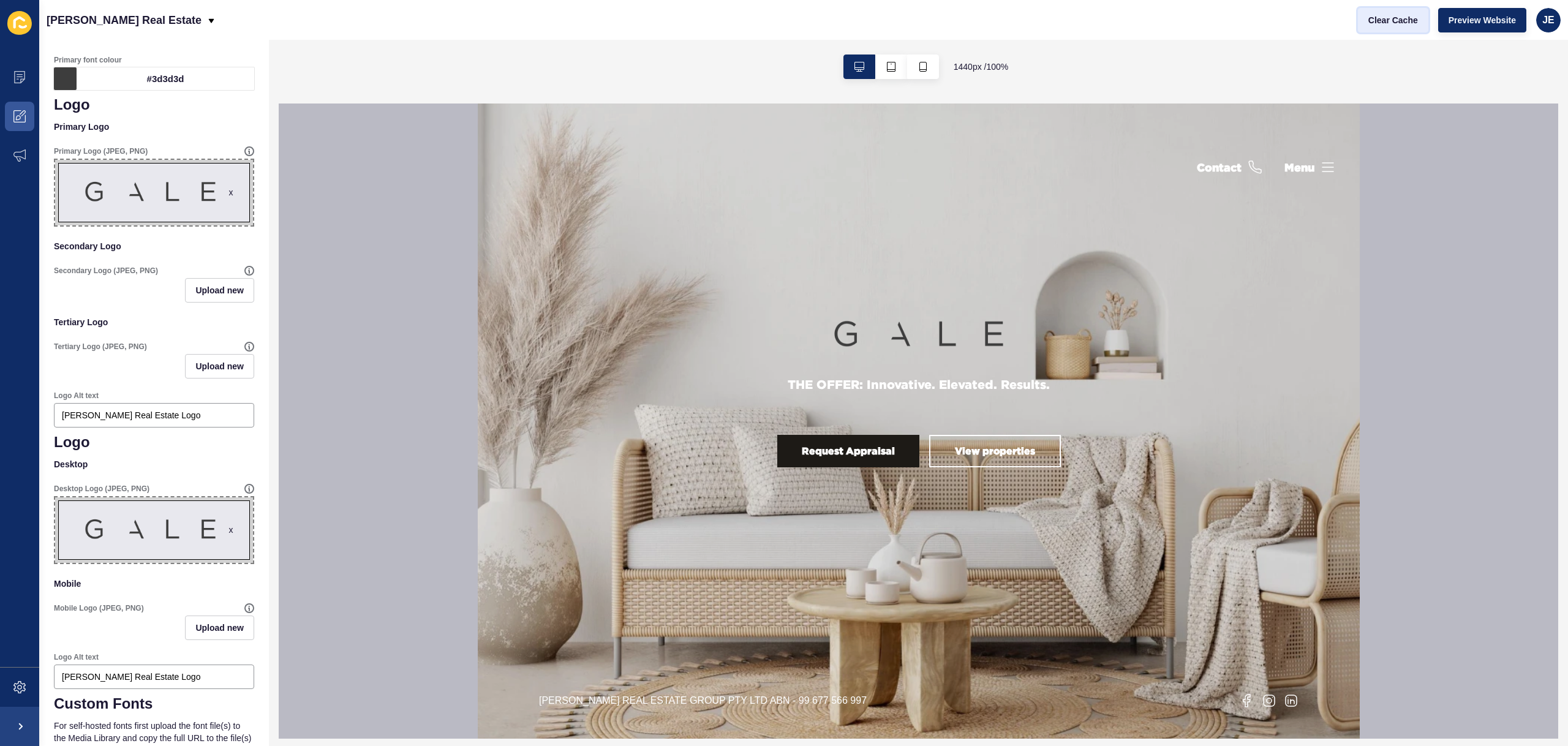
click at [1402, 28] on button "Clear Cache" at bounding box center [1393, 20] width 70 height 24
click at [8, 685] on span at bounding box center [20, 687] width 39 height 39
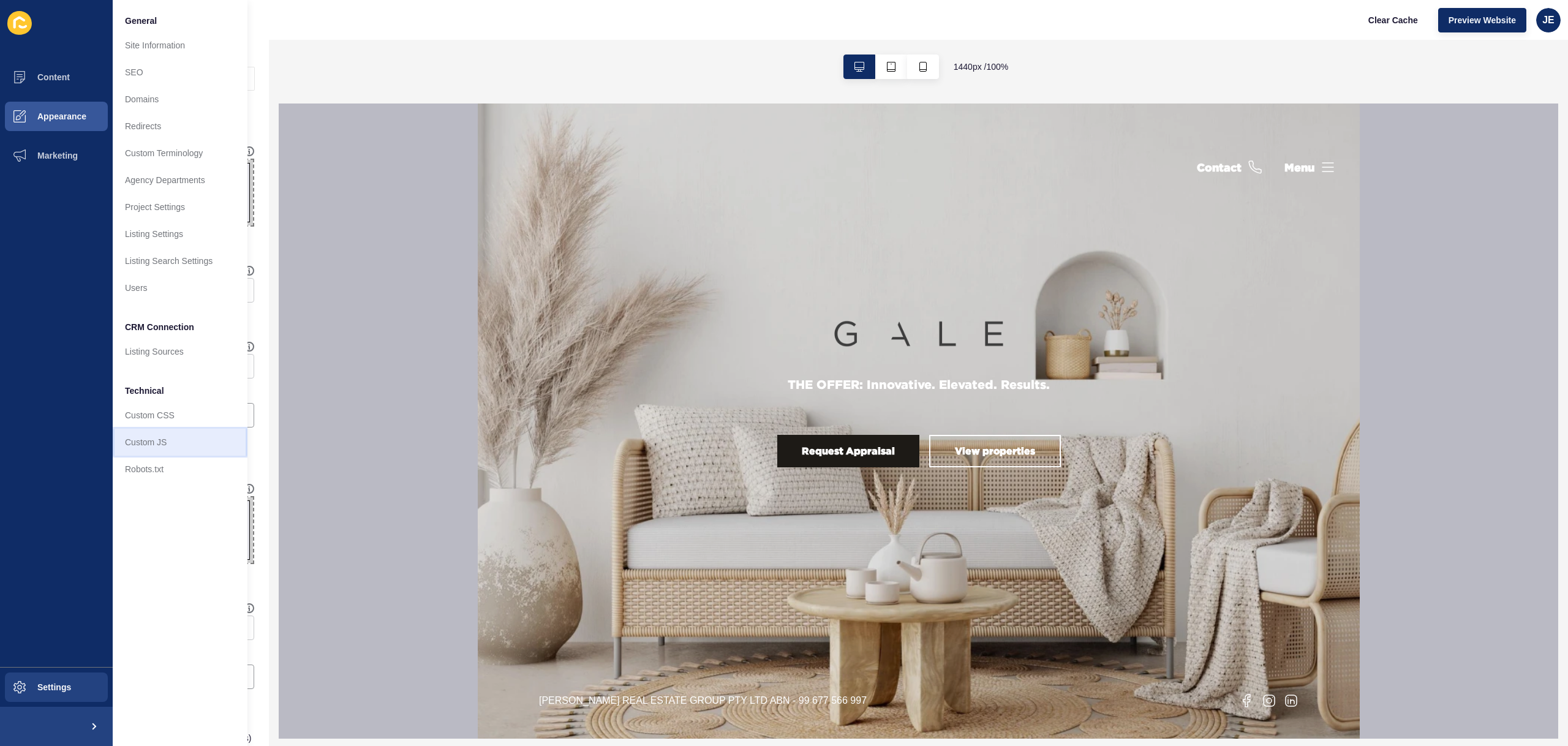
click at [167, 444] on link "Custom JS" at bounding box center [180, 442] width 135 height 27
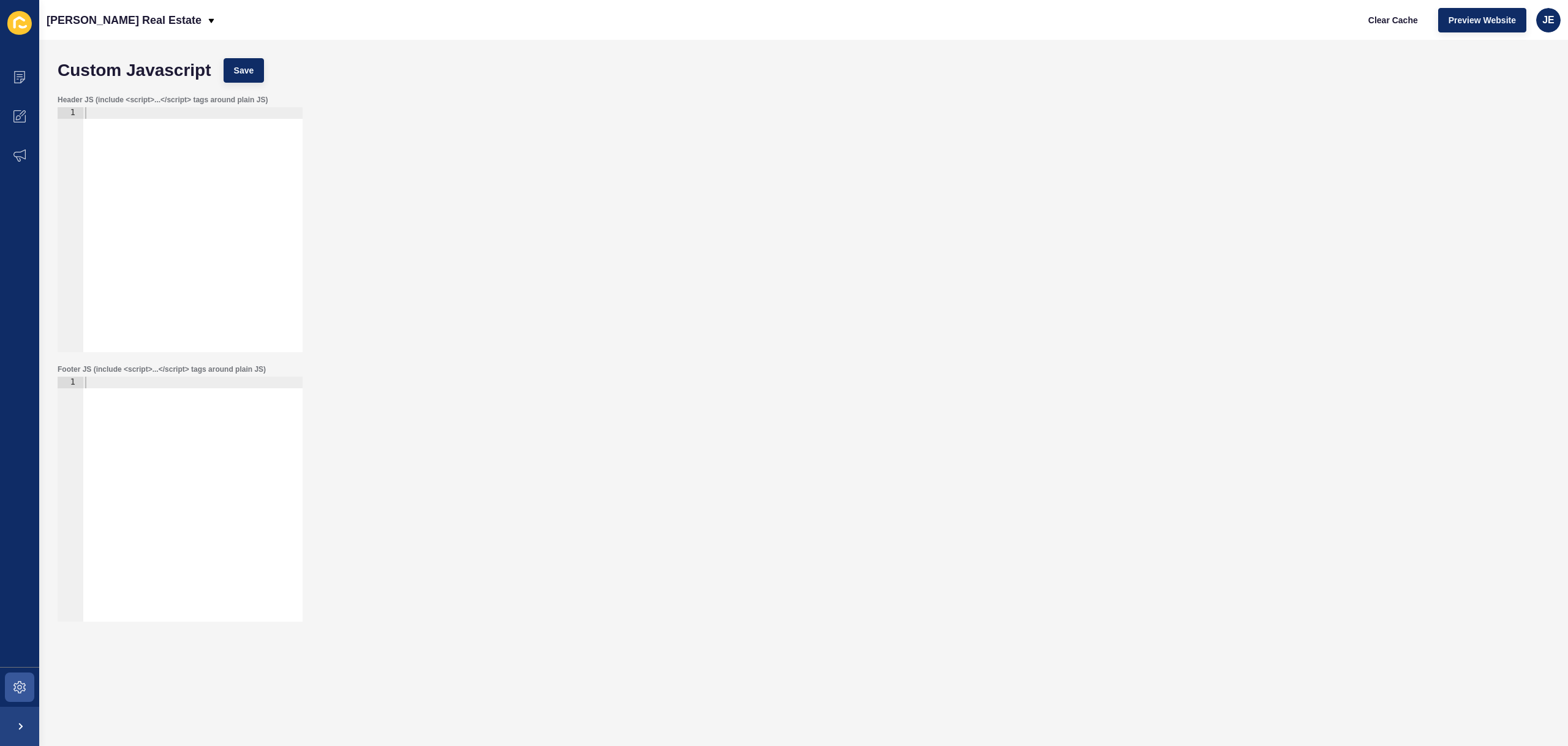
click at [152, 248] on div at bounding box center [192, 241] width 220 height 268
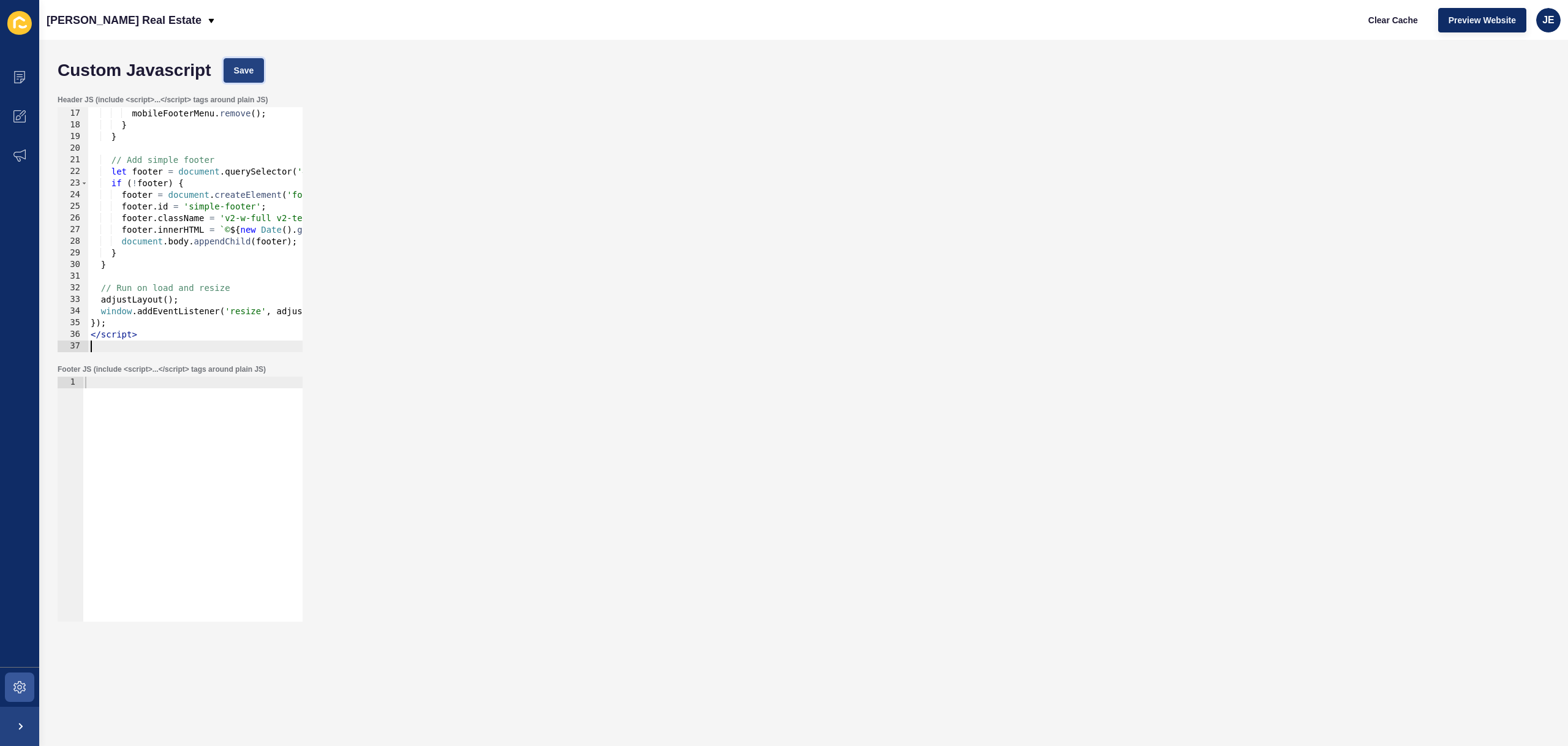
click at [234, 79] on button "Save" at bounding box center [244, 70] width 41 height 24
click at [1406, 17] on span "Clear Cache" at bounding box center [1393, 20] width 50 height 12
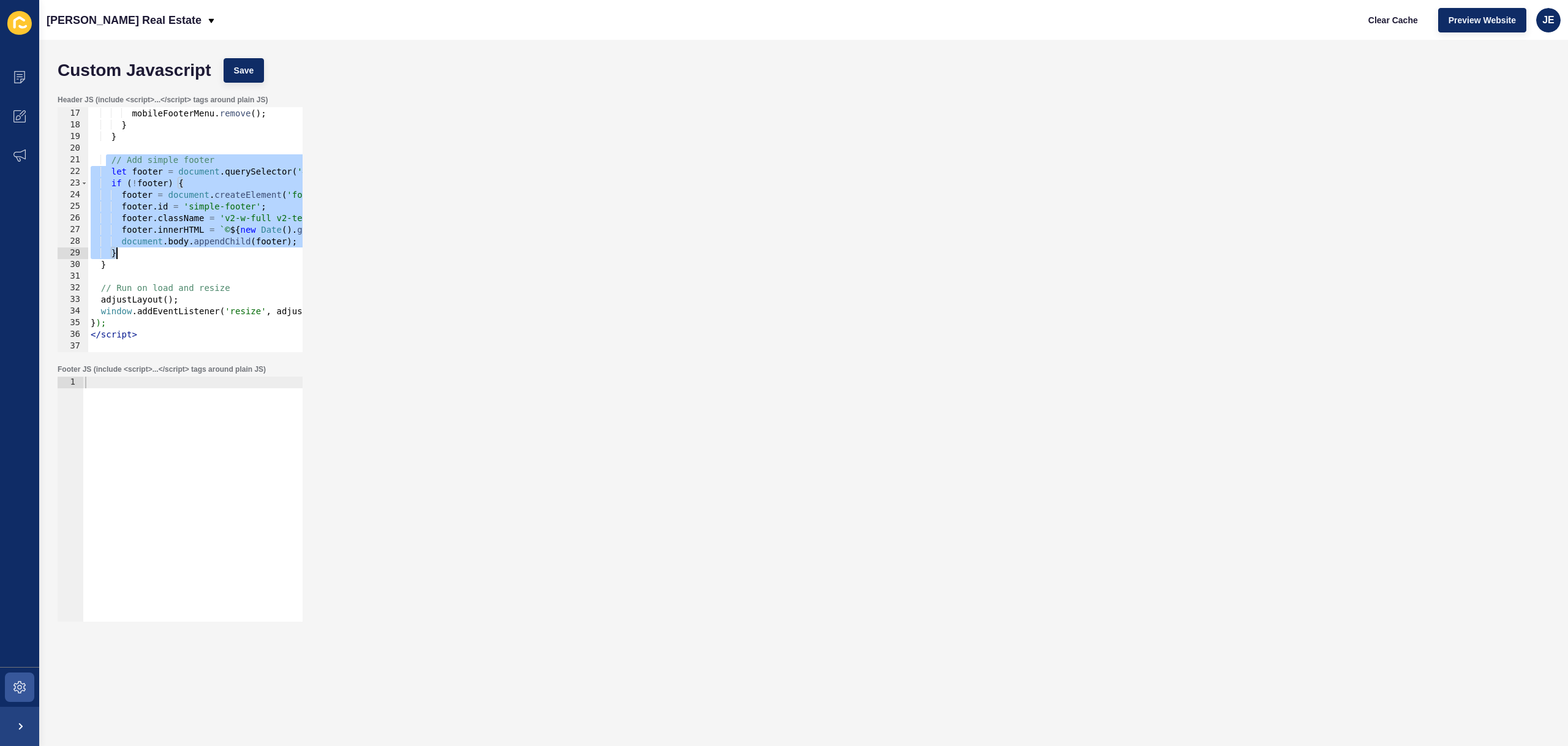
drag, startPoint x: 105, startPoint y: 159, endPoint x: 142, endPoint y: 252, distance: 100.1
click at [142, 252] on div "if ( mobileFooterMenu ) { mobileFooterMenu . remove ( ) ; } } // Add simple foo…" at bounding box center [355, 230] width 535 height 268
type textarea "document.body.appendChild(footer); }"
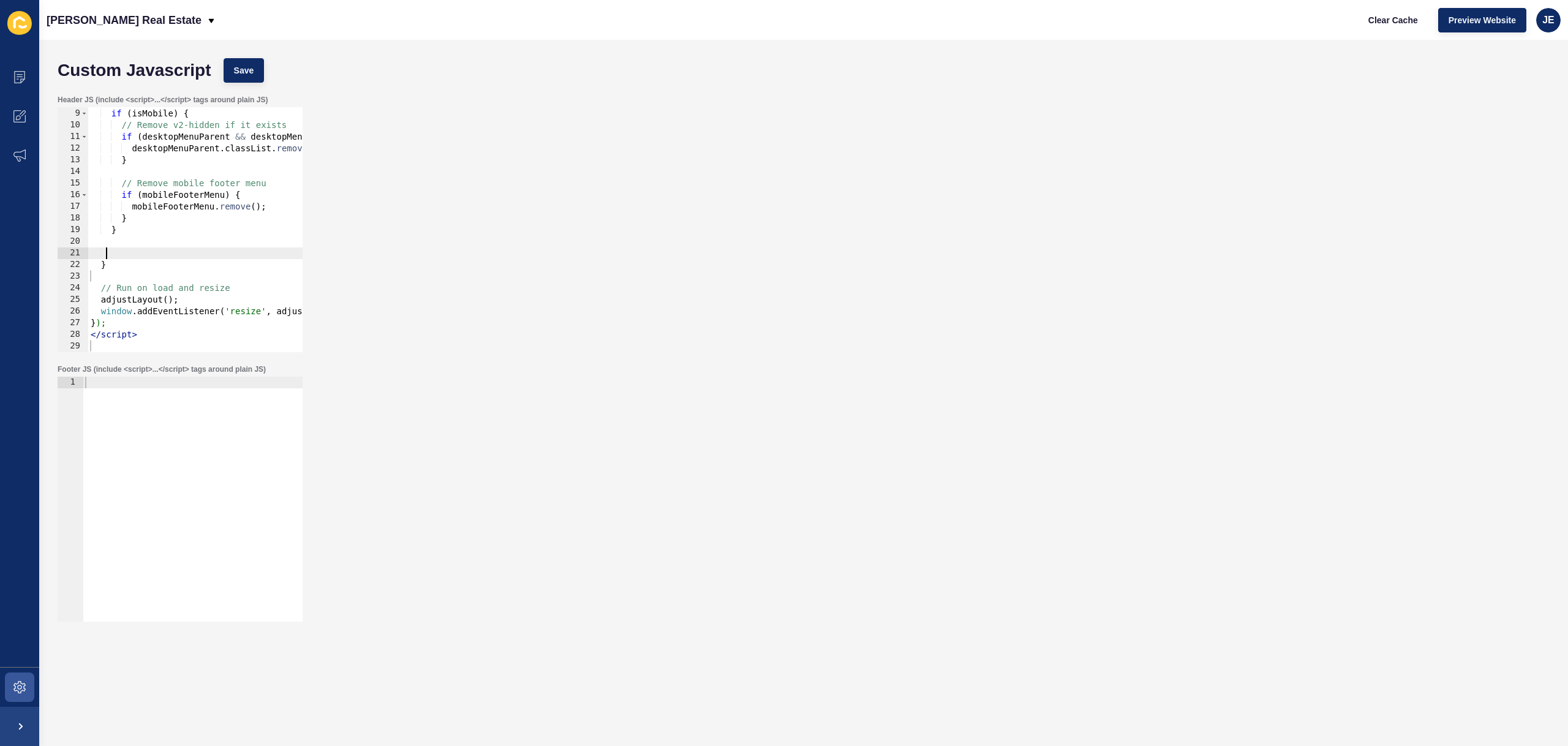
scroll to position [92, 0]
click at [252, 74] on span "Save" at bounding box center [243, 70] width 20 height 12
click at [1367, 21] on button "Clear Cache" at bounding box center [1393, 20] width 70 height 24
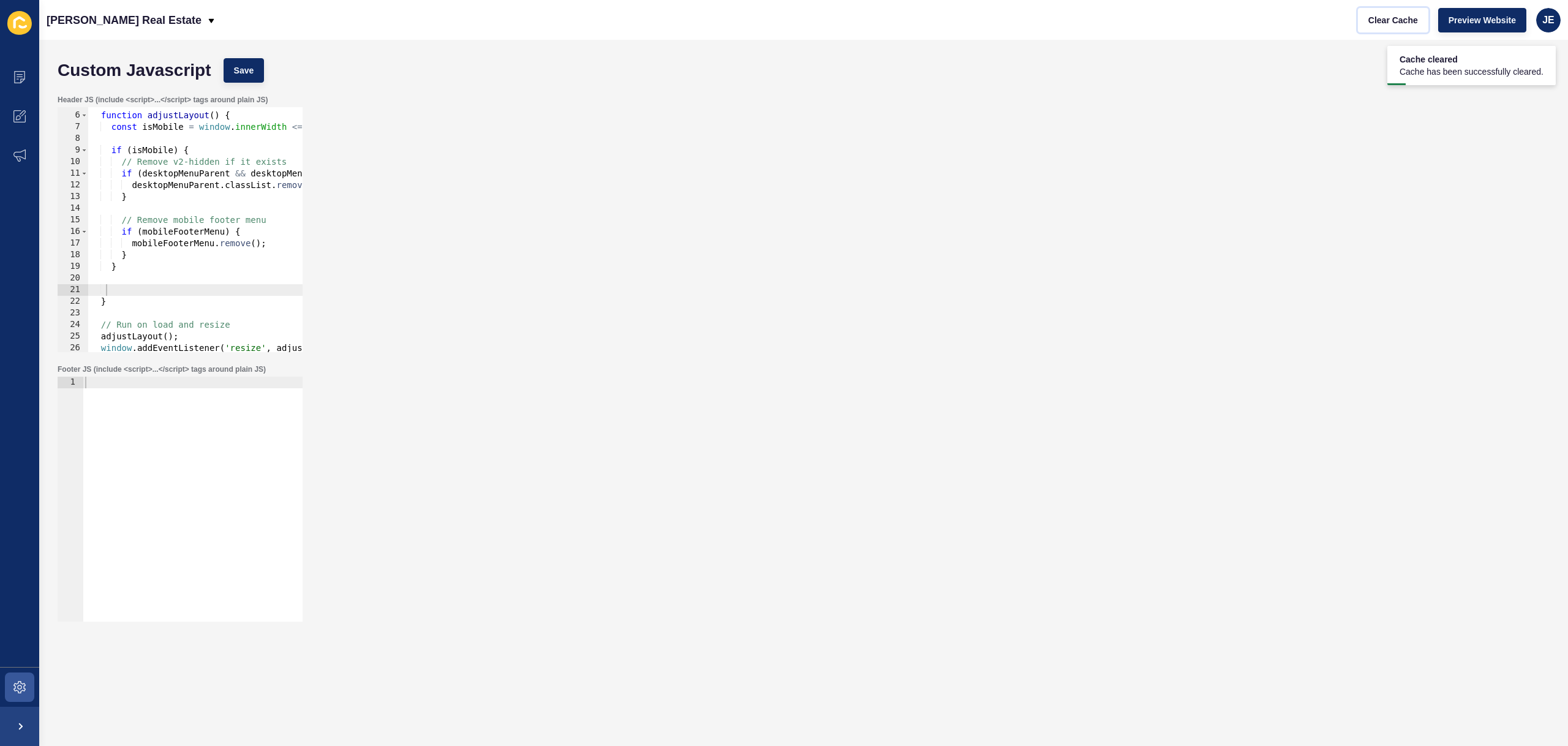
scroll to position [19, 0]
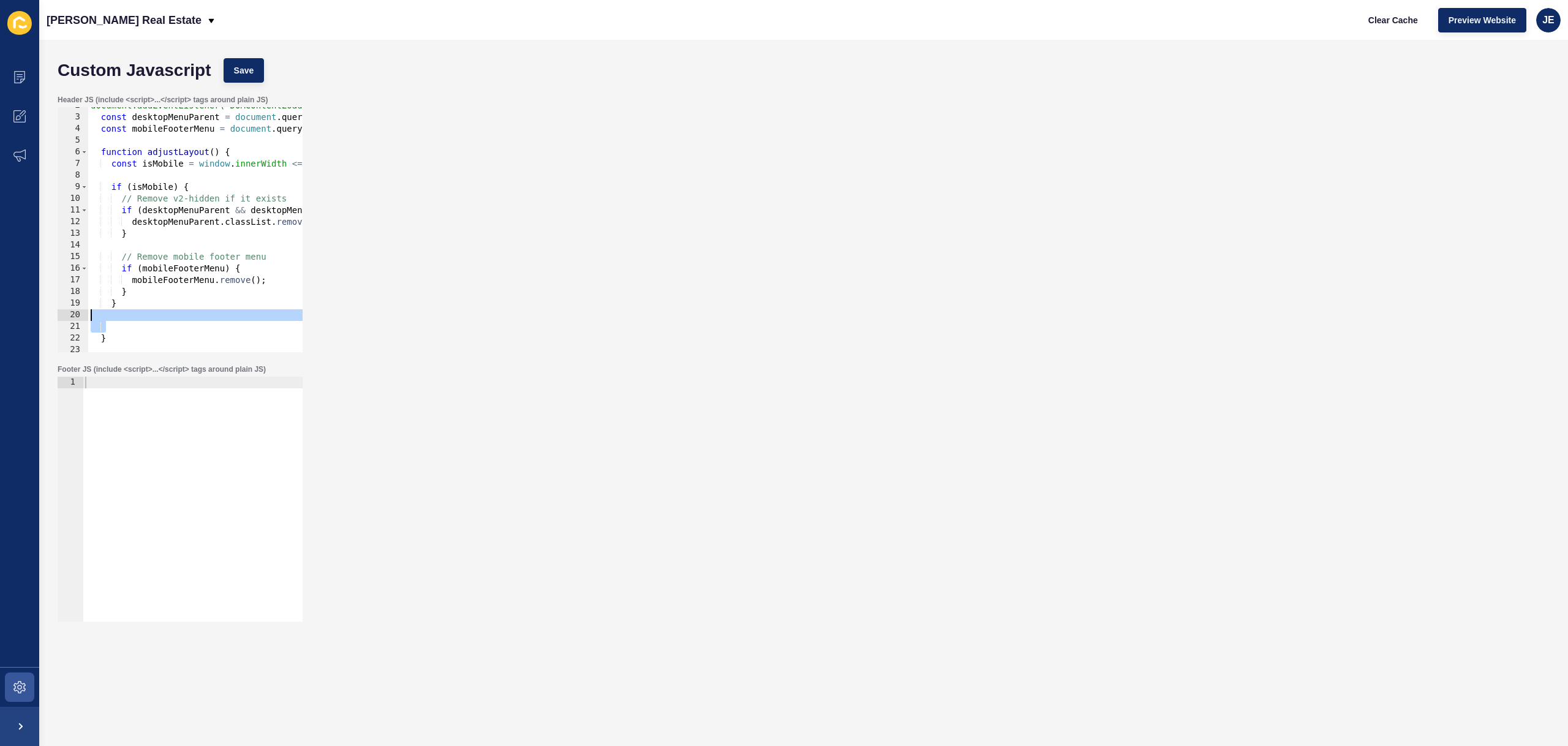
drag, startPoint x: 117, startPoint y: 323, endPoint x: 85, endPoint y: 317, distance: 32.6
click at [85, 317] on div "2 3 4 5 6 7 8 9 10 11 12 13 14 15 16 17 18 19 20 21 22 23 24 25 document.addEve…" at bounding box center [180, 230] width 245 height 245
click at [120, 236] on div "document.addEventListener('DOMContentLoaded', function () { const desktopMenuPa…" at bounding box center [304, 234] width 432 height 268
type textarea "}"
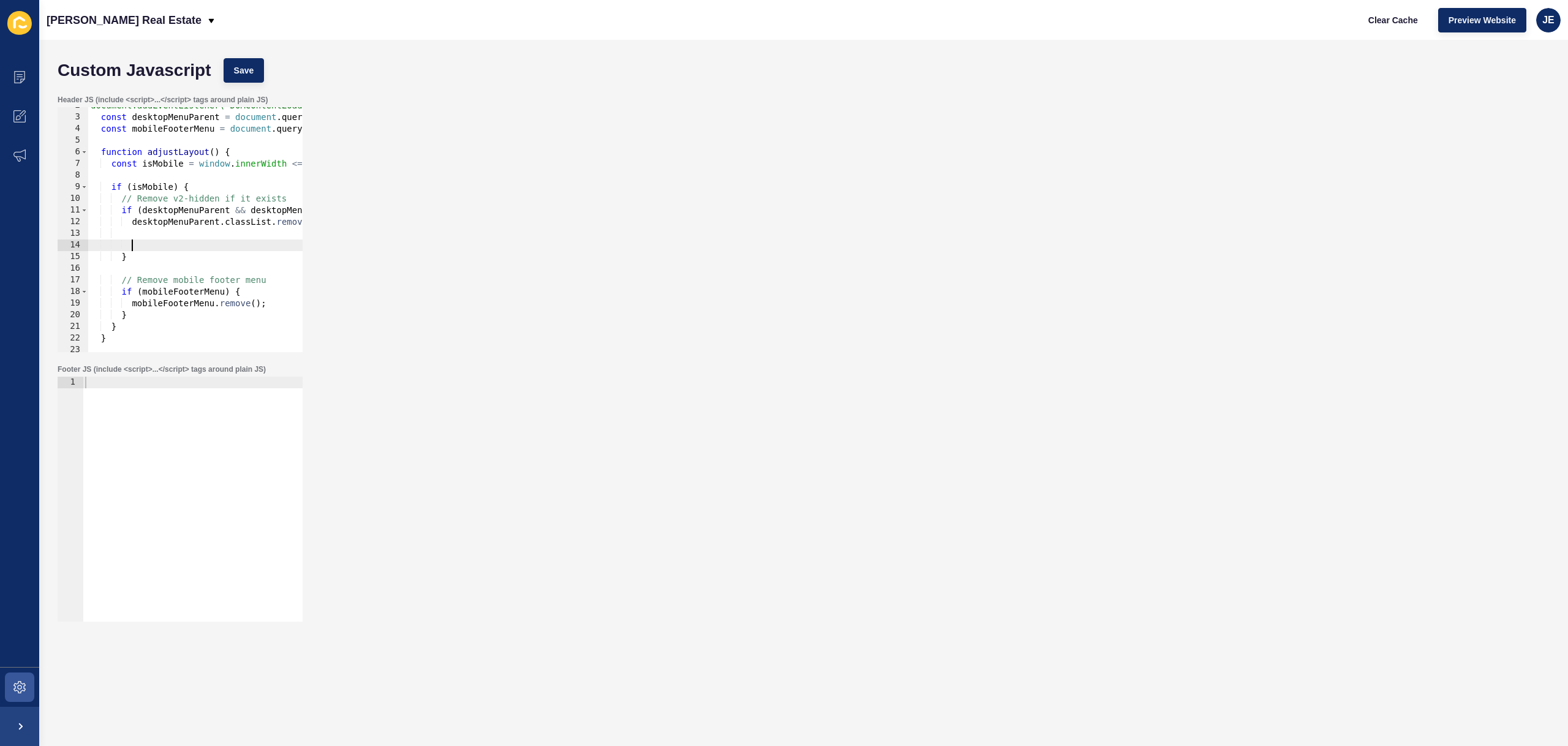
click at [139, 232] on div "document.addEventListener('DOMContentLoaded', function () { const desktopMenuPa…" at bounding box center [304, 234] width 432 height 268
paste textarea "desktopMenuParent.style.setProperty('display', 'flex', 'important');"
type textarea "desktopMenuParent.style.setProperty('display', 'flex', 'important');"
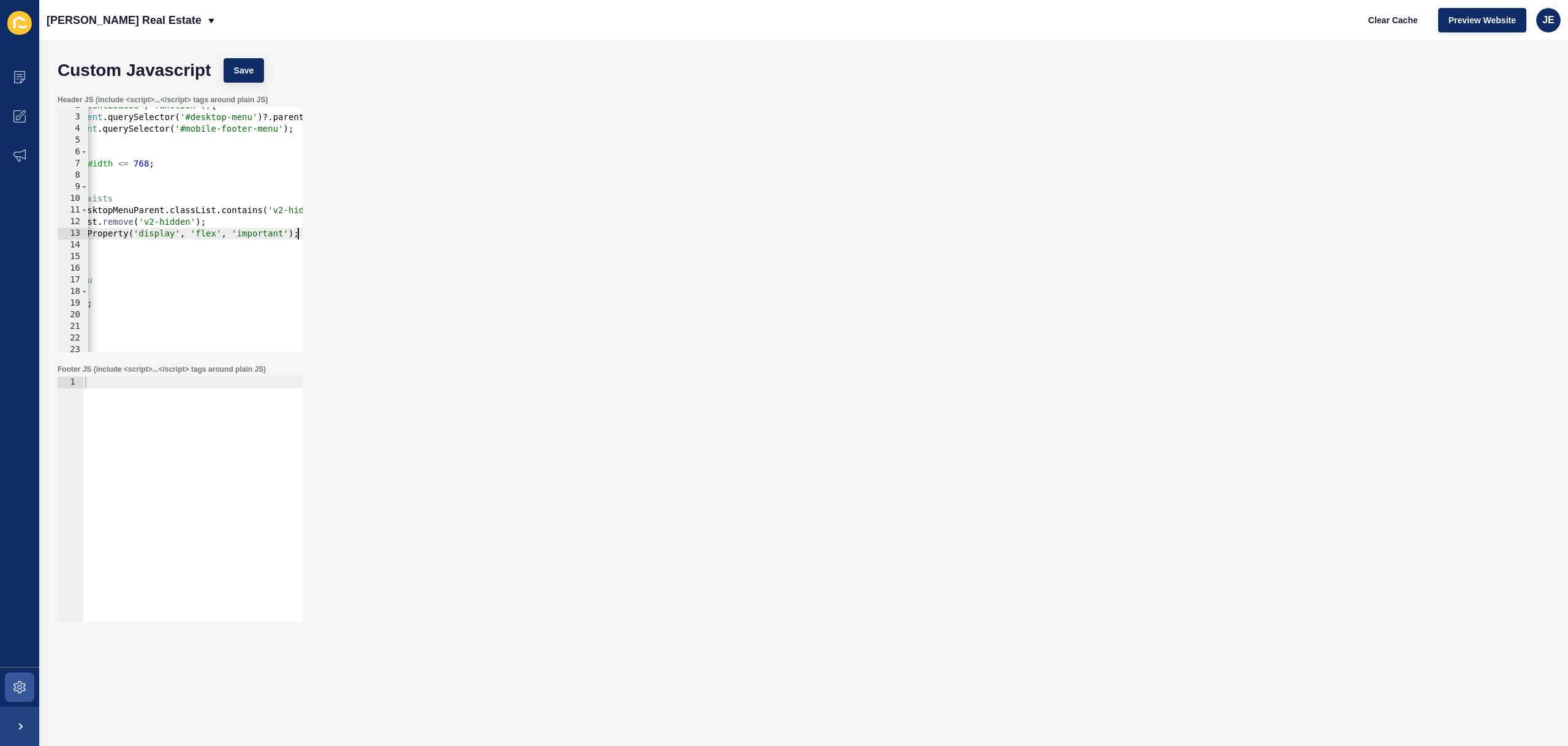
click at [132, 250] on div "document.addEventListener('DOMContentLoaded', function () { const desktopMenuPa…" at bounding box center [130, 234] width 432 height 268
drag, startPoint x: 111, startPoint y: 235, endPoint x: 33, endPoint y: 237, distance: 78.0
click at [33, 237] on div "Content Appearance Marketing Settings Gale Real Estate Clear Cache Preview Webs…" at bounding box center [784, 373] width 1568 height 746
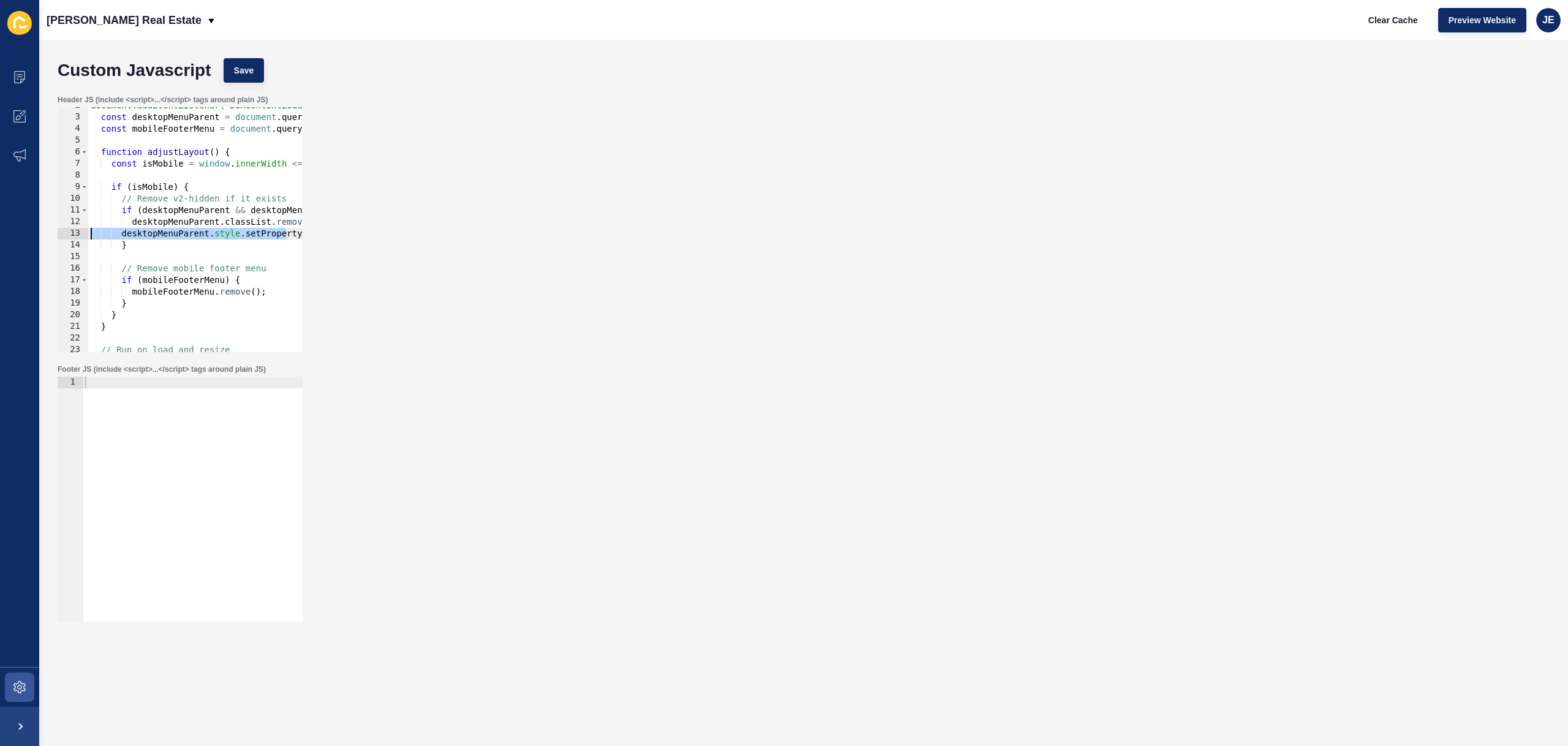
click at [131, 236] on div "document.addEventListener('DOMContentLoaded', function () { const desktopMenuPa…" at bounding box center [304, 234] width 432 height 268
click at [119, 234] on div "document.addEventListener('DOMContentLoaded', function () { const desktopMenuPa…" at bounding box center [304, 234] width 432 height 268
type textarea "desktopMenuParent.style.setProperty('display', 'flex', 'important');"
click at [258, 73] on button "Save" at bounding box center [244, 70] width 41 height 24
click at [1397, 16] on span "Clear Cache" at bounding box center [1393, 20] width 50 height 12
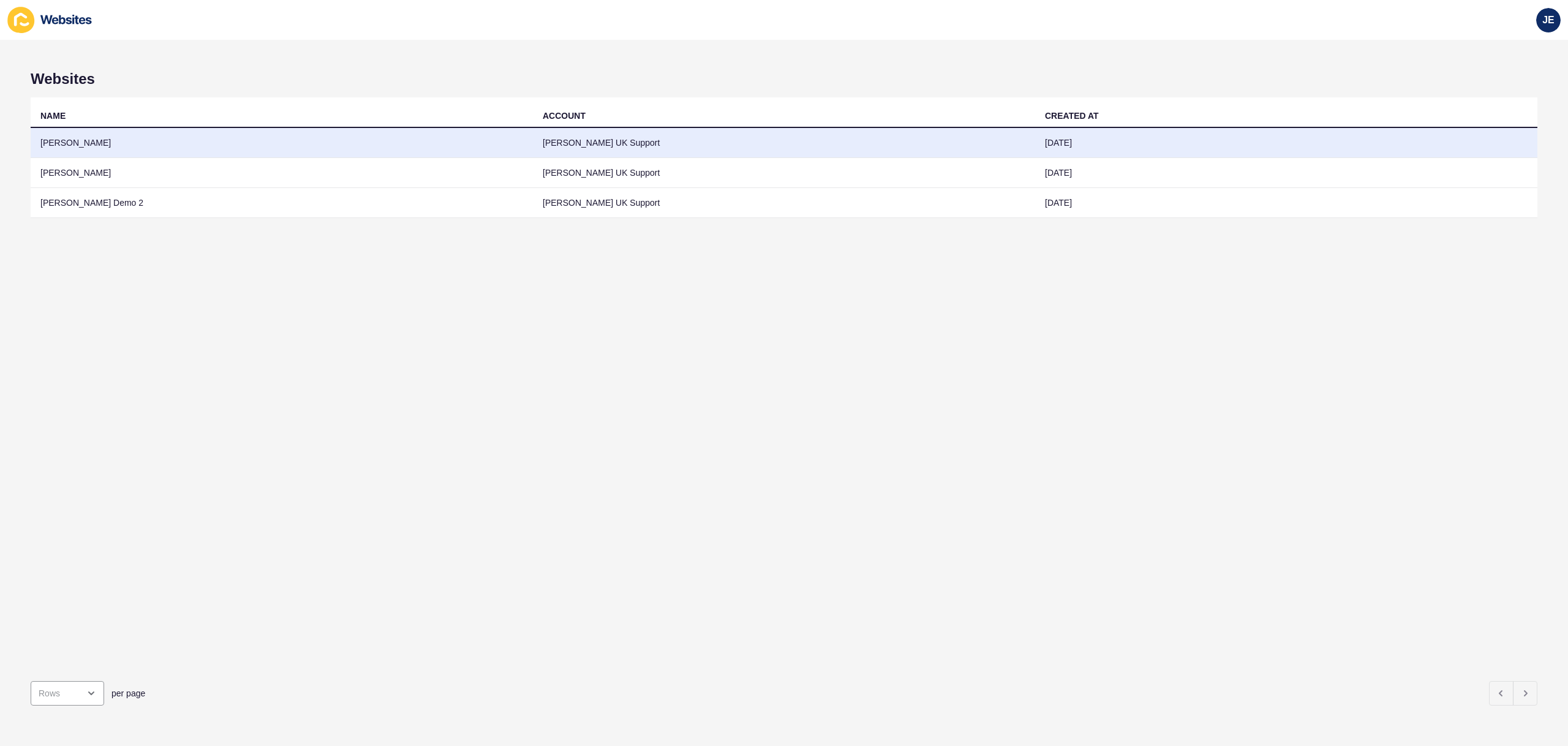
click at [234, 144] on td "[PERSON_NAME]" at bounding box center [282, 143] width 502 height 30
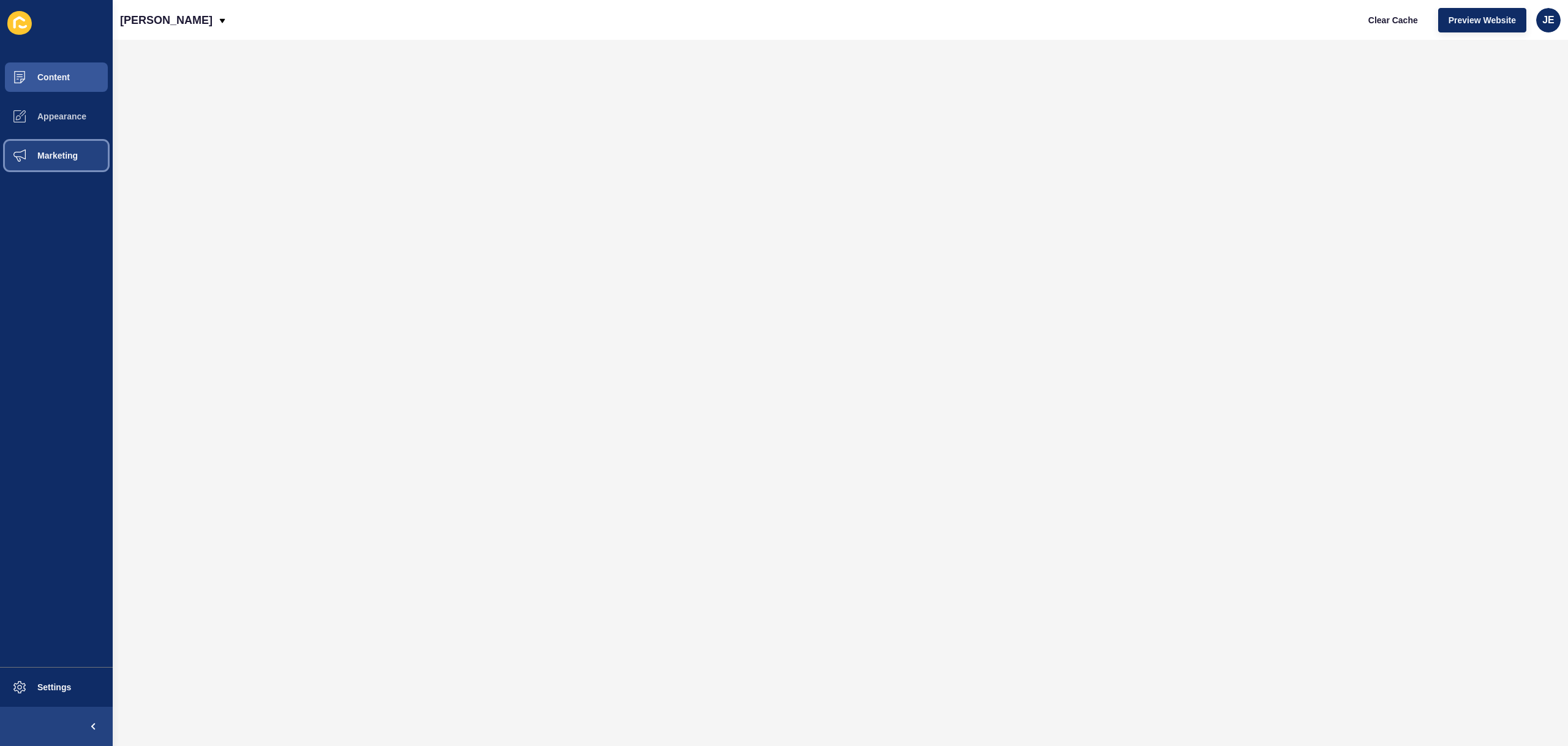
click at [41, 163] on button "Marketing" at bounding box center [56, 156] width 113 height 39
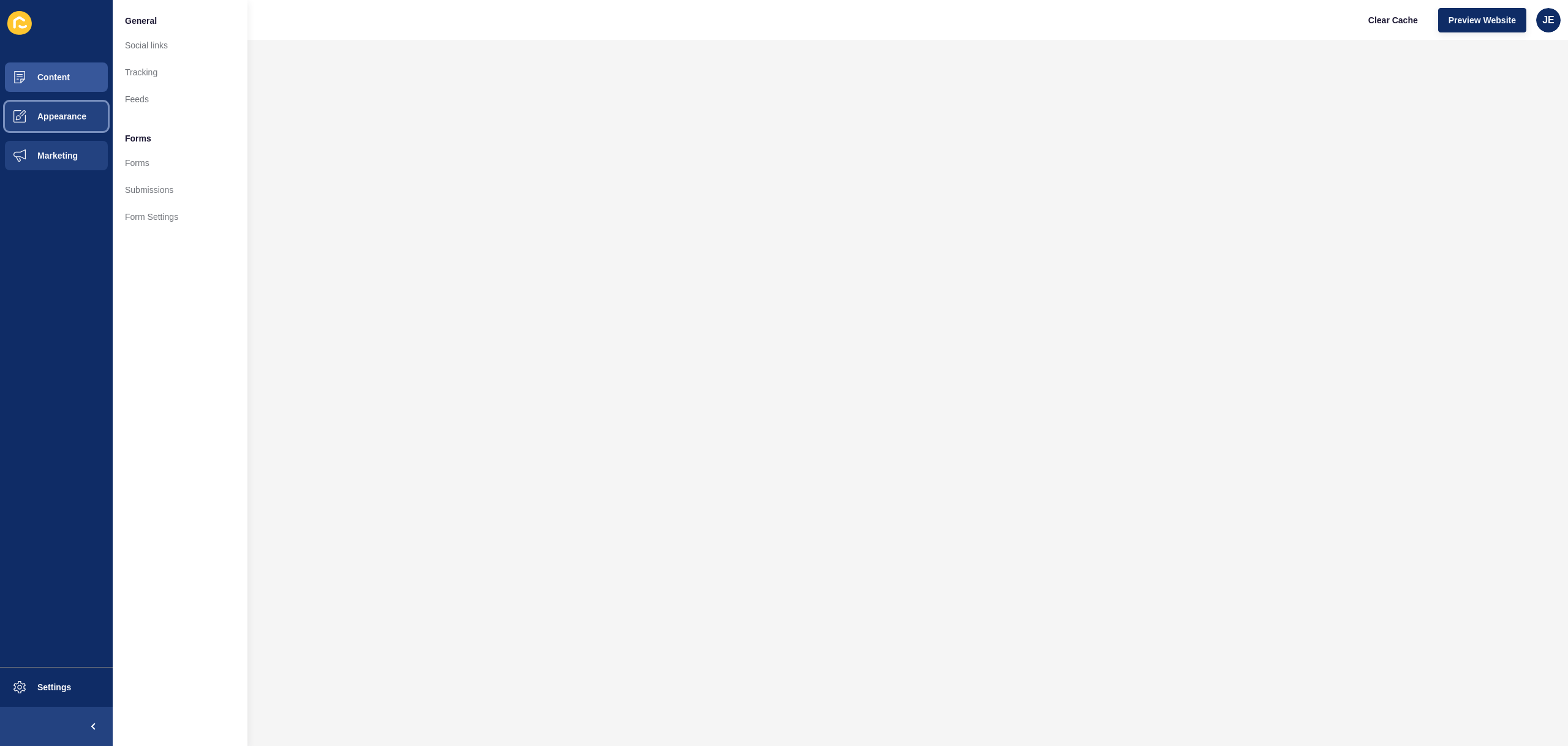
click at [47, 116] on span "Appearance" at bounding box center [42, 116] width 88 height 10
click at [57, 678] on button "Settings" at bounding box center [56, 687] width 113 height 39
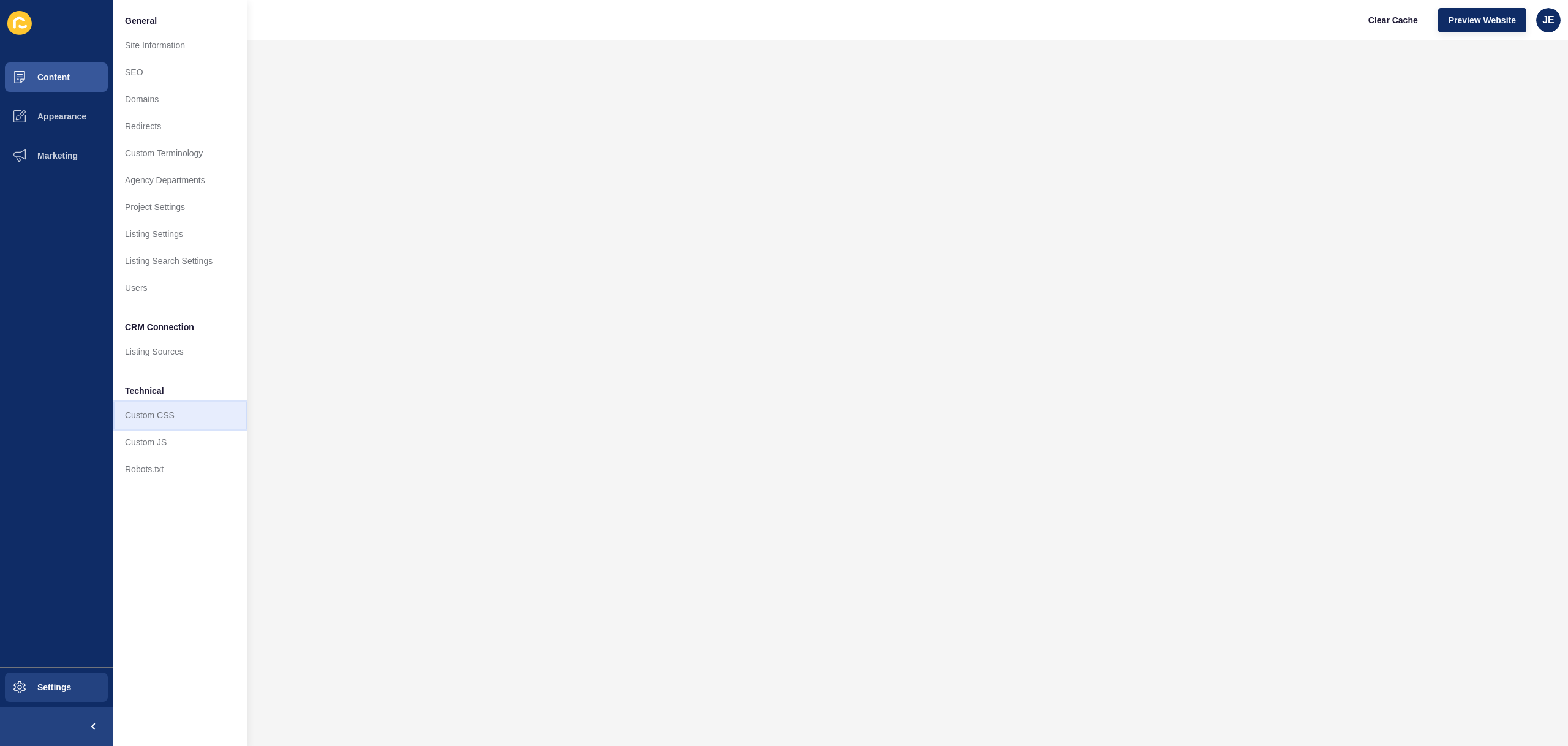
click at [160, 416] on link "Custom CSS" at bounding box center [180, 415] width 135 height 27
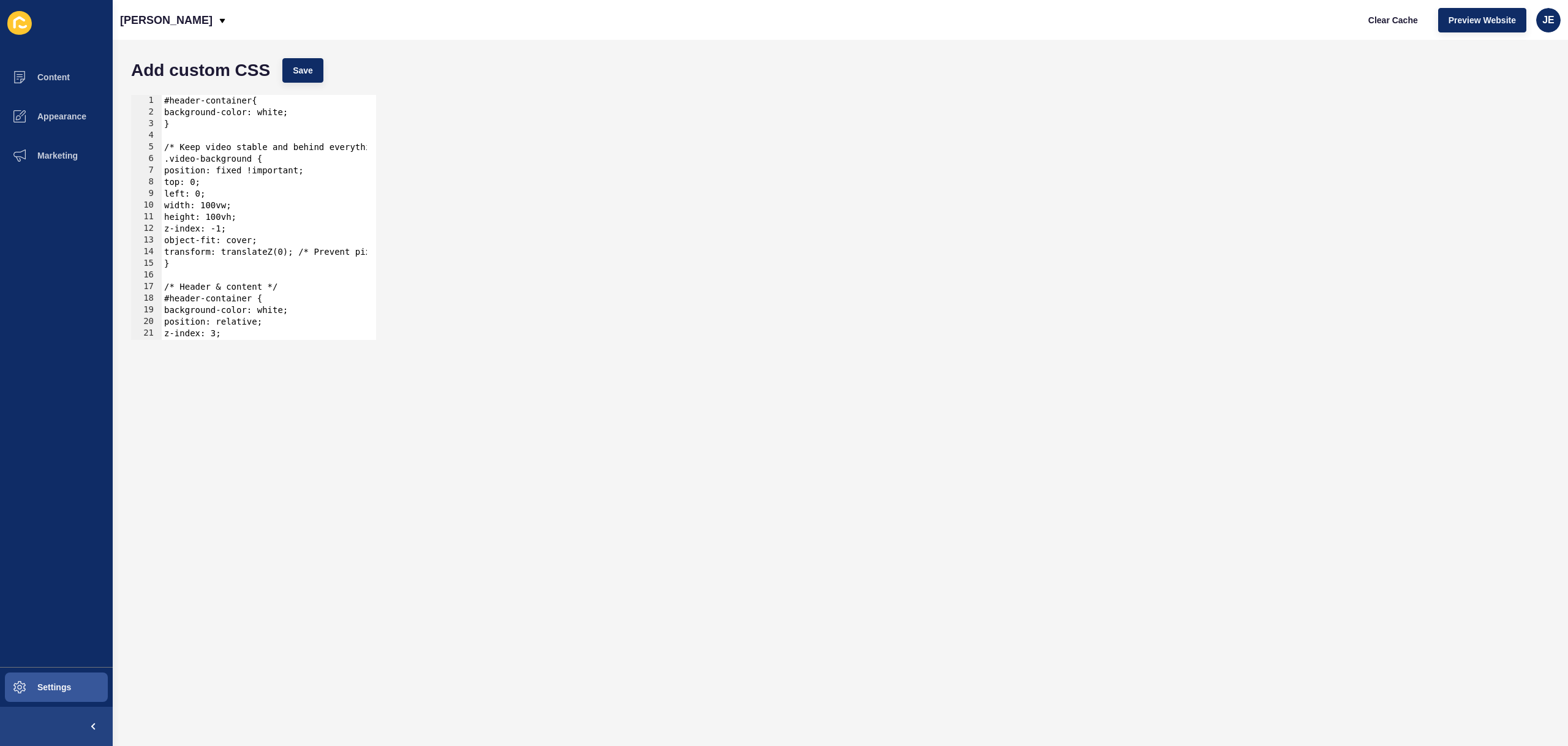
click at [204, 263] on div "#header-container{ background-color: white; } /* Keep video stable and behind e…" at bounding box center [298, 224] width 272 height 259
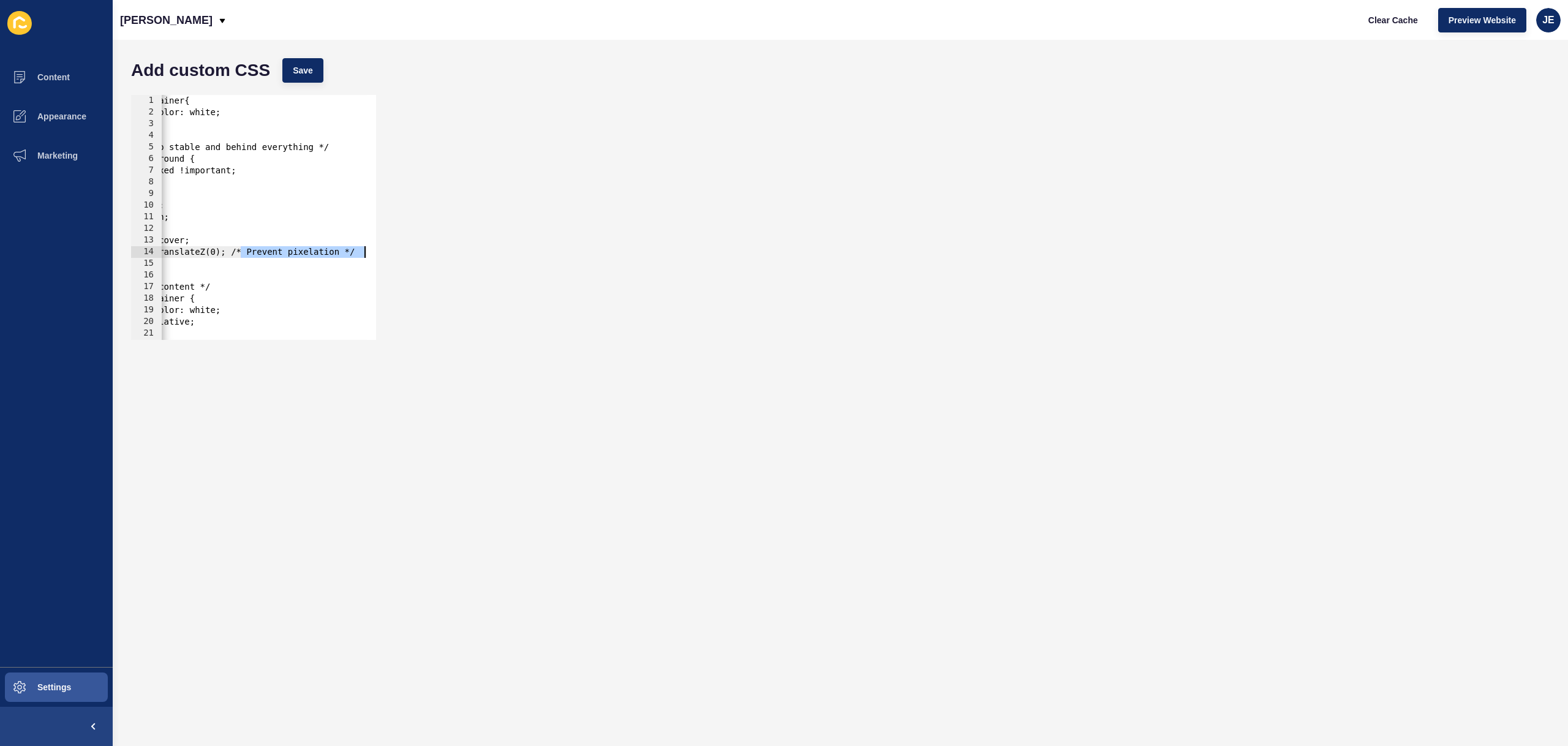
drag, startPoint x: 342, startPoint y: 250, endPoint x: 385, endPoint y: 248, distance: 43.0
click at [385, 248] on div "} 1 2 3 4 5 6 7 8 9 10 11 12 13 14 15 16 17 18 19 20 21 22 23 #header-container…" at bounding box center [840, 217] width 1430 height 257
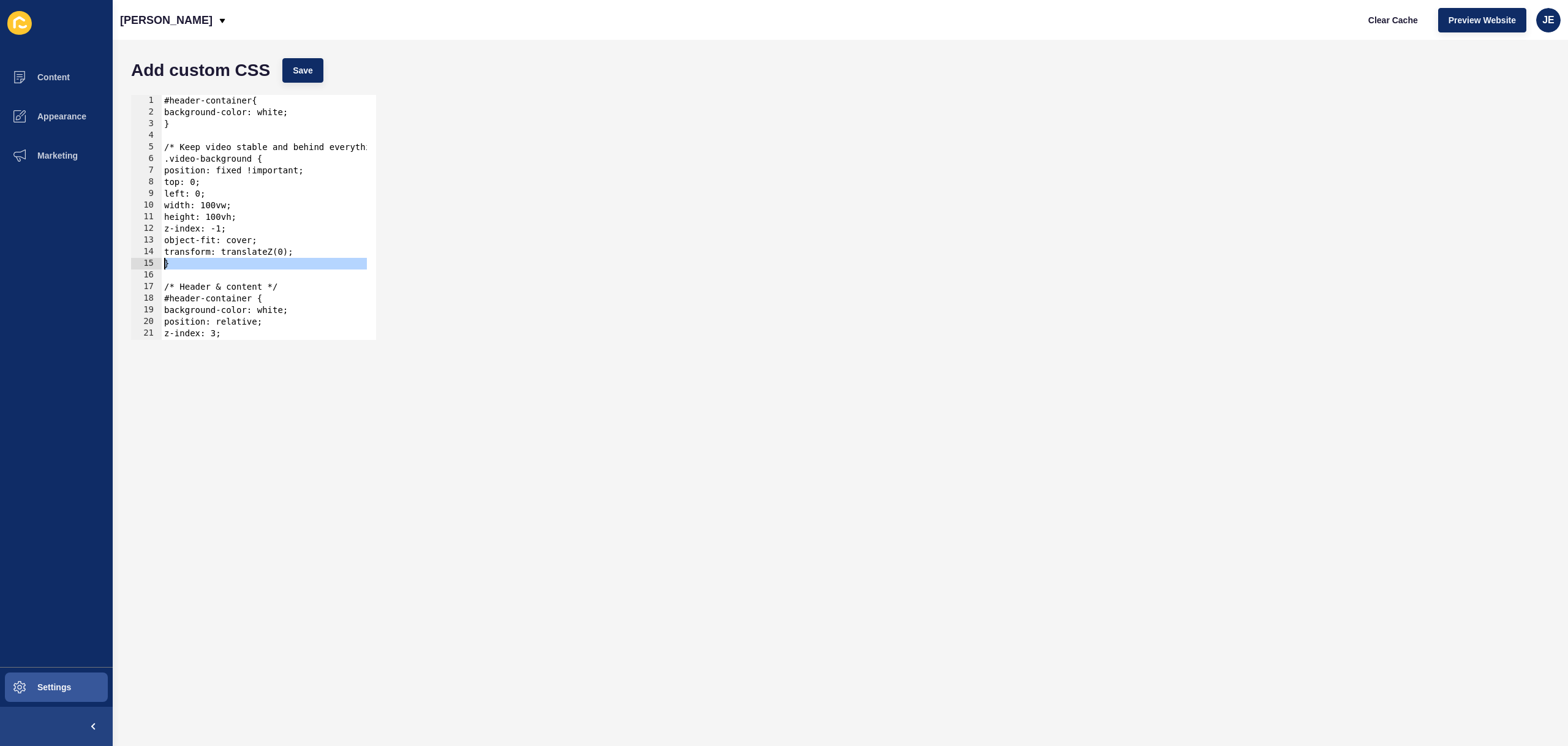
drag, startPoint x: 224, startPoint y: 272, endPoint x: 141, endPoint y: 267, distance: 83.2
click at [141, 267] on div "transform: translateZ(0); 1 2 3 4 5 6 7 8 9 10 11 12 13 14 15 16 17 18 19 20 21…" at bounding box center [253, 218] width 245 height 245
click at [222, 147] on div "#header-container{ background-color: white; } /* Keep video stable and behind e…" at bounding box center [280, 224] width 237 height 259
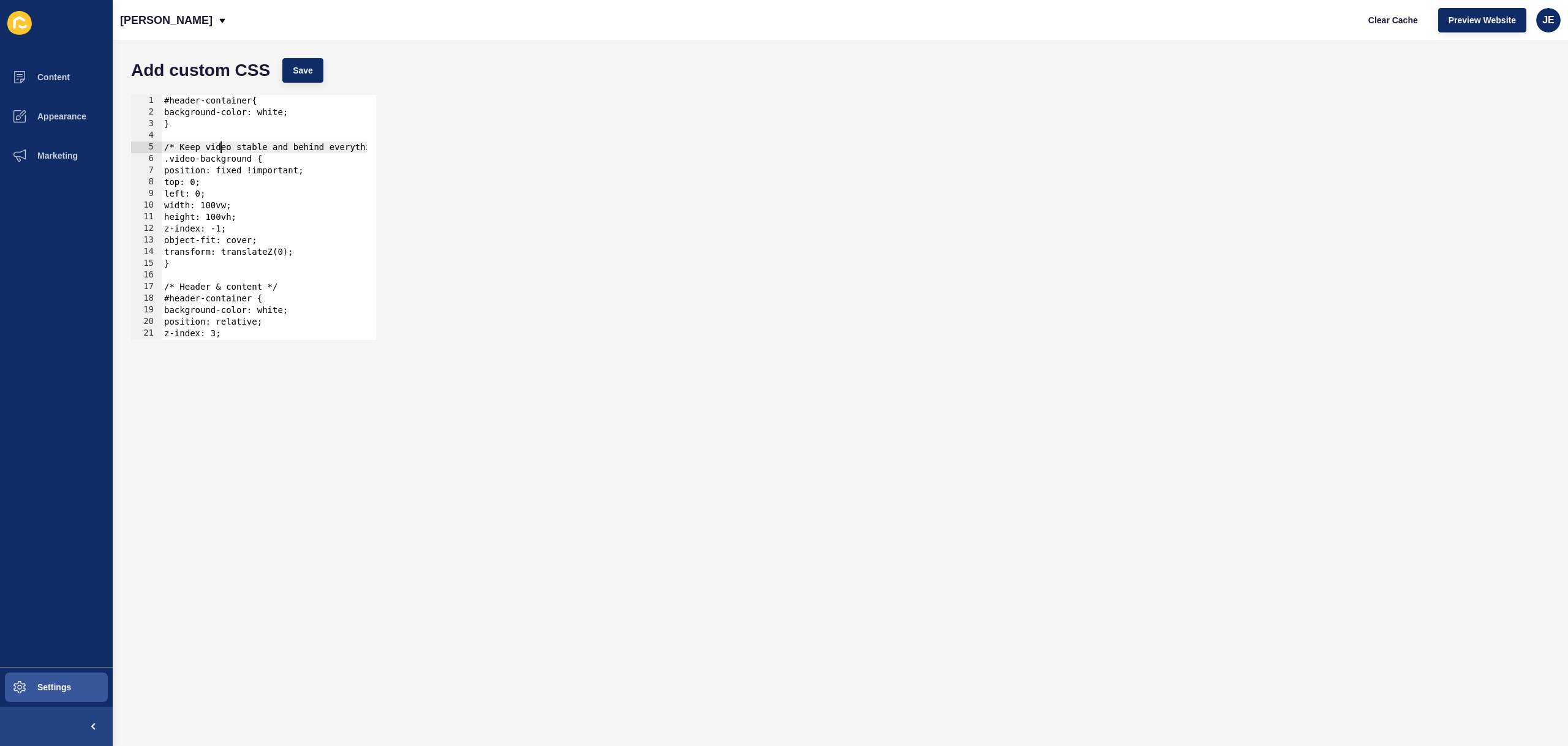
type textarea "/* Keep video stable and behind everything */ .video-background {"
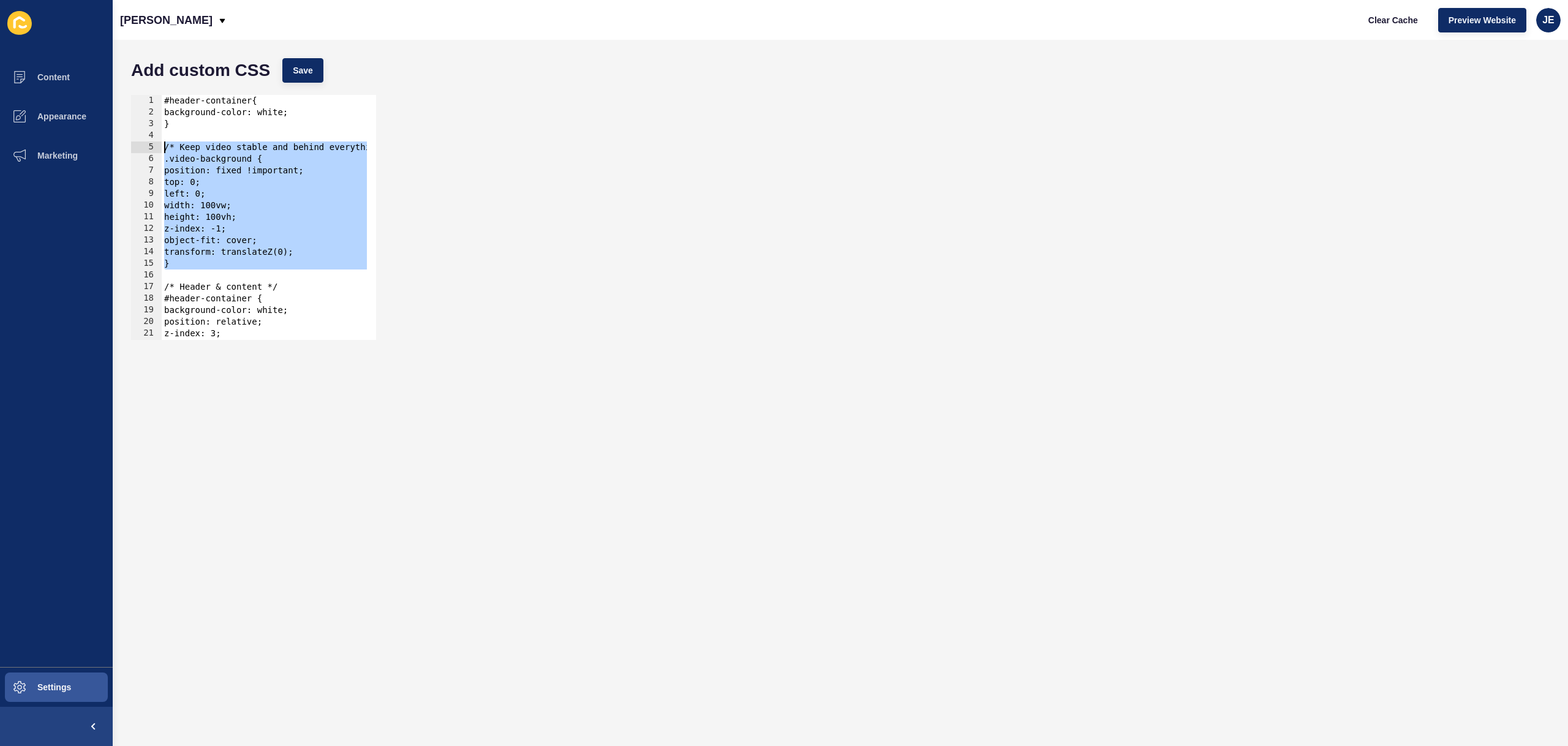
drag, startPoint x: 180, startPoint y: 271, endPoint x: 150, endPoint y: 146, distance: 128.5
click at [150, 146] on div "/* Keep video stable and behind everything */ .video-background { 1 2 3 4 5 6 7…" at bounding box center [253, 218] width 245 height 245
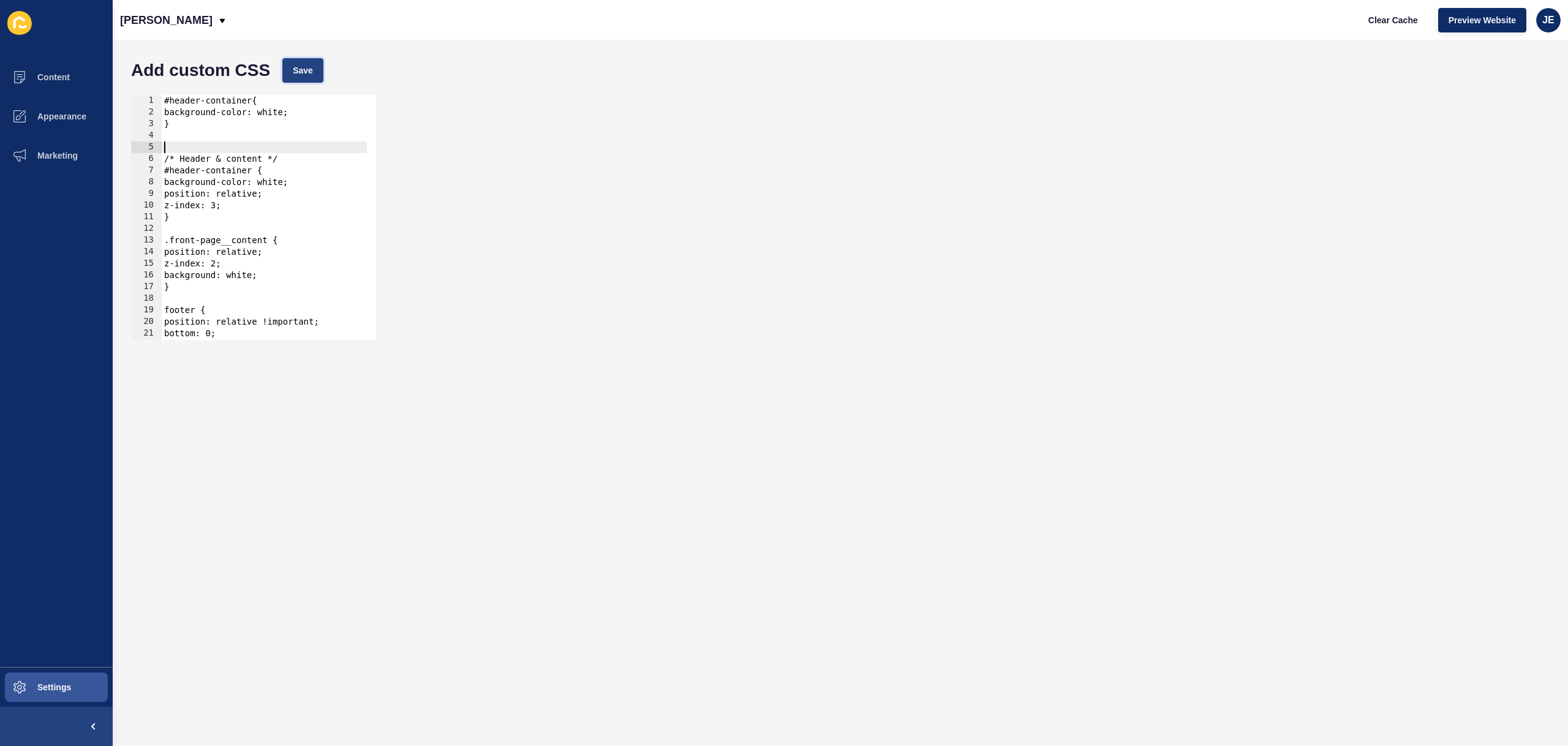
click at [311, 74] on span "Save" at bounding box center [302, 70] width 20 height 12
click at [224, 138] on div "#header-container{ background-color: white; } /* Header & content */ #header-co…" at bounding box center [264, 229] width 205 height 268
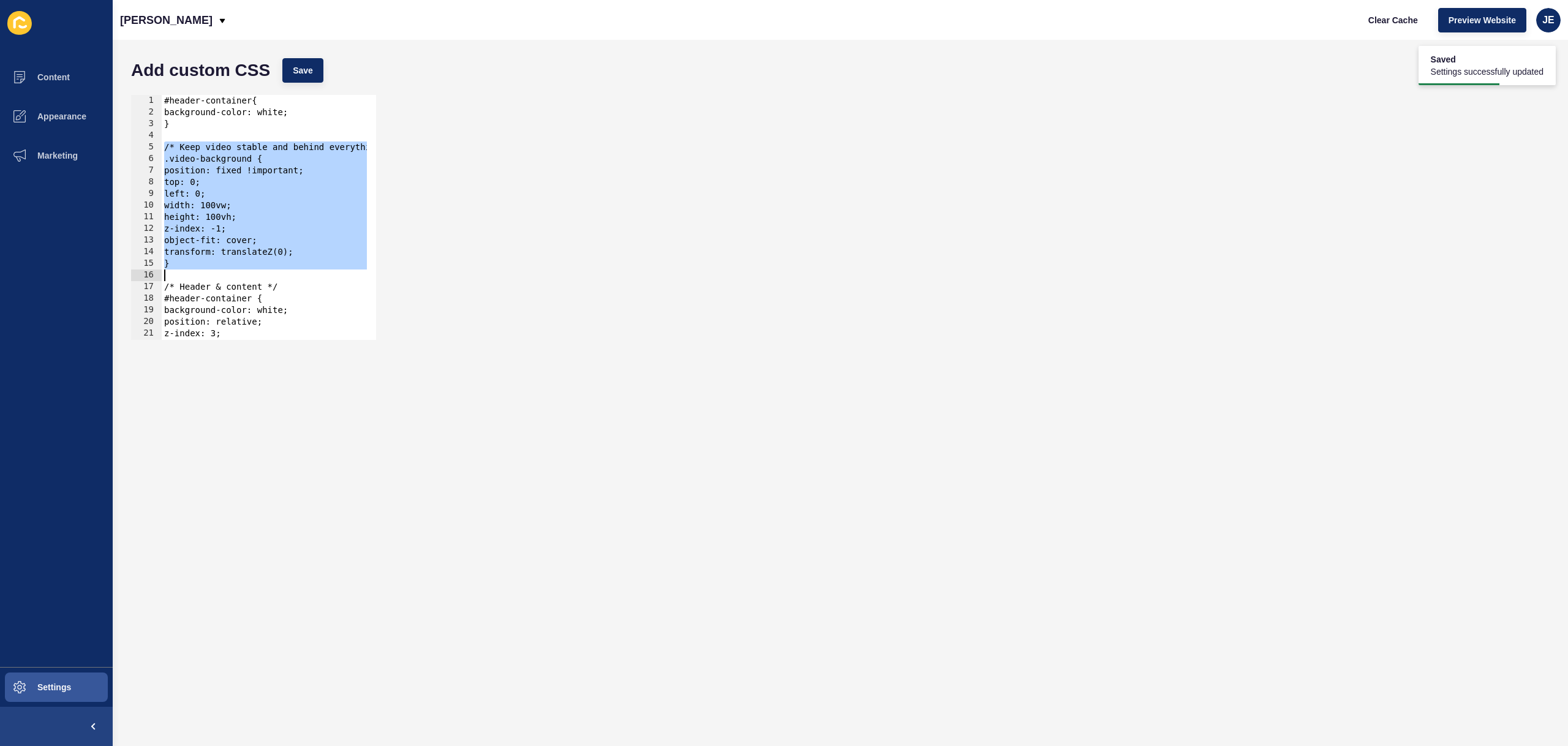
scroll to position [73, 0]
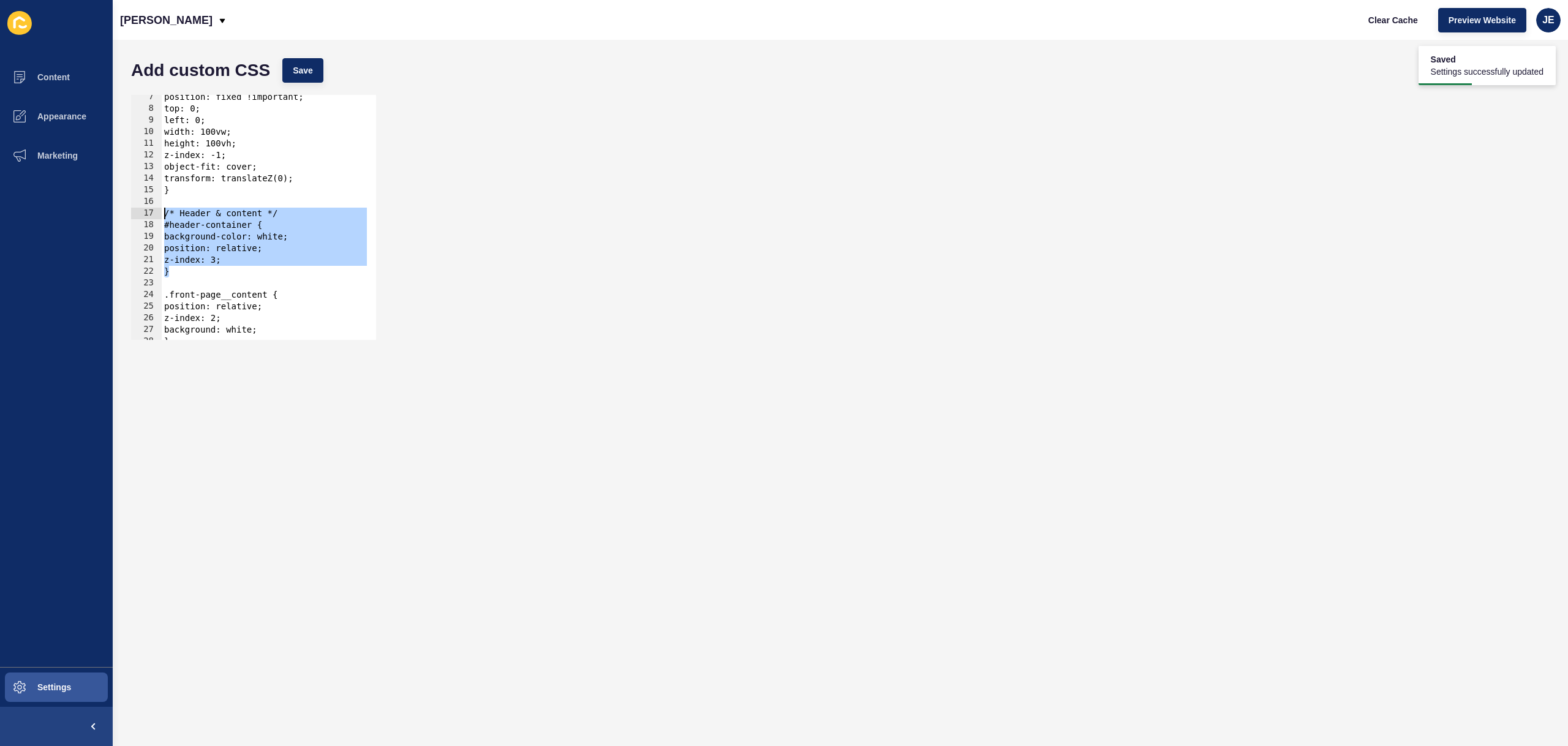
drag, startPoint x: 199, startPoint y: 273, endPoint x: 155, endPoint y: 218, distance: 70.4
click at [155, 218] on div "} 7 8 9 10 11 12 13 14 15 16 17 18 19 20 21 22 23 24 25 26 27 28 29 30 position…" at bounding box center [253, 218] width 245 height 245
type textarea "/* Header & content */ #header-container {"
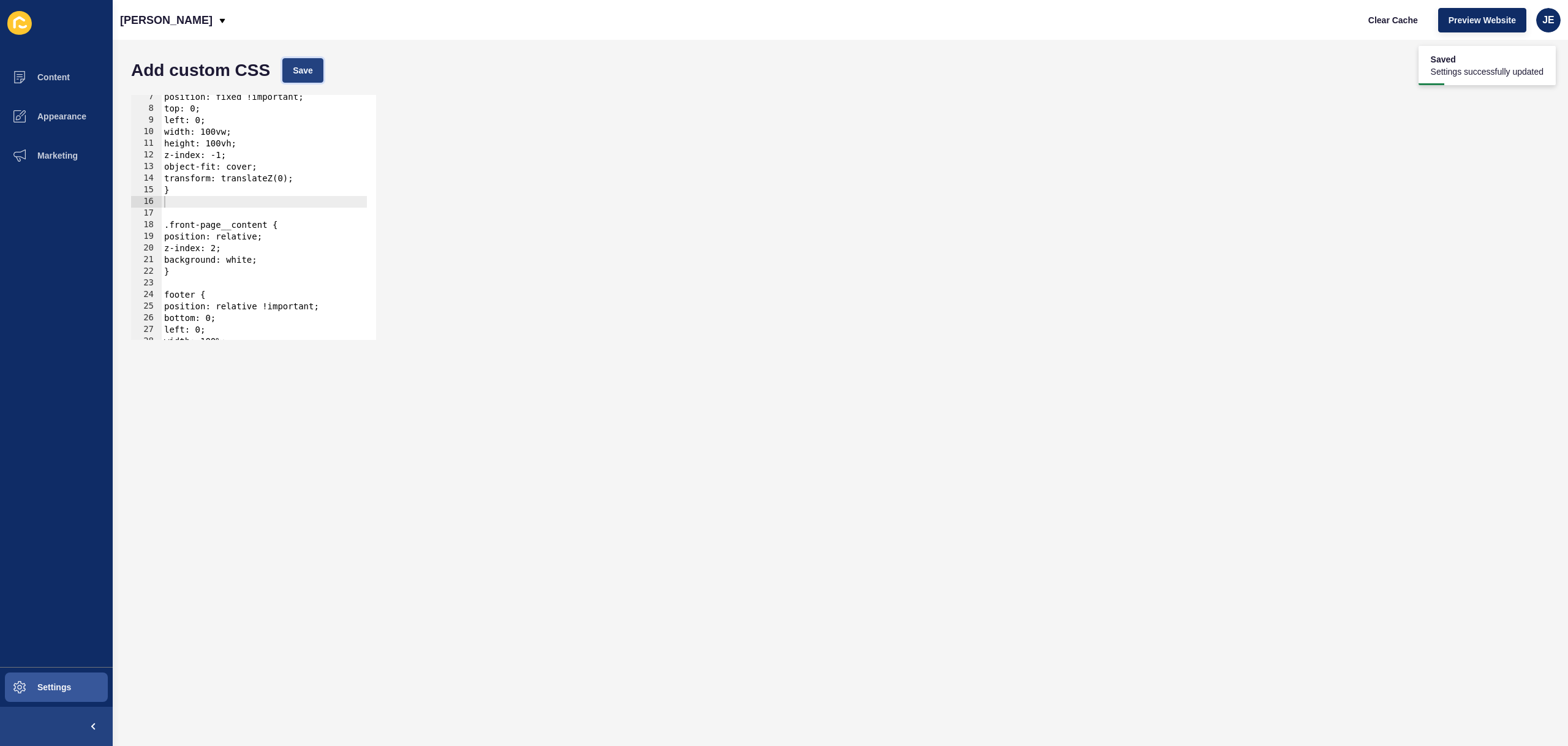
click at [309, 79] on button "Save" at bounding box center [302, 70] width 41 height 24
click at [1393, 23] on span "Clear Cache" at bounding box center [1393, 20] width 50 height 12
click at [1470, 18] on span "Preview Website" at bounding box center [1482, 20] width 67 height 12
click at [293, 206] on div "position: fixed !important; top: 0; left: 0; width: 100vw; height: 100vh; z-ind…" at bounding box center [280, 221] width 237 height 259
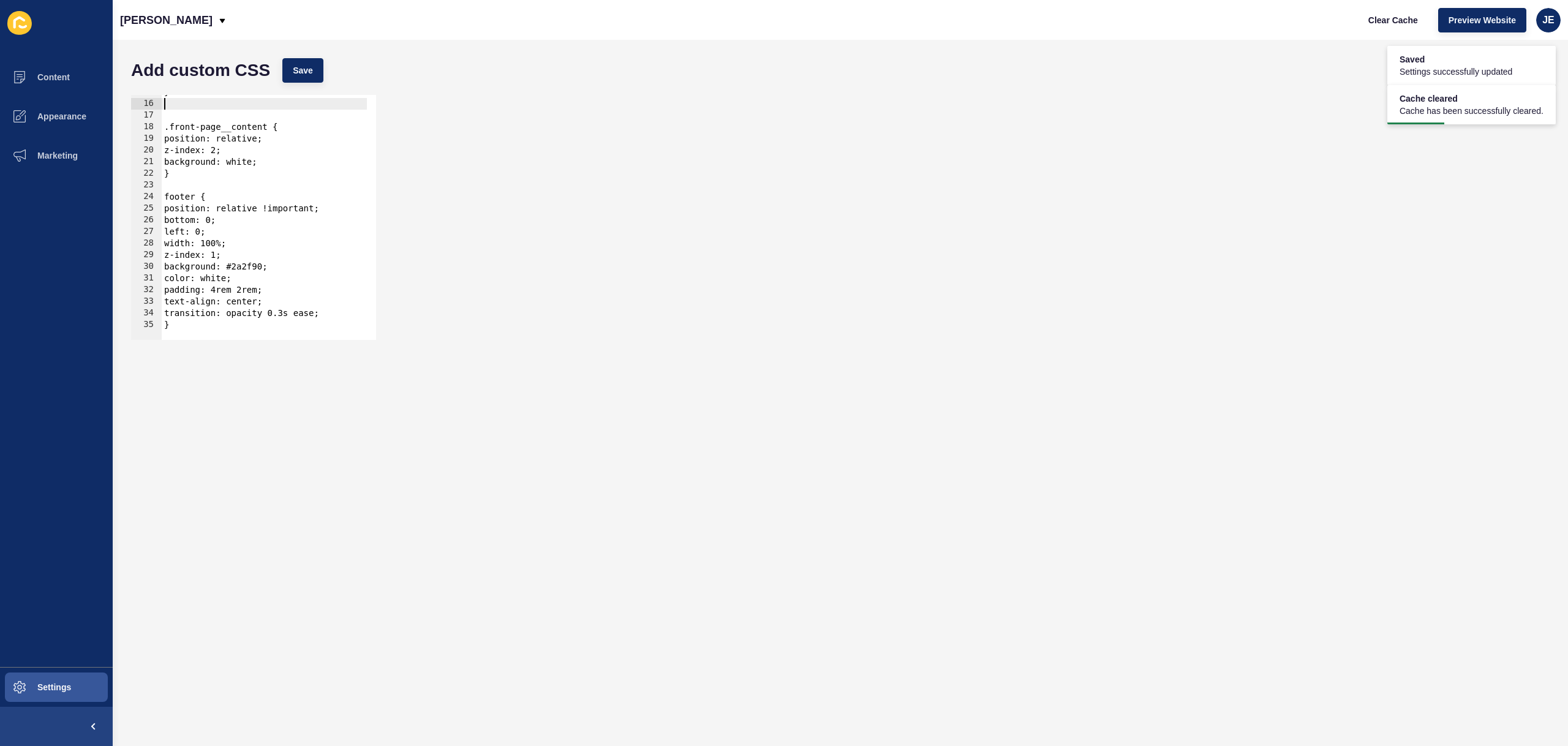
scroll to position [172, 0]
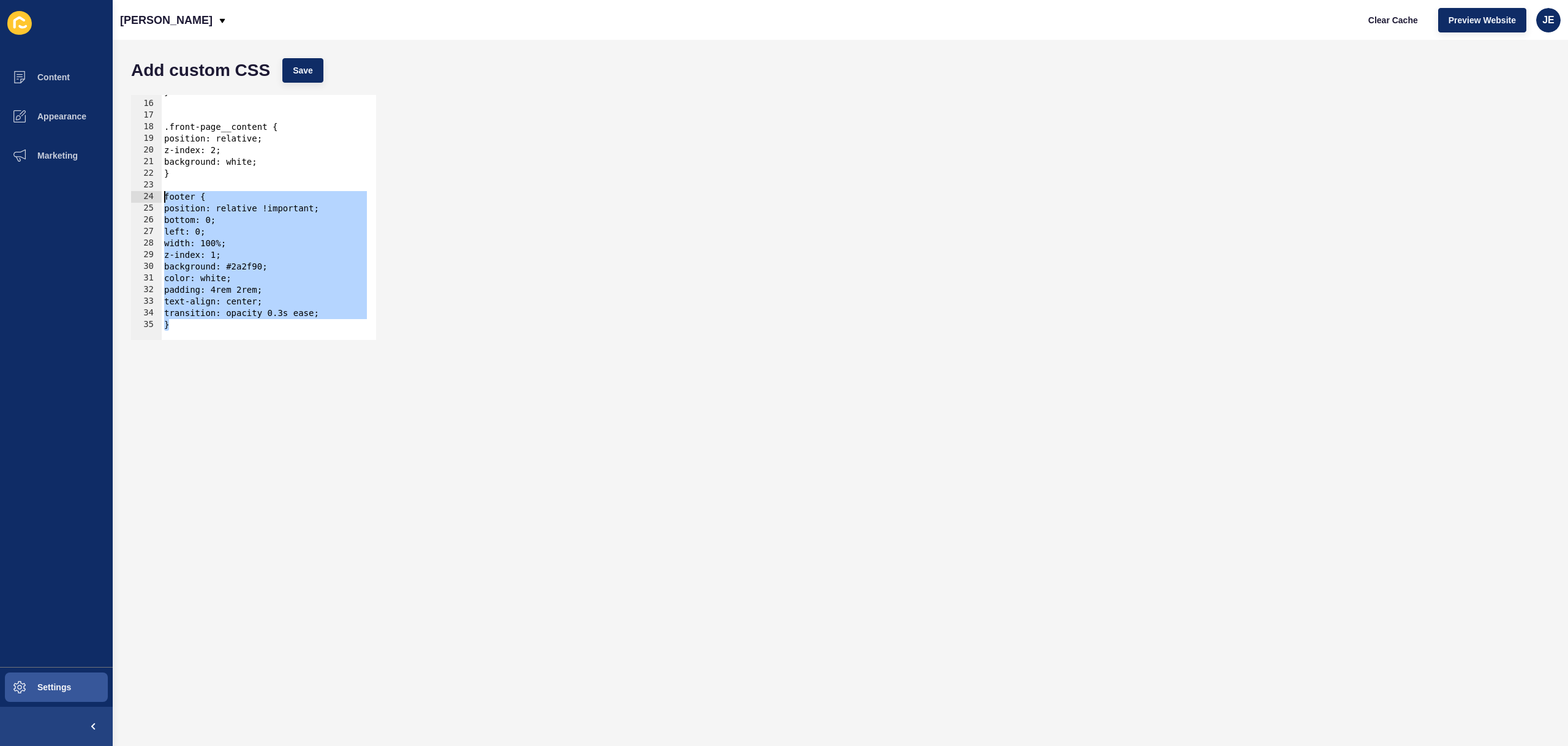
drag, startPoint x: 188, startPoint y: 323, endPoint x: 150, endPoint y: 200, distance: 128.7
click at [150, 200] on div "15 16 17 18 19 20 21 22 23 24 25 26 27 28 29 30 31 32 33 34 35 } .front-page__c…" at bounding box center [253, 218] width 245 height 245
type textarea "footer { position: relative !important;"
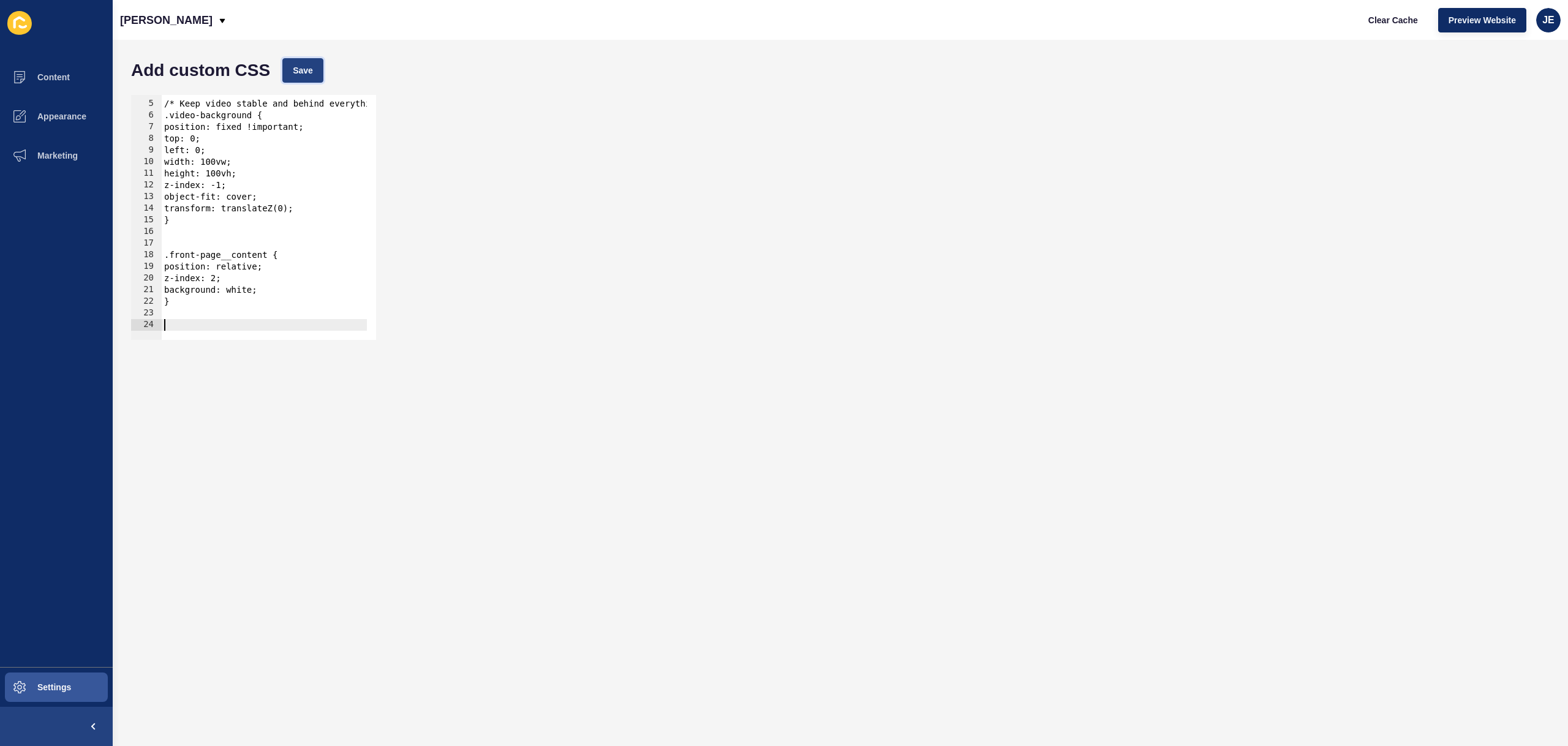
click at [315, 77] on button "Save" at bounding box center [302, 70] width 41 height 24
click at [1396, 14] on span "Clear Cache" at bounding box center [1393, 20] width 50 height 12
click at [299, 82] on button "Save" at bounding box center [302, 70] width 41 height 24
click at [53, 692] on span "Settings" at bounding box center [35, 686] width 73 height 10
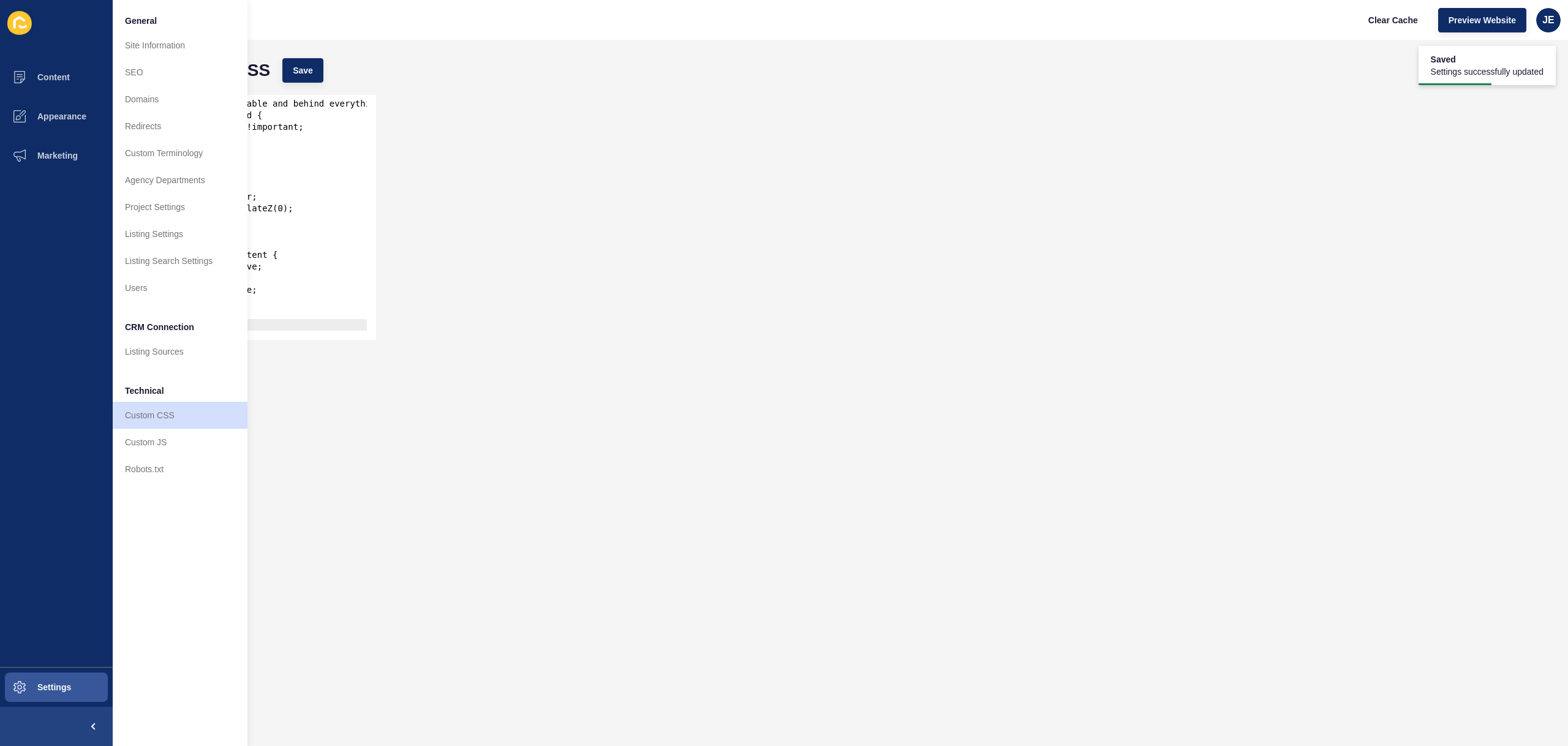
type textarea "position: relative;"
click at [265, 270] on div "/* Keep video stable and behind everything */ .video-background { position: fix…" at bounding box center [280, 215] width 237 height 259
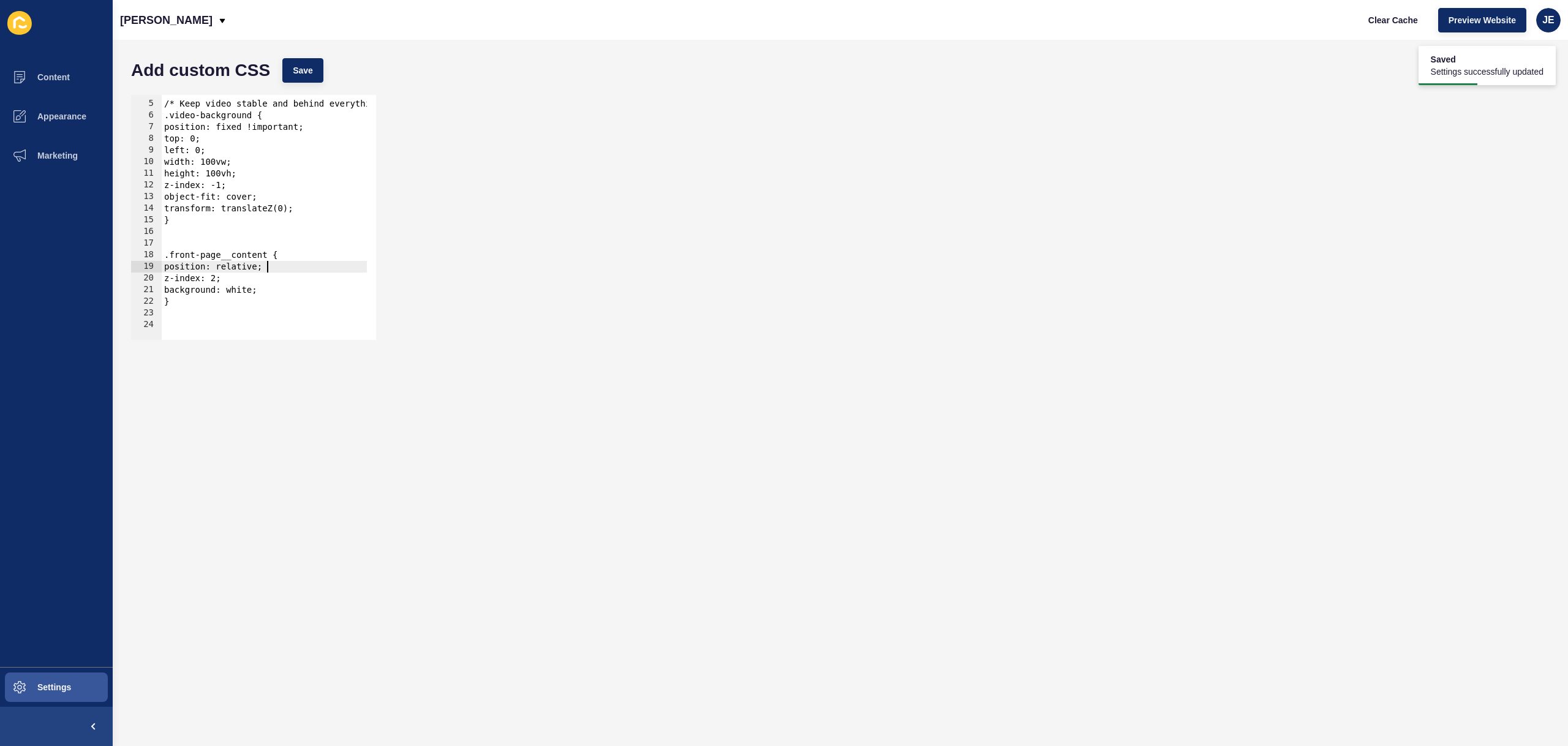
click at [242, 324] on div "/* Keep video stable and behind everything */ .video-background { position: fix…" at bounding box center [280, 215] width 237 height 259
paste textarea "}"
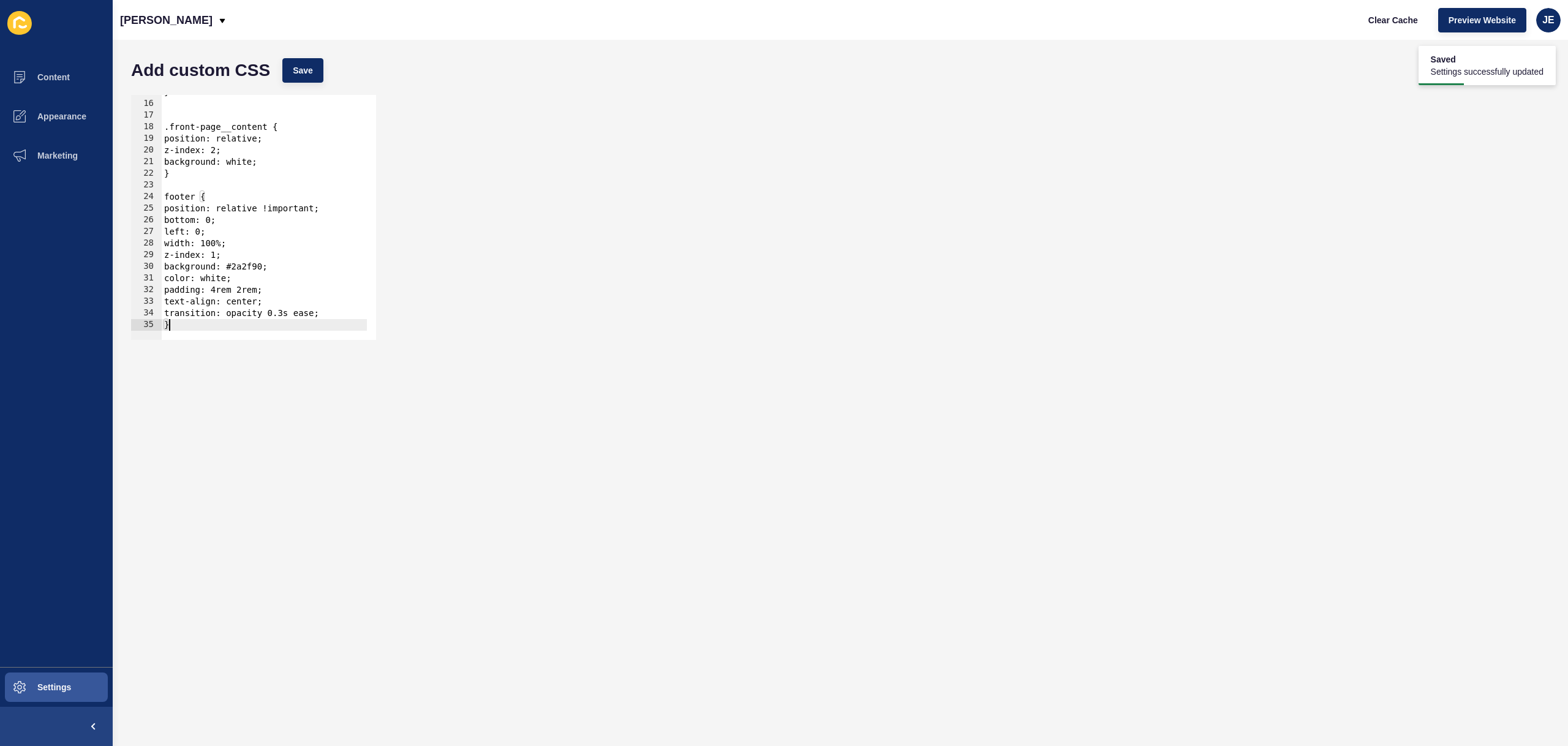
scroll to position [172, 0]
click at [257, 209] on div "} .front-page__content { position: relative; z-index: 2; background: white; } f…" at bounding box center [280, 215] width 237 height 259
click at [291, 80] on button "Save" at bounding box center [302, 70] width 41 height 24
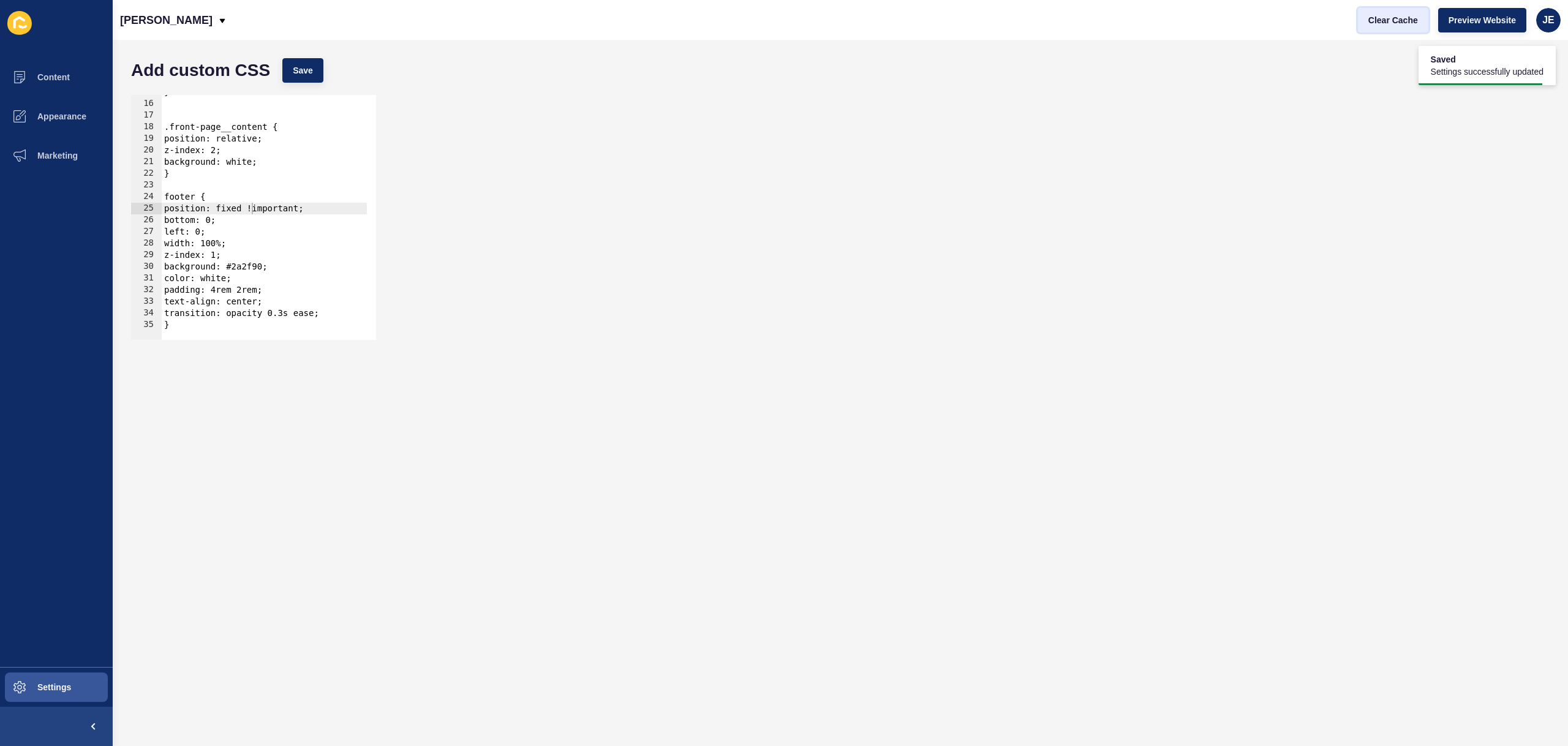
click at [1364, 20] on button "Clear Cache" at bounding box center [1393, 20] width 70 height 24
click at [249, 206] on div "} .front-page__content { position: relative; z-index: 2; background: white; } f…" at bounding box center [280, 215] width 237 height 259
type textarea "position: relative !important;"
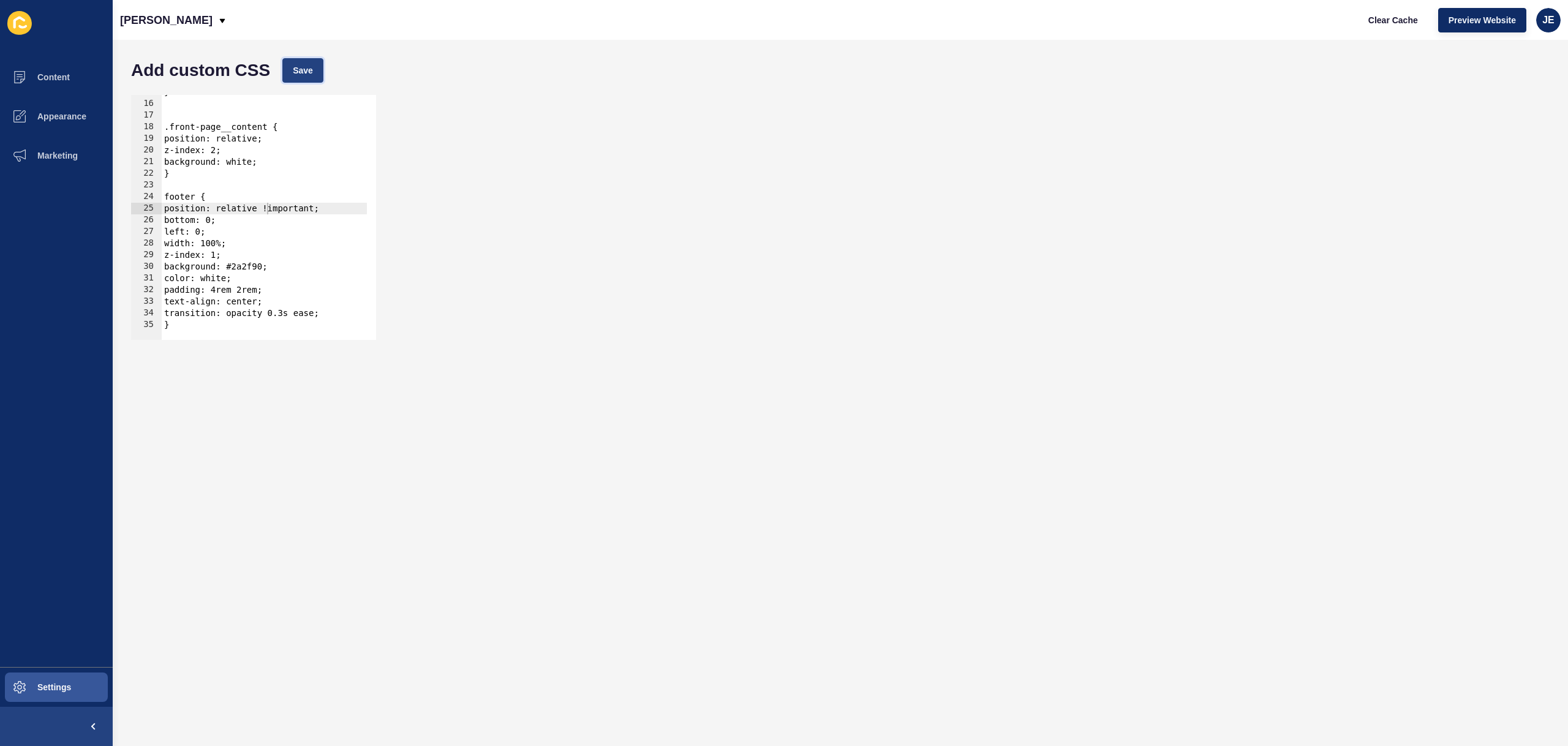
click at [321, 70] on button "Save" at bounding box center [302, 70] width 41 height 24
click at [1418, 23] on button "Clear Cache" at bounding box center [1393, 20] width 70 height 24
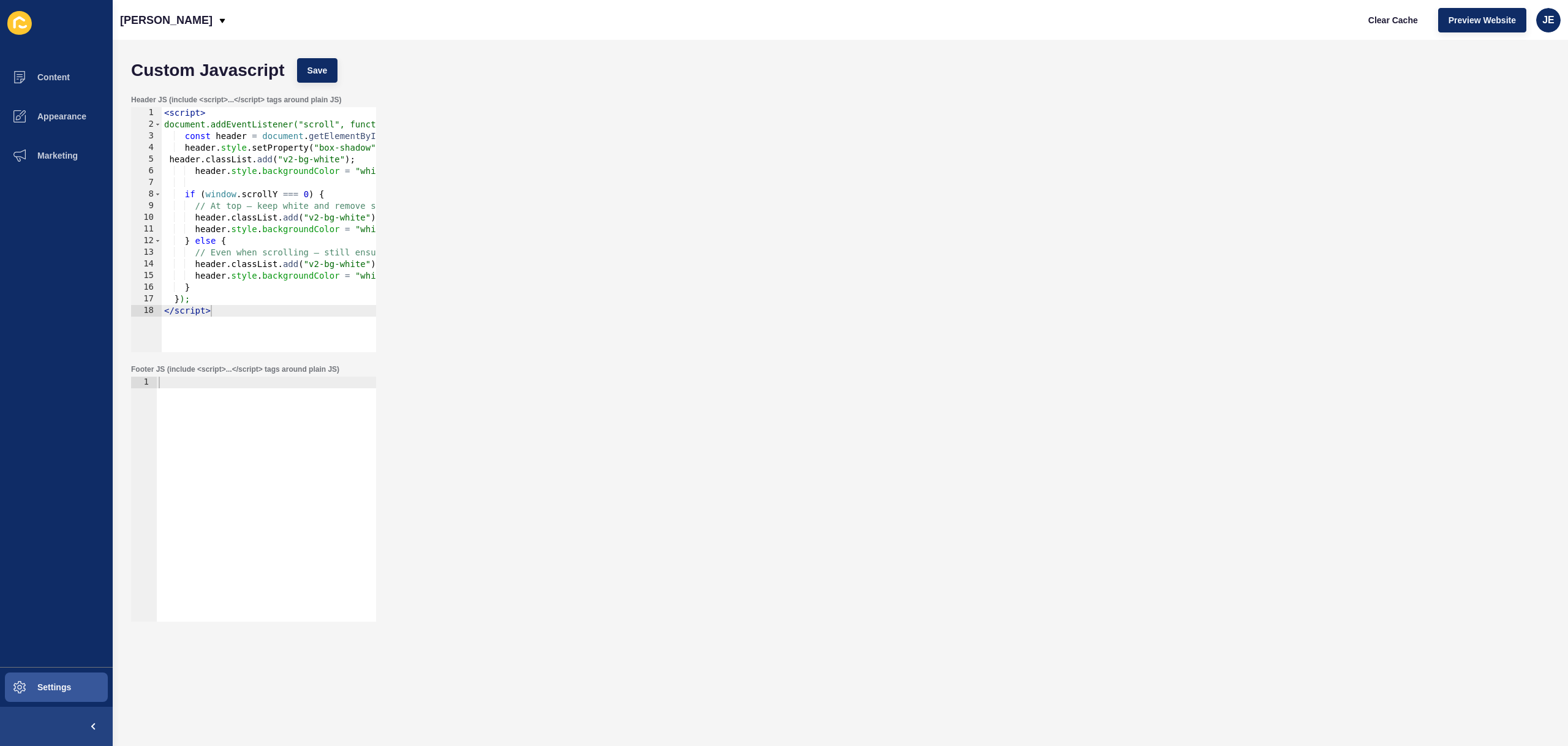
click at [169, 162] on div "< script > document.addEventListener("scroll", function () { const header = doc…" at bounding box center [329, 237] width 334 height 259
type textarea "header.classList.add("v2-bg-white");"
click at [310, 75] on span "Save" at bounding box center [318, 70] width 20 height 12
click at [1395, 26] on span "Clear Cache" at bounding box center [1393, 20] width 50 height 12
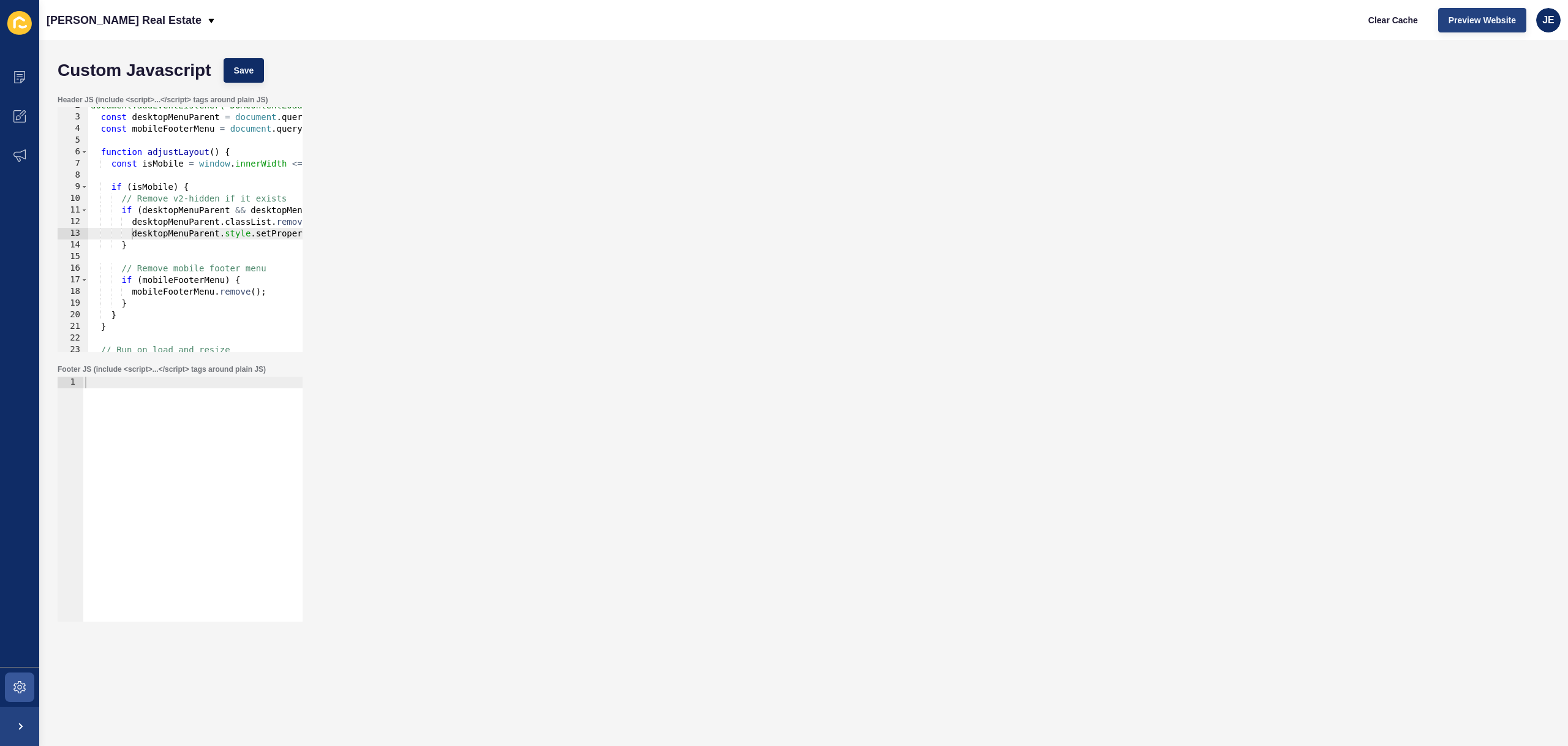
scroll to position [19, 0]
click at [1553, 19] on span "JE" at bounding box center [1548, 20] width 12 height 12
click at [1512, 111] on link "Logout" at bounding box center [1520, 102] width 90 height 27
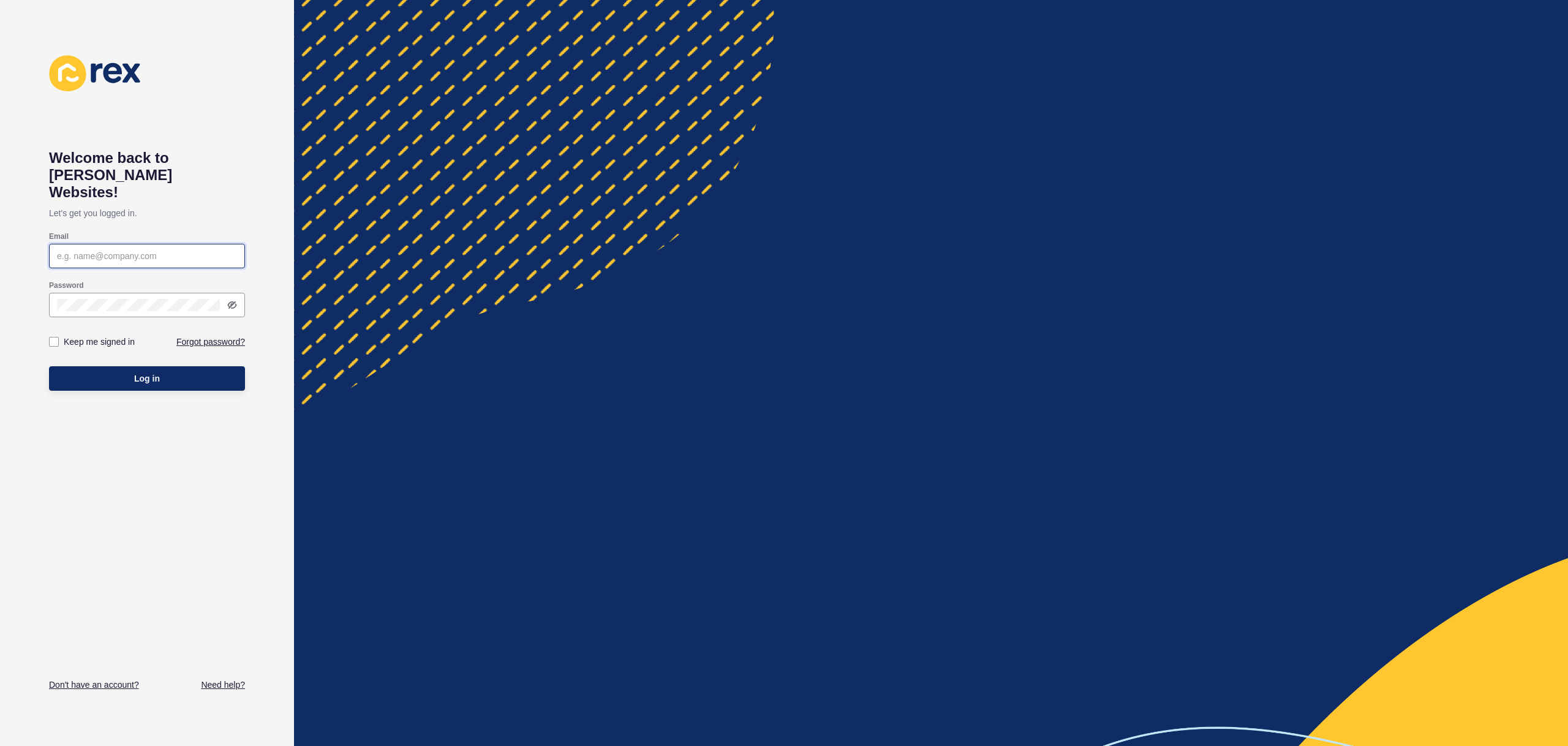
type input "[EMAIL_ADDRESS][PERSON_NAME][DOMAIN_NAME]"
click at [167, 366] on button "Log in" at bounding box center [147, 378] width 196 height 24
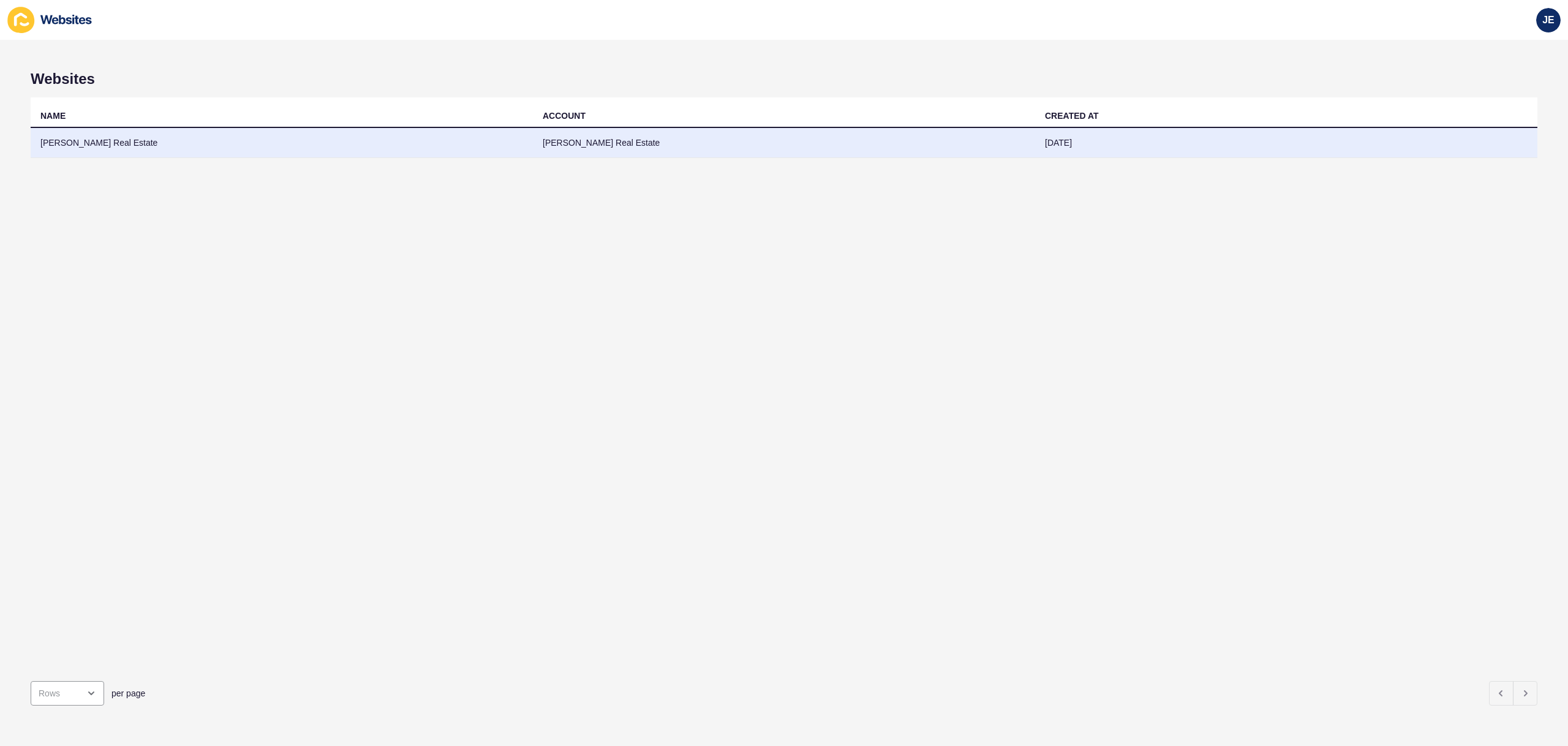
click at [660, 146] on td "[PERSON_NAME] Real Estate" at bounding box center [784, 143] width 502 height 30
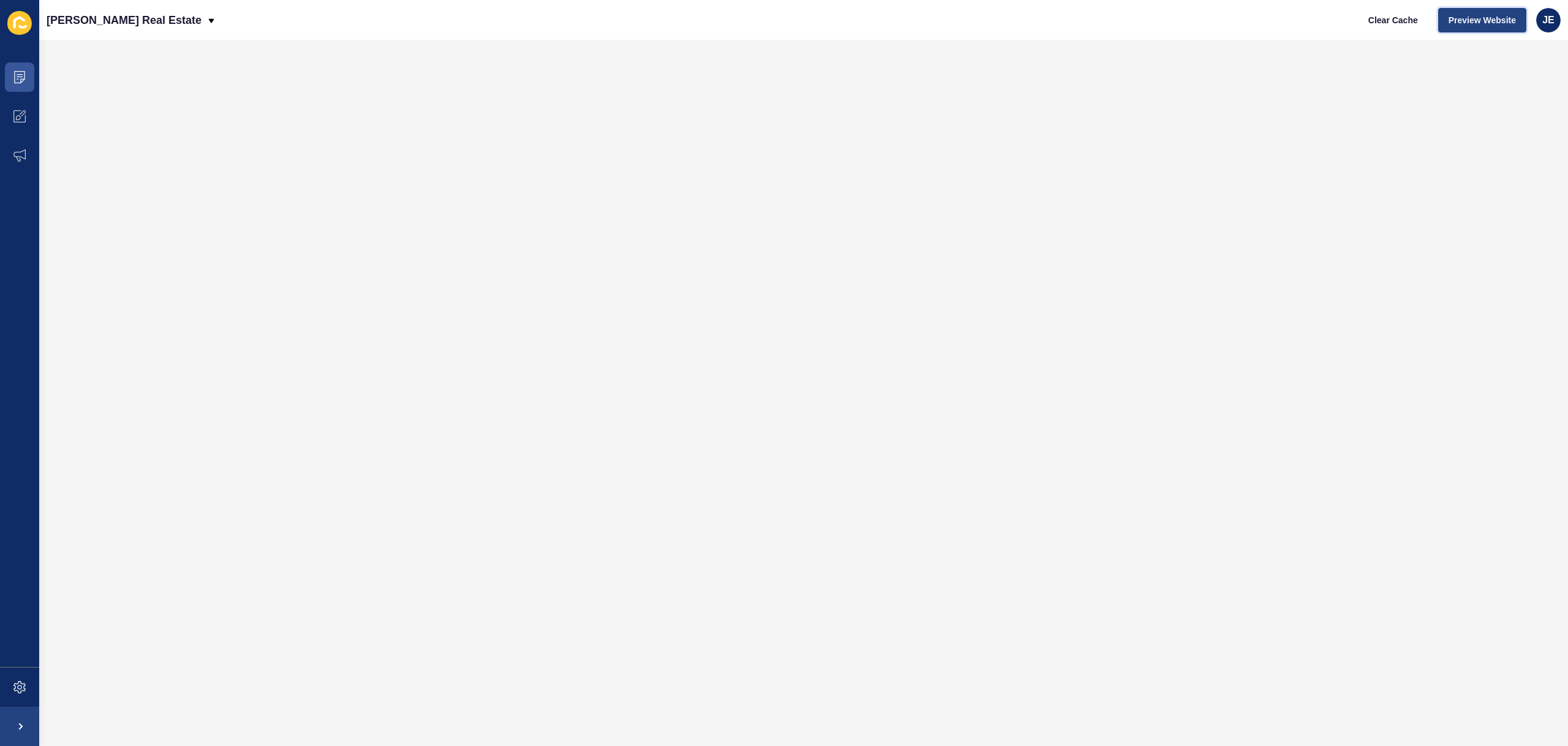
click at [1471, 24] on span "Preview Website" at bounding box center [1482, 20] width 67 height 12
click at [19, 704] on span at bounding box center [20, 687] width 39 height 39
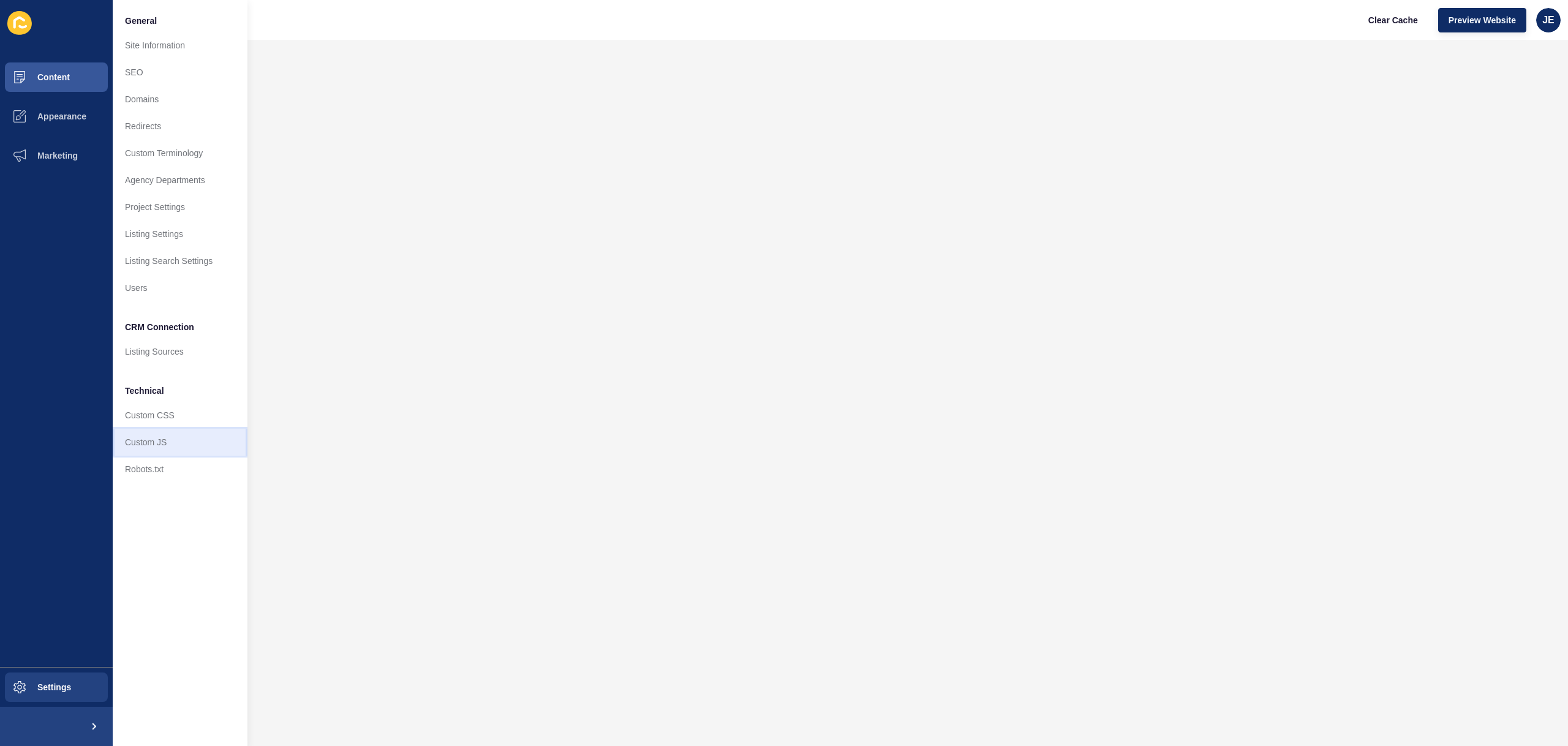
click at [144, 450] on link "Custom JS" at bounding box center [180, 442] width 135 height 27
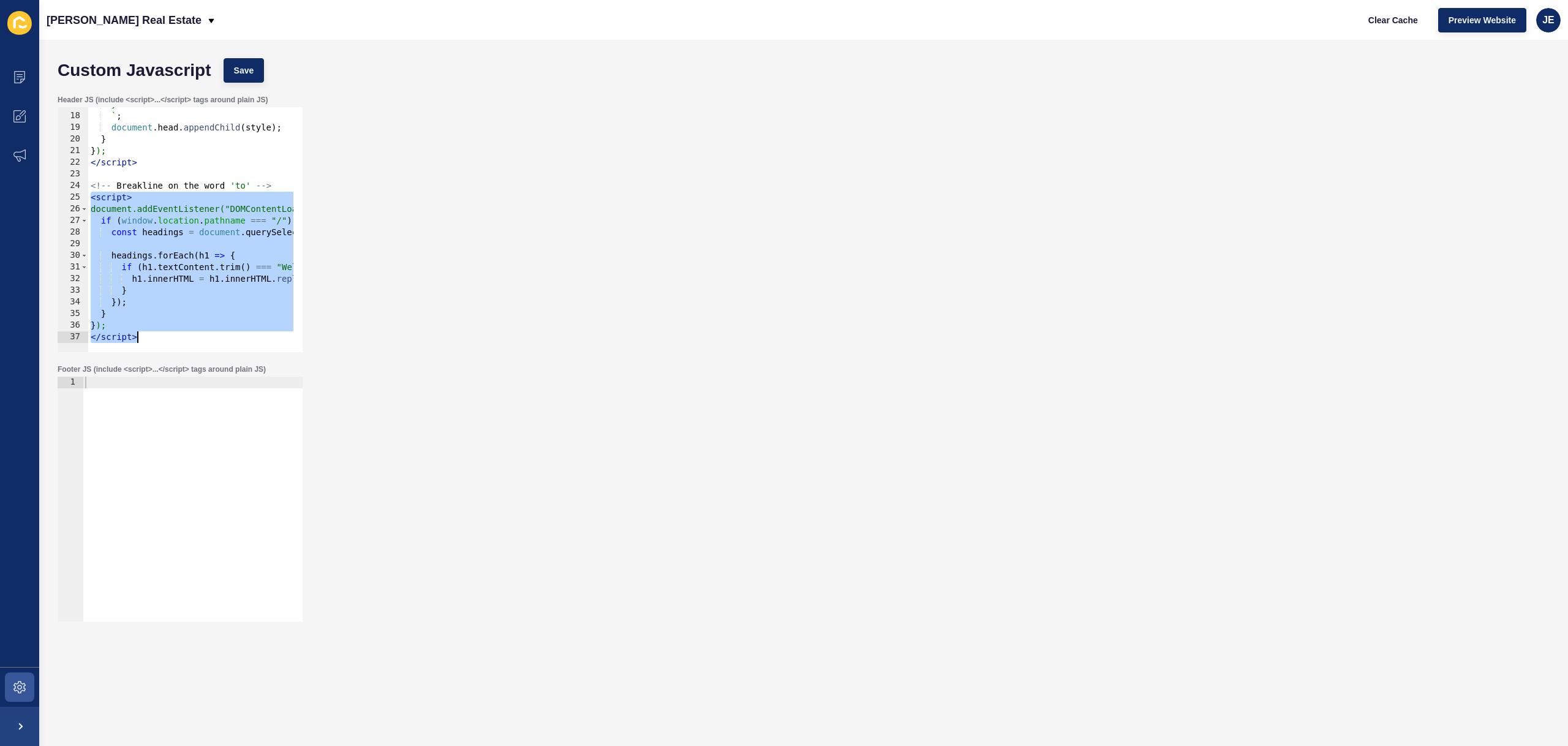
drag, startPoint x: 92, startPoint y: 199, endPoint x: 177, endPoint y: 339, distance: 163.8
click at [177, 339] on div "} ` ; document . head . appendChild ( style ) ; } } ); </ script > <!-- Breakli…" at bounding box center [386, 228] width 597 height 259
click at [124, 289] on div "} ` ; document . head . appendChild ( style ) ; } } ); </ script > <!-- Breakli…" at bounding box center [386, 228] width 597 height 259
type textarea "}"
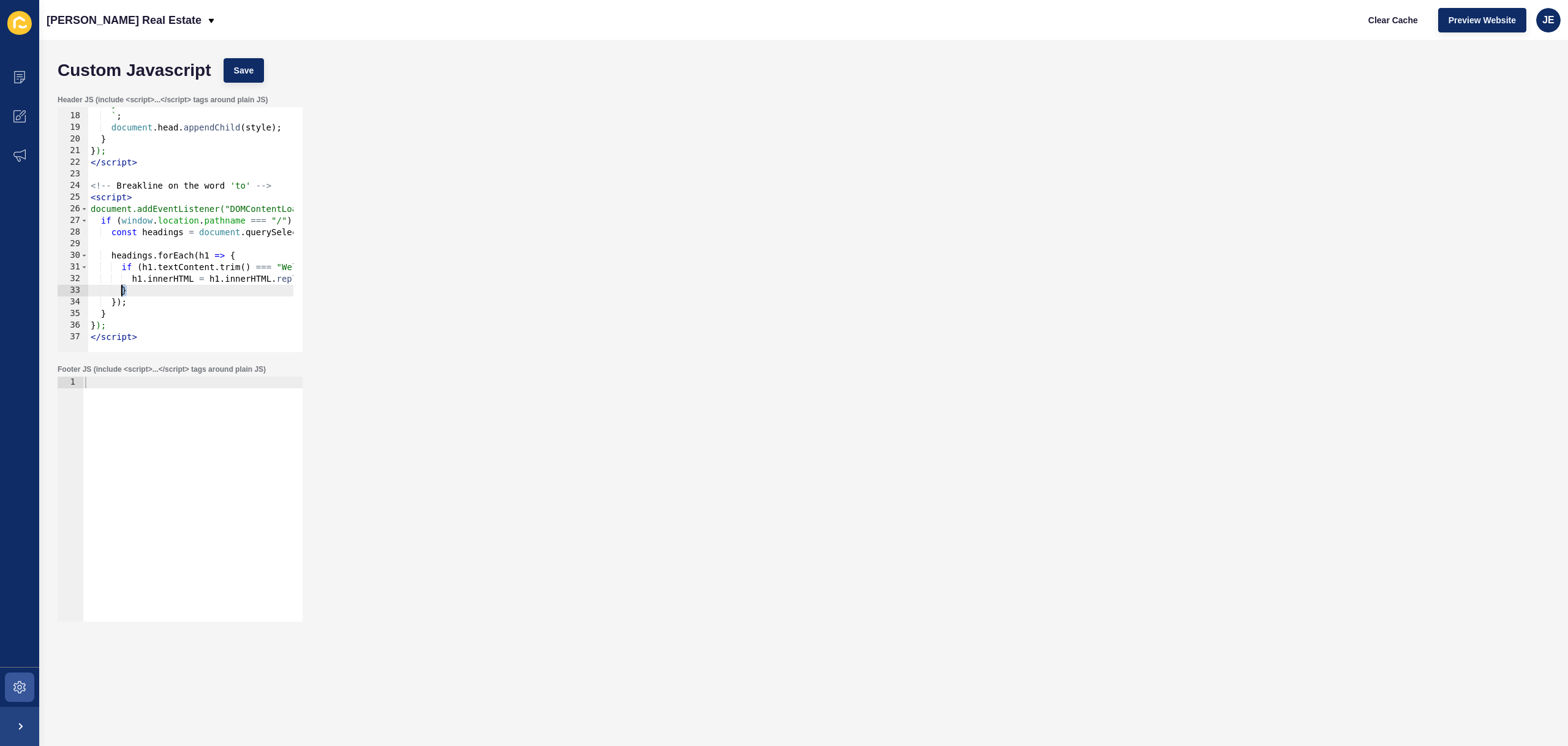
scroll to position [0, 2]
type textarea "}"
click at [123, 288] on div "} ` ; document . head . appendChild ( style ) ; } } ); </ script > <!-- Breakli…" at bounding box center [386, 228] width 597 height 259
click at [134, 285] on div "} ` ; document . head . appendChild ( style ) ; } } ); </ script > <!-- Breakli…" at bounding box center [386, 228] width 597 height 259
paste textarea
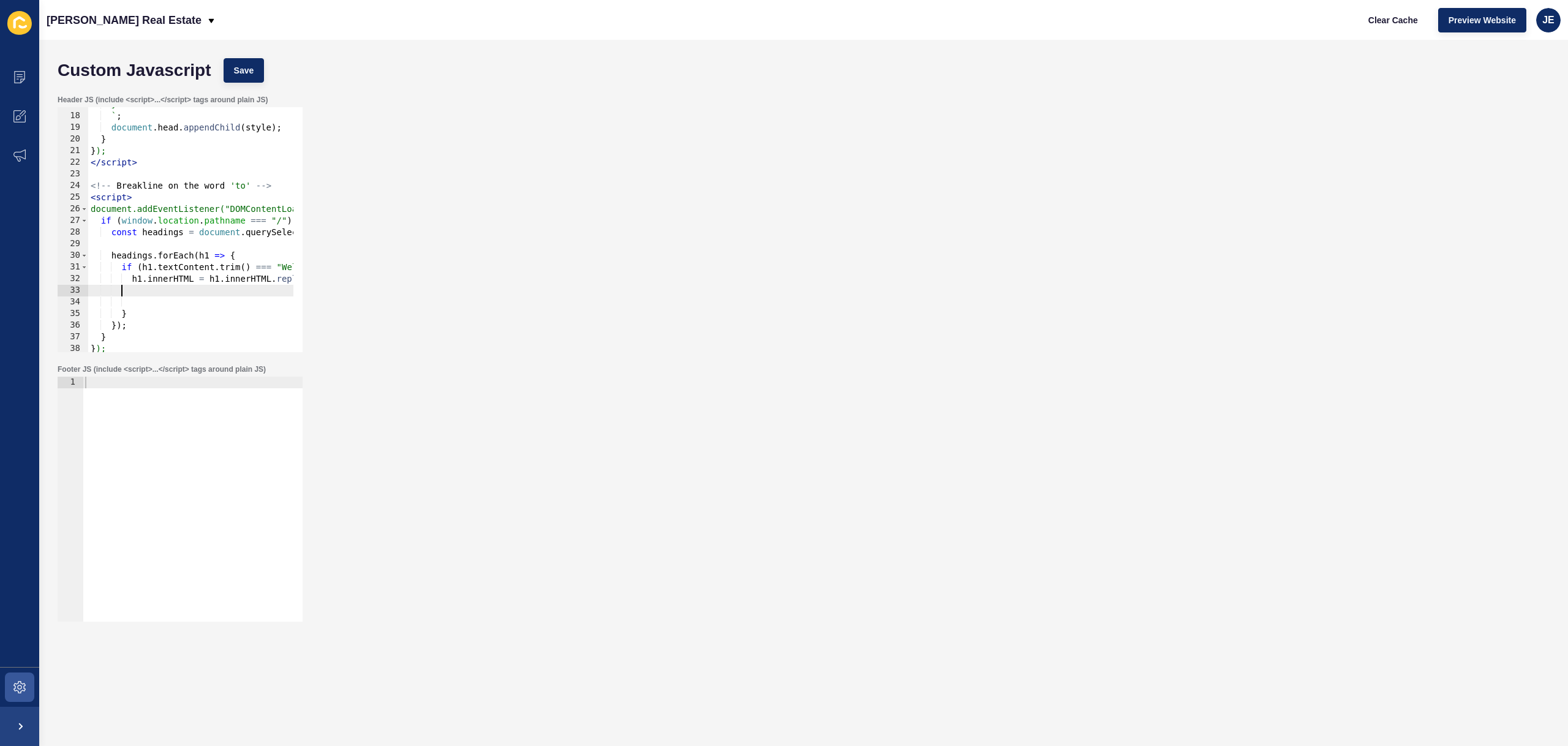
scroll to position [0, 0]
click at [162, 290] on div "} ` ; document . head . appendChild ( style ) ; } } ); </ script > <!-- Breakli…" at bounding box center [386, 228] width 597 height 259
type textarea "h1.style.lineHeight = "normal";"
click at [156, 306] on div "} ` ; document . head . appendChild ( style ) ; } } ); </ script > <!-- Breakli…" at bounding box center [386, 228] width 597 height 259
type textarea "h1.style.lineHeight = "normal";"
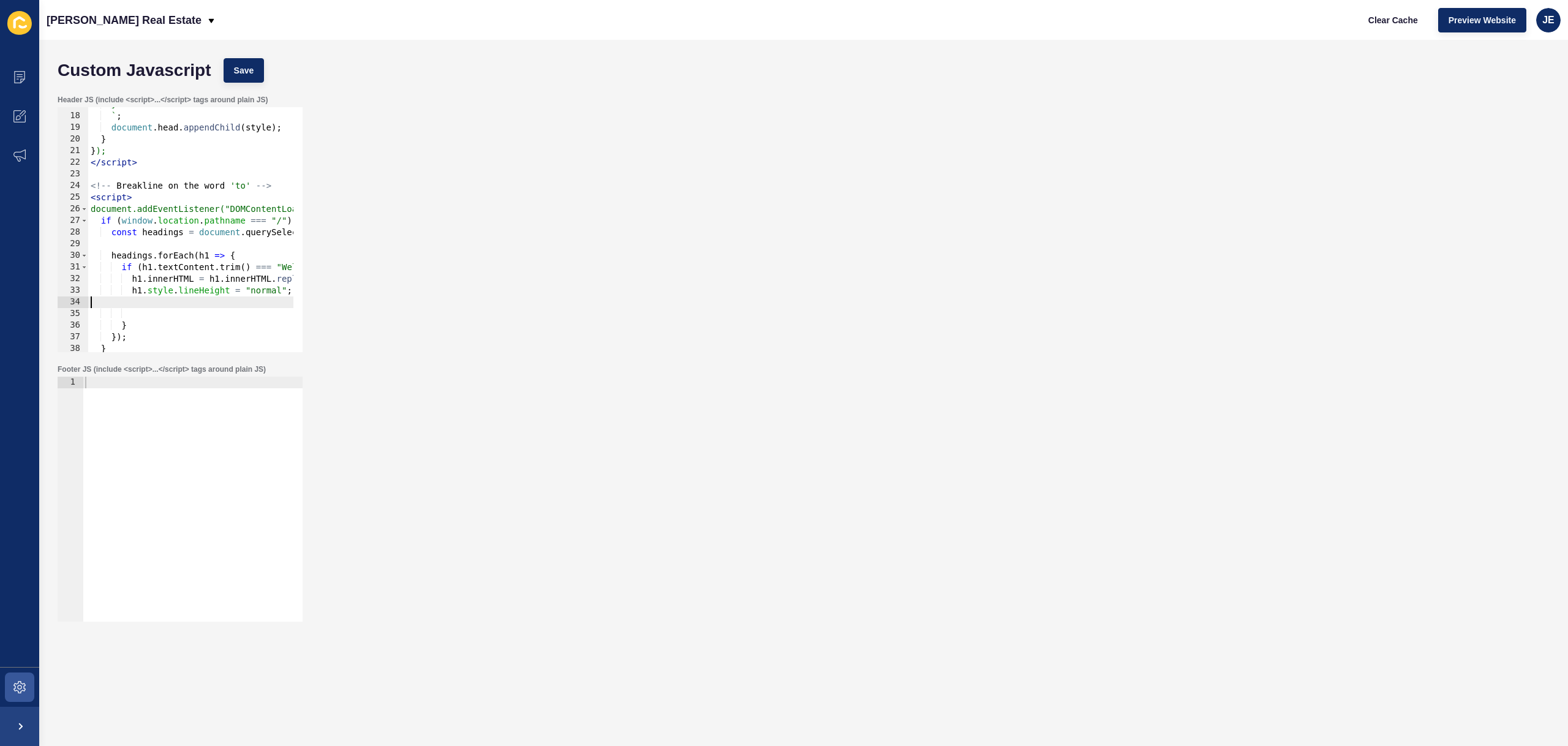
scroll to position [0, 3]
click at [154, 305] on div "} ` ; document . head . appendChild ( style ) ; } } ); </ script > <!-- Breakli…" at bounding box center [383, 228] width 597 height 259
type textarea "h1.style.lineHeight = "normal";"
click at [245, 56] on div "Custom Javascript Save" at bounding box center [804, 70] width 1504 height 37
click at [243, 65] on span "Save" at bounding box center [243, 70] width 20 height 12
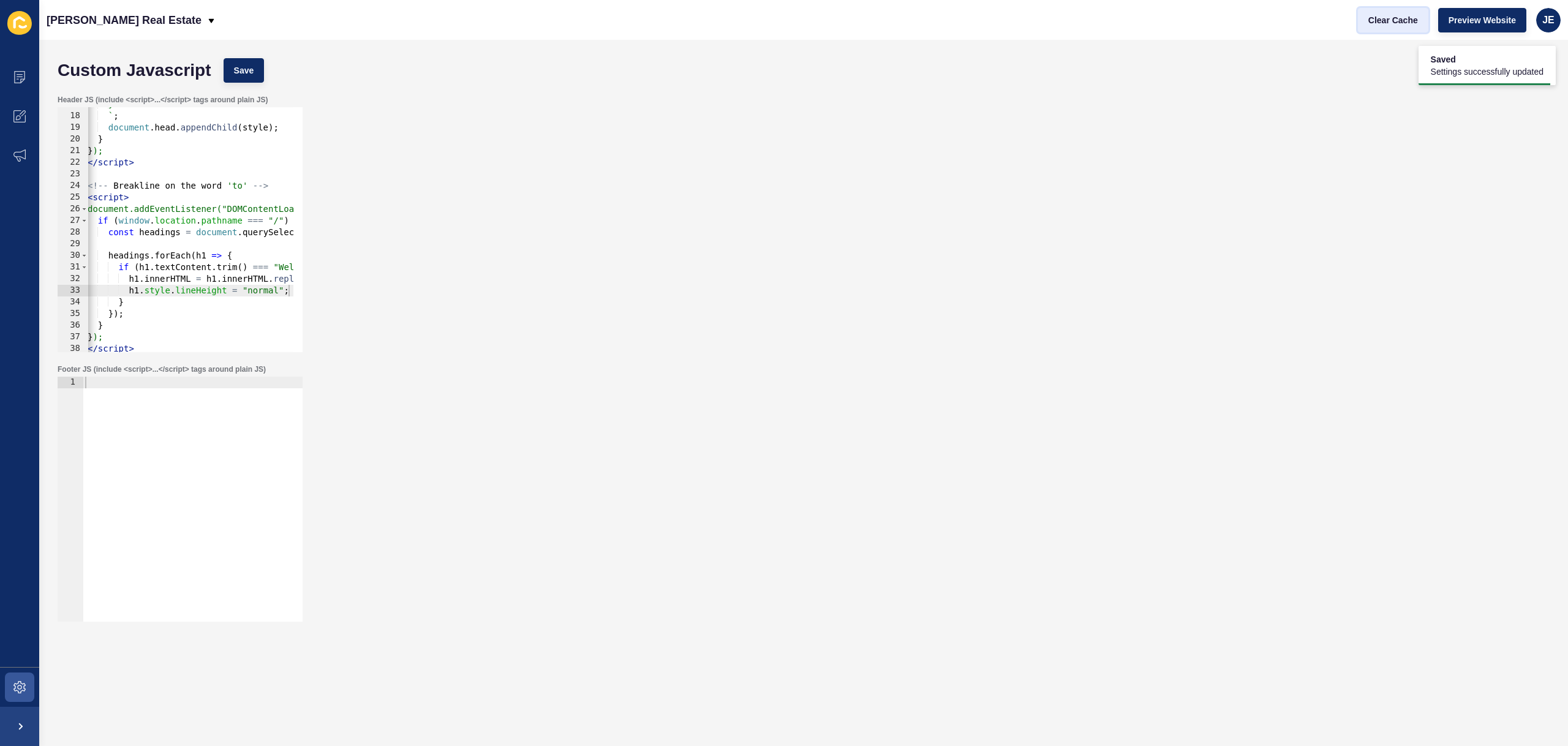
click at [1385, 23] on span "Clear Cache" at bounding box center [1393, 20] width 50 height 12
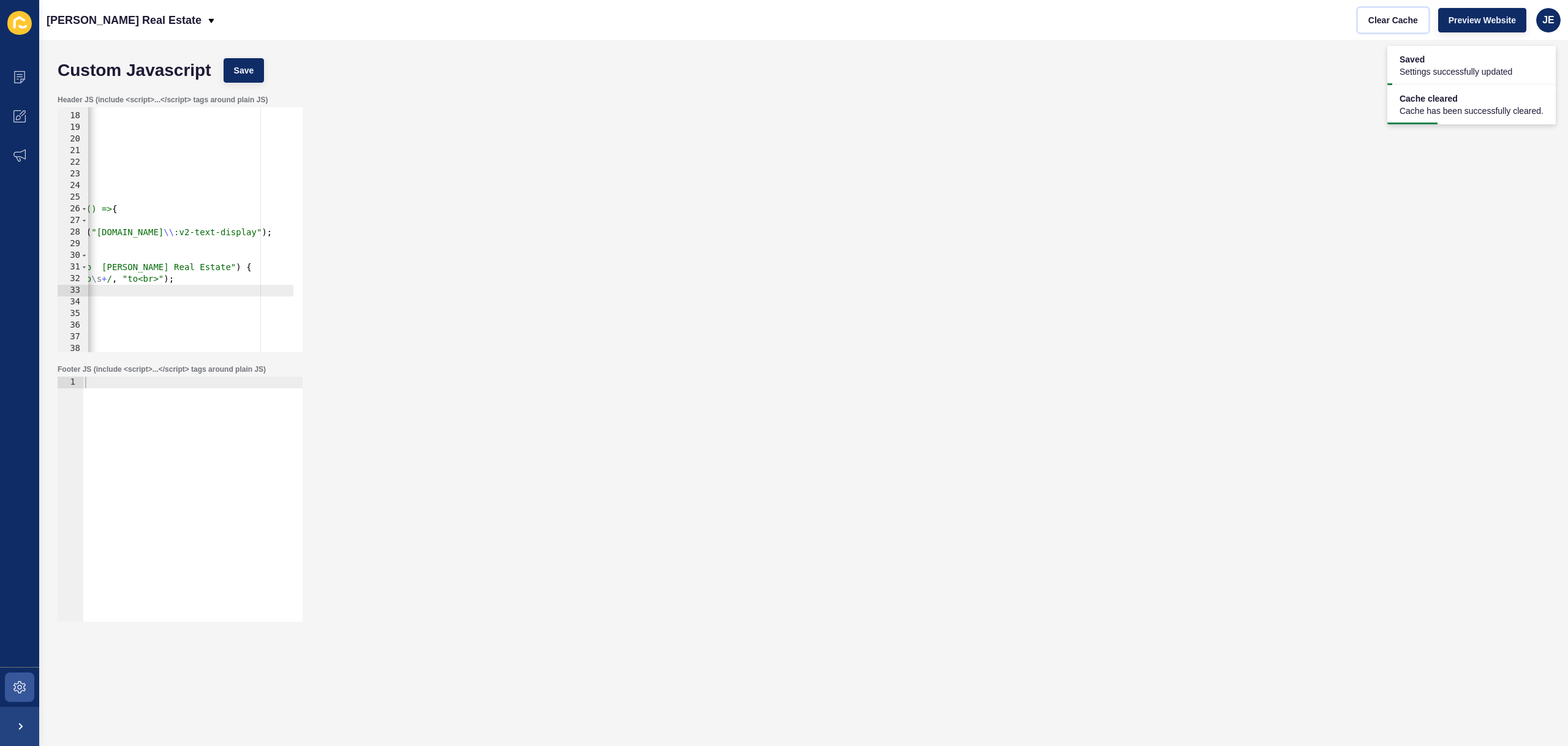
scroll to position [0, 224]
click at [23, 110] on icon at bounding box center [23, 113] width 6 height 6
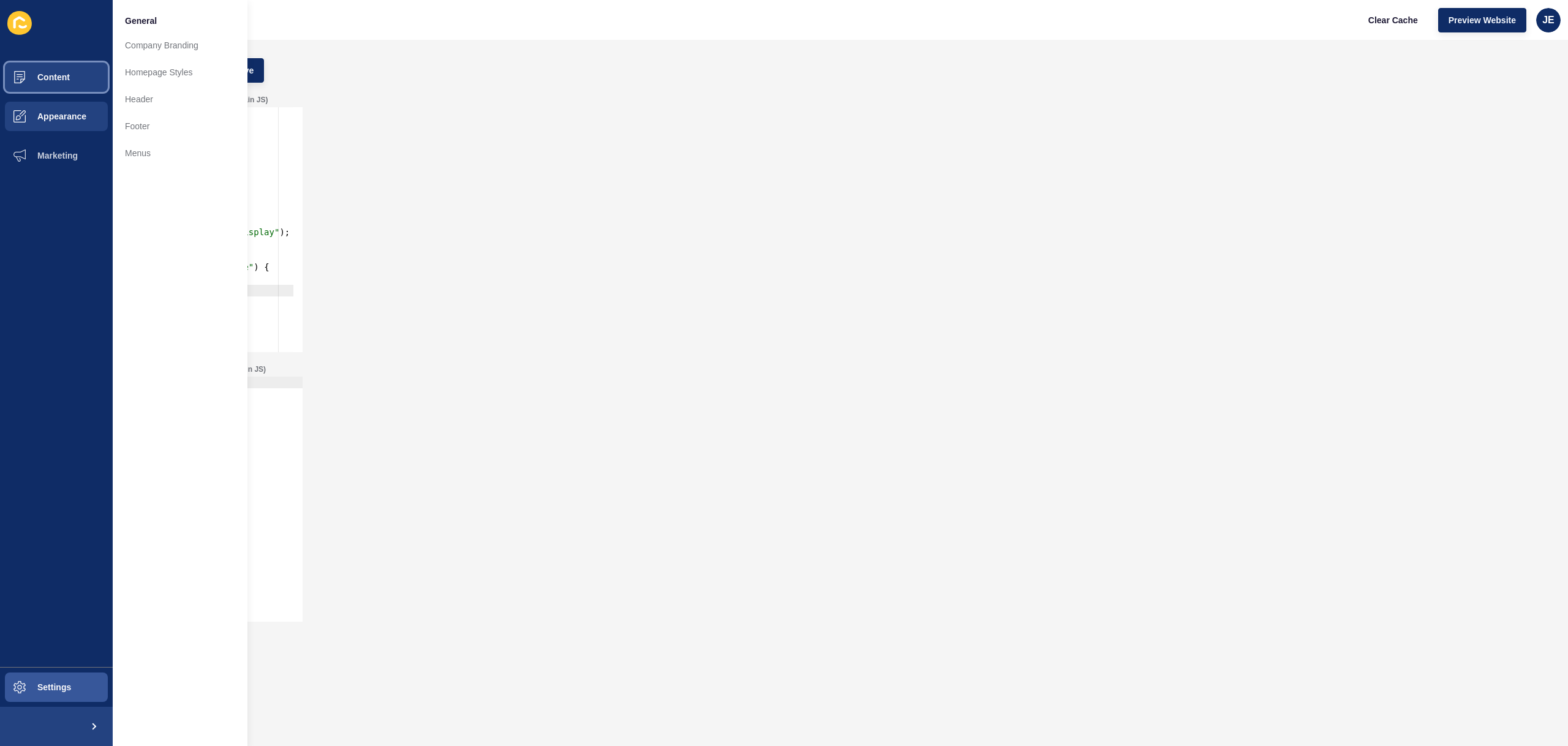
click at [49, 84] on button "Content" at bounding box center [56, 77] width 113 height 39
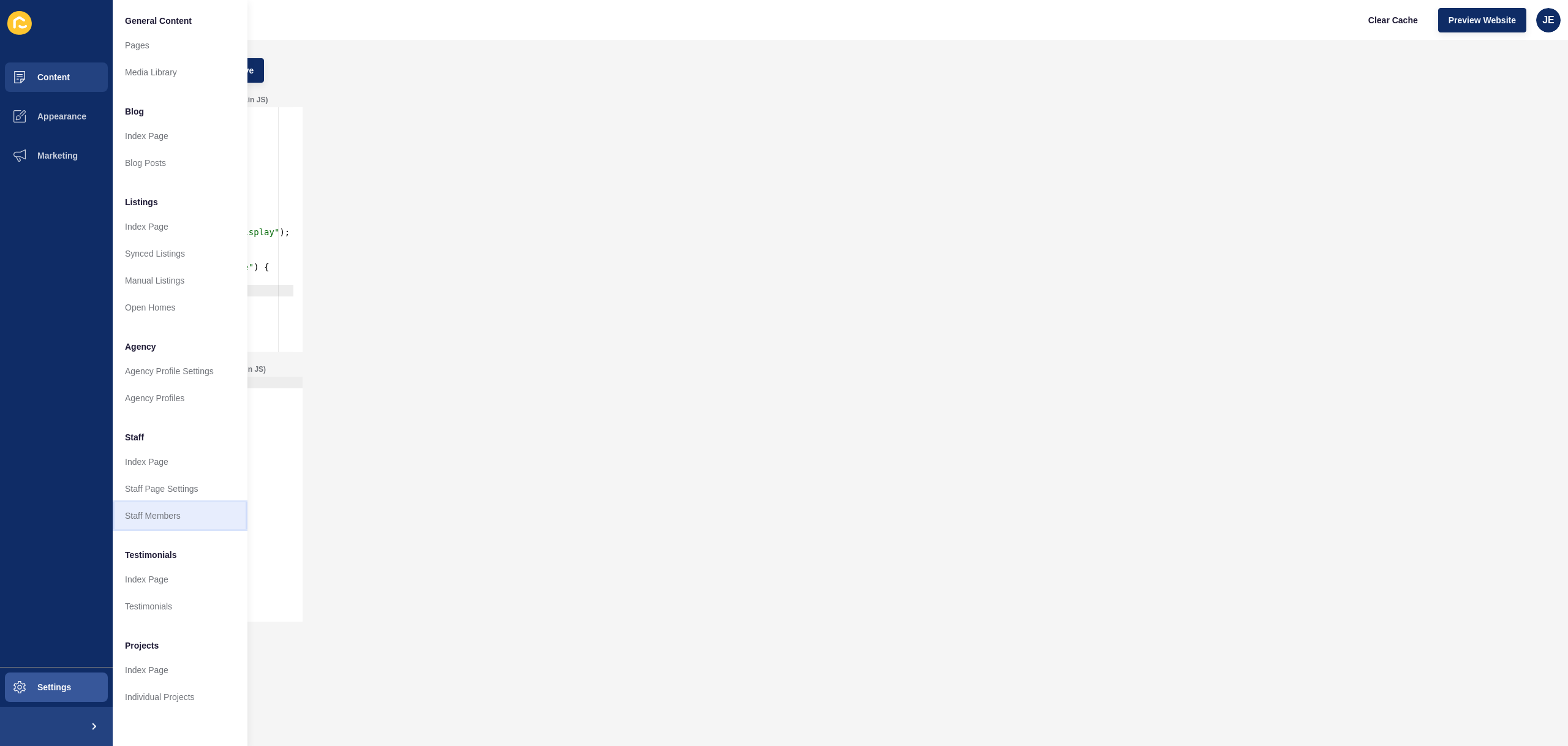
click at [159, 512] on link "Staff Members" at bounding box center [180, 515] width 135 height 27
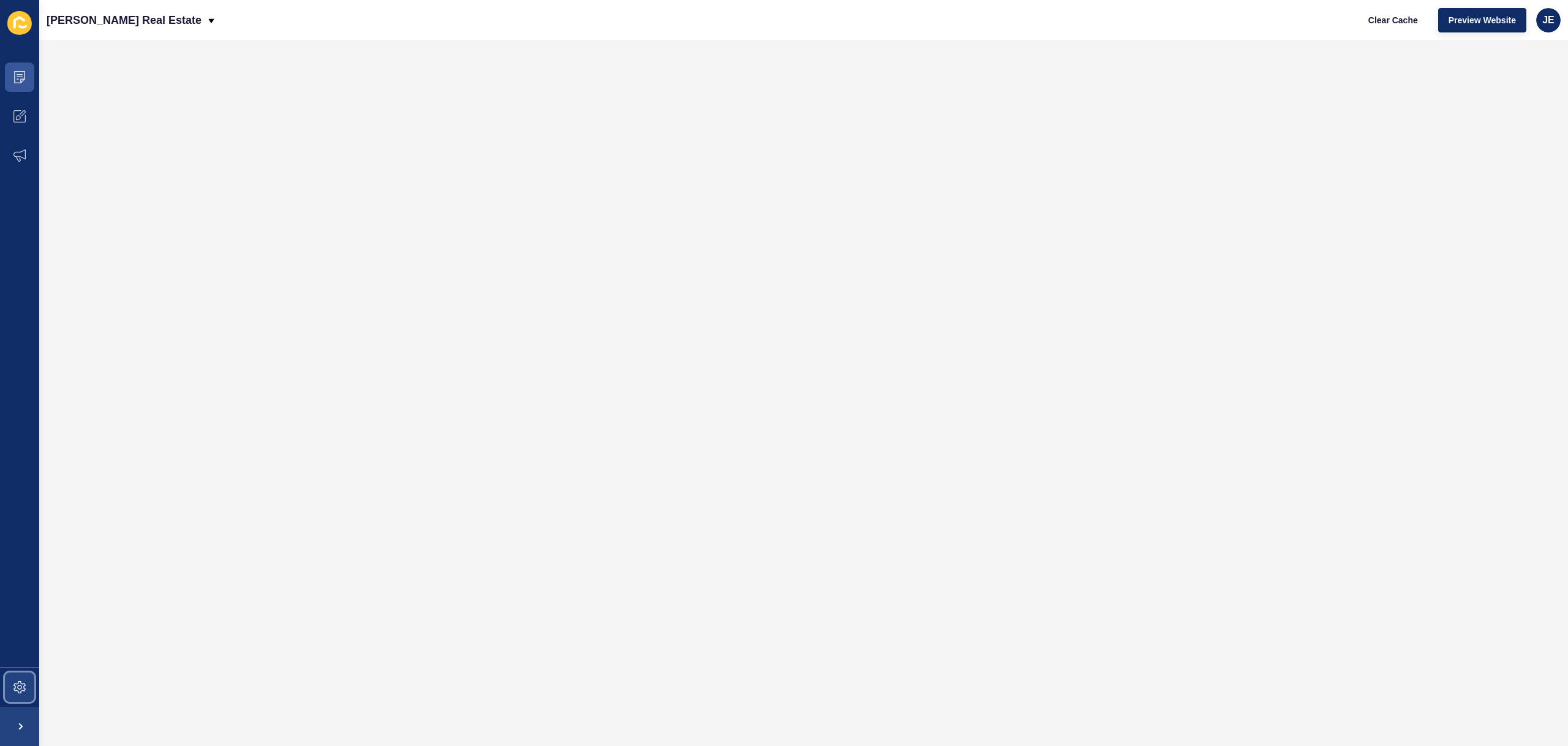
click at [23, 675] on span at bounding box center [20, 687] width 39 height 39
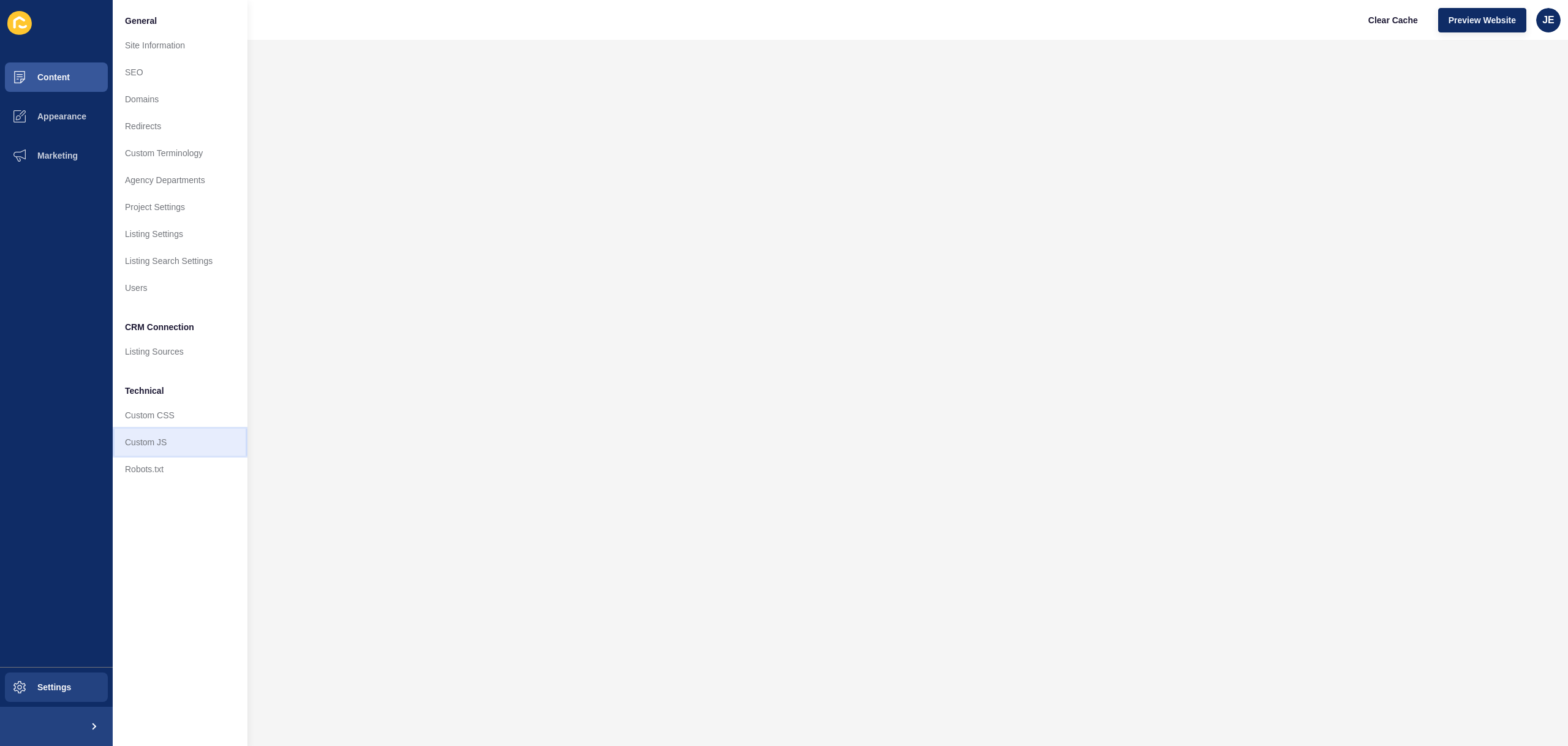
click at [176, 442] on link "Custom JS" at bounding box center [180, 442] width 135 height 27
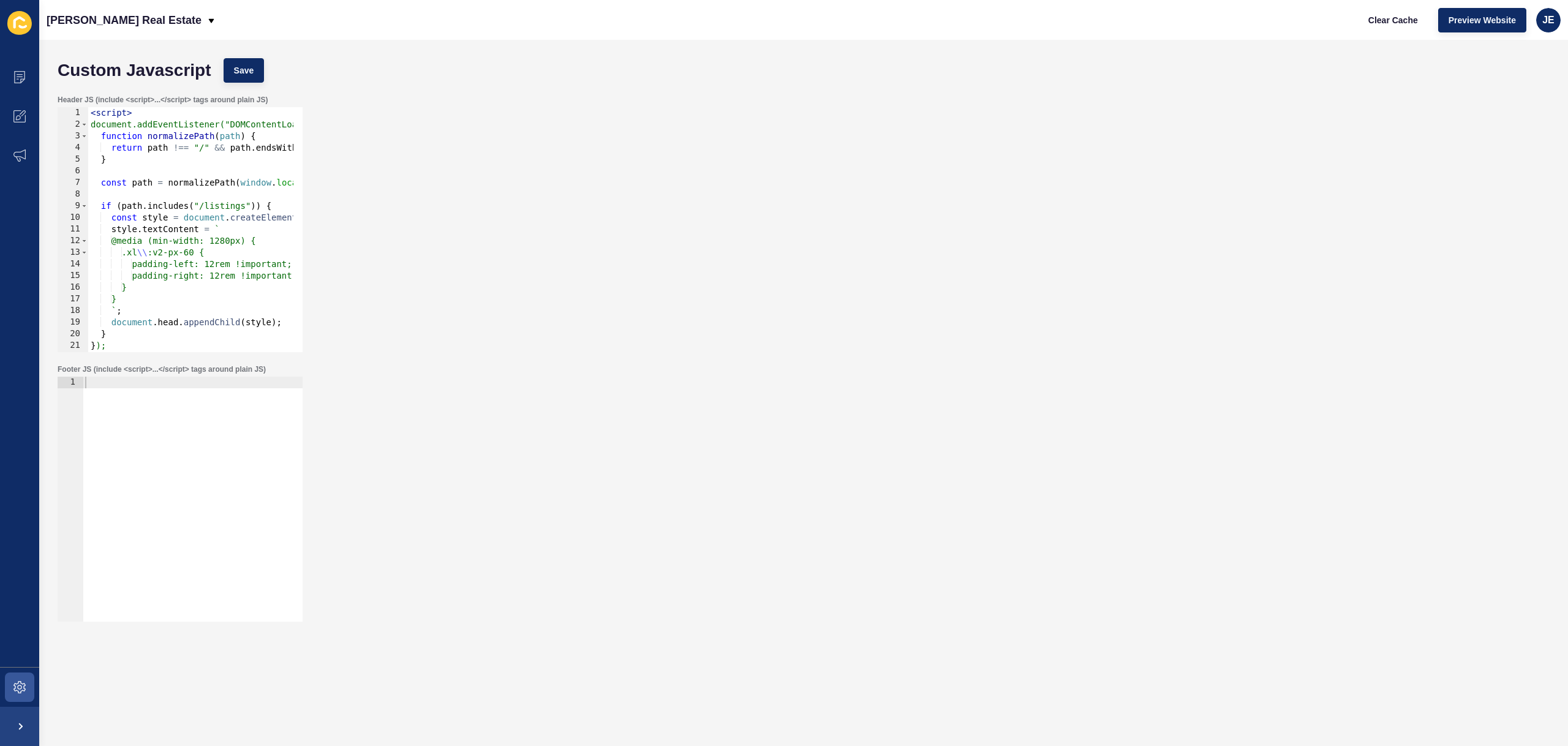
scroll to position [206, 0]
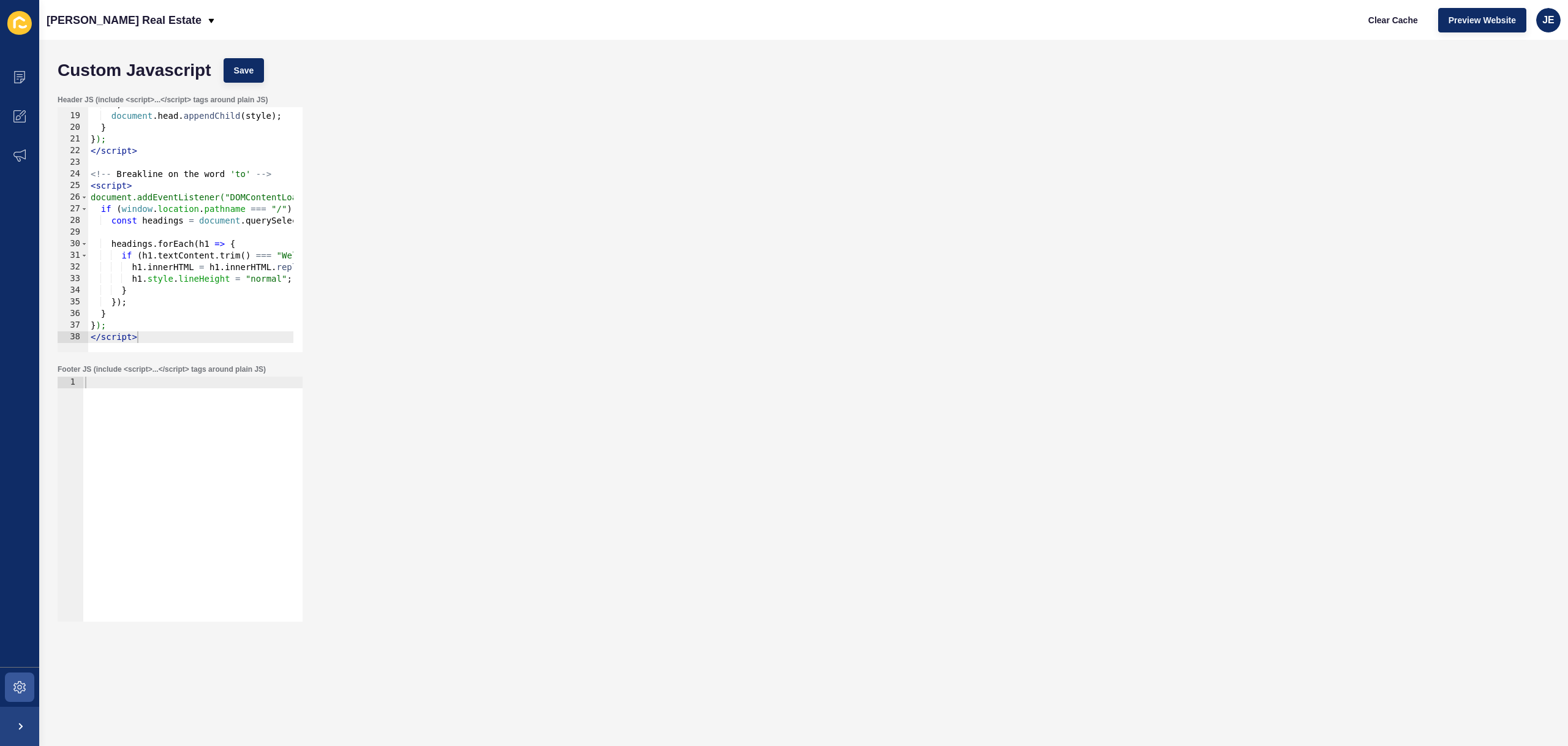
type textarea "</script>"
click at [162, 336] on div "` ; document . head . appendChild ( style ) ; } } ); </ script > <!-- Breakline…" at bounding box center [386, 228] width 597 height 259
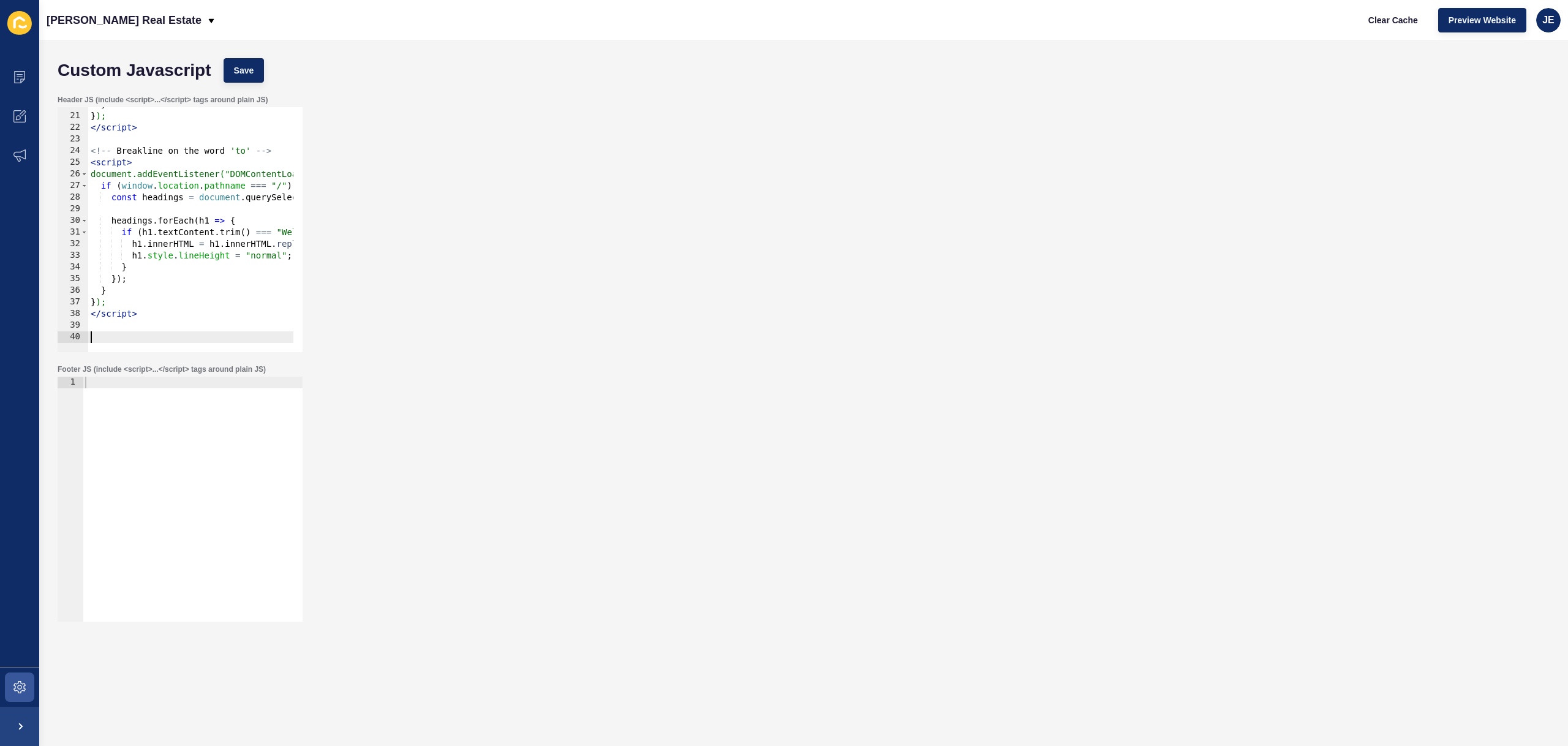
paste textarea
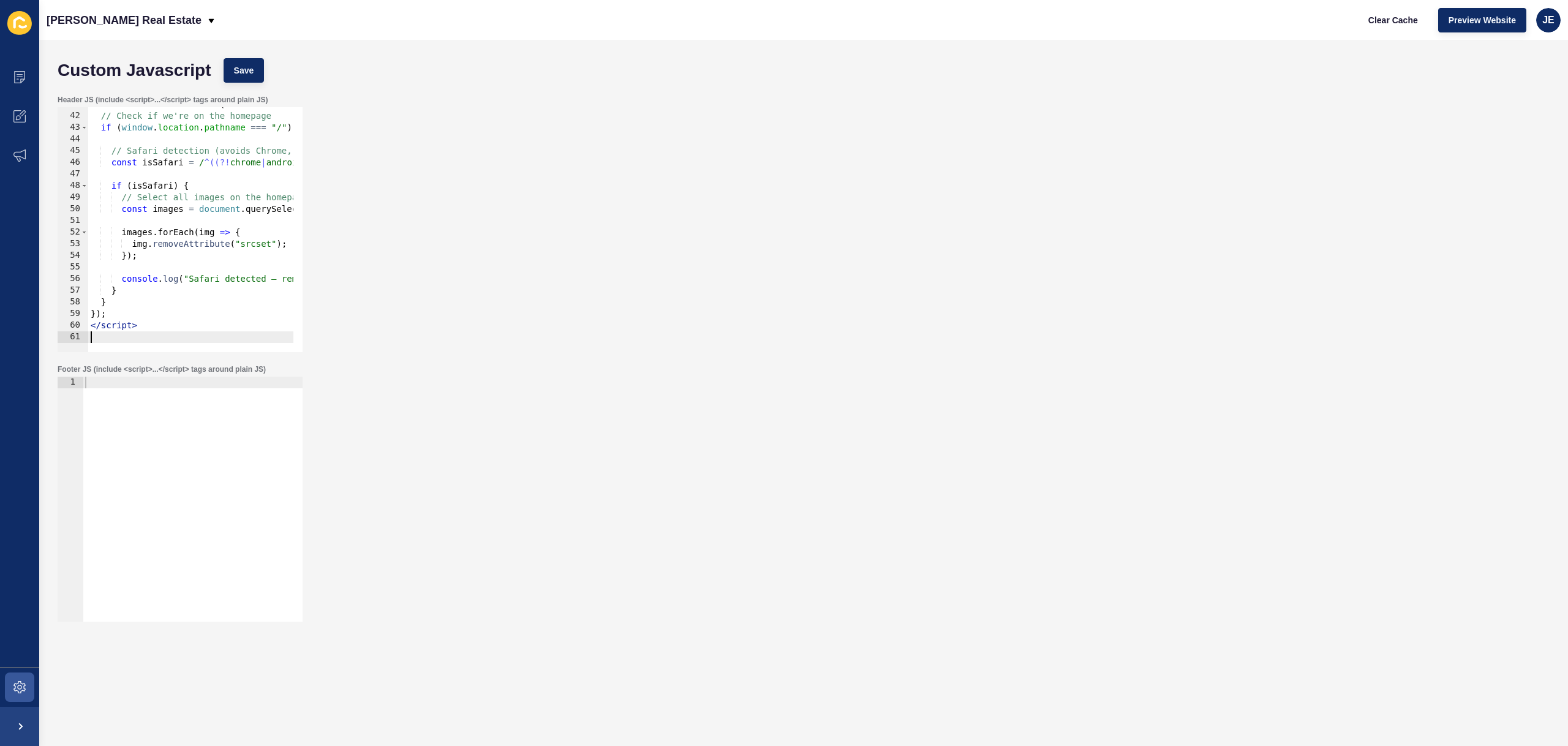
scroll to position [474, 0]
click at [250, 60] on button "Save" at bounding box center [244, 70] width 41 height 24
click at [1398, 22] on span "Clear Cache" at bounding box center [1393, 20] width 50 height 12
click at [1377, 16] on span "Clear Cache" at bounding box center [1393, 20] width 50 height 12
